Goal: Task Accomplishment & Management: Use online tool/utility

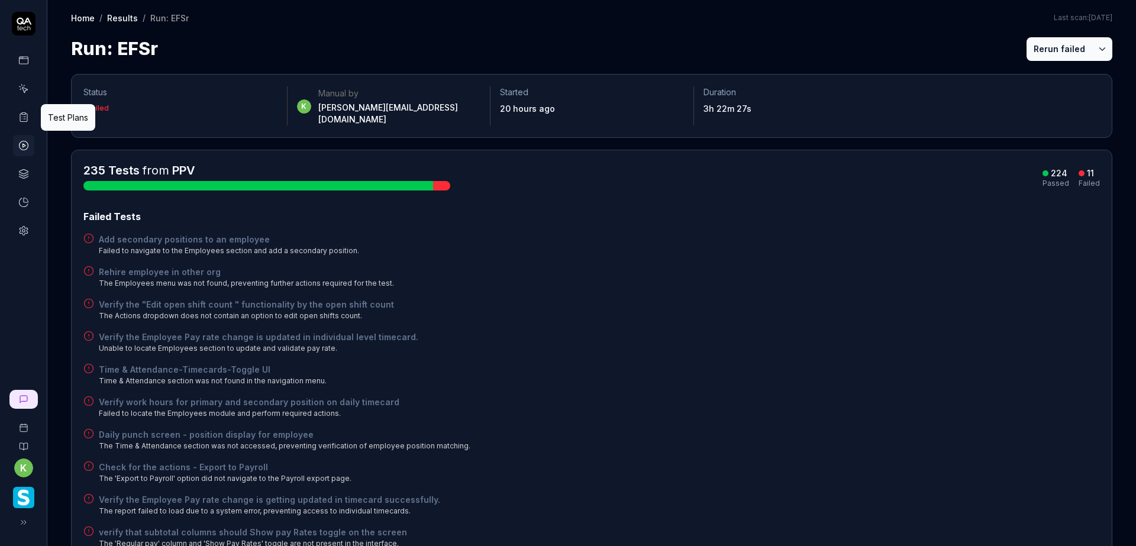
click at [22, 112] on icon at bounding box center [23, 117] width 11 height 11
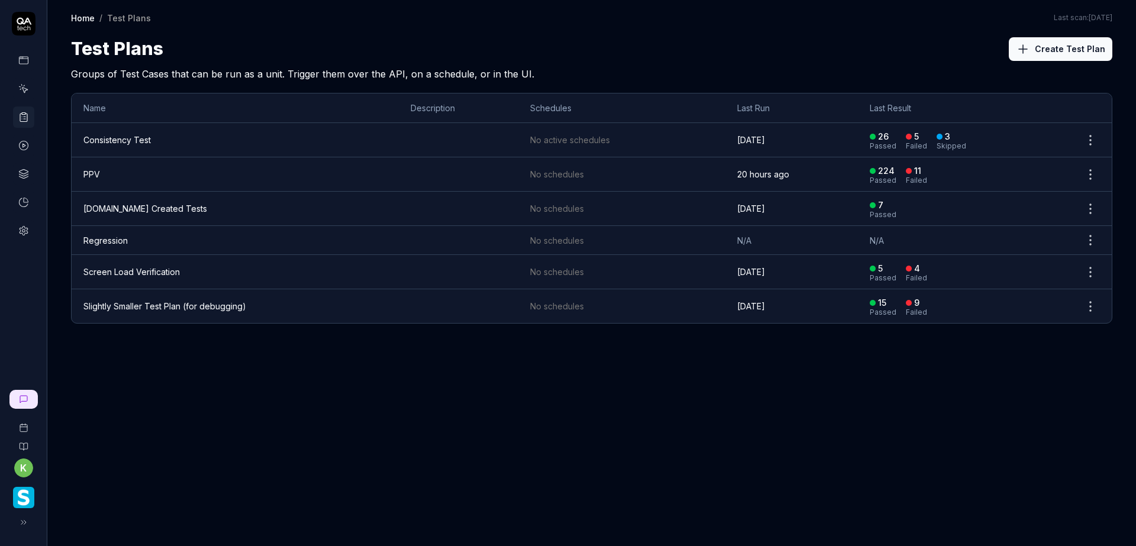
click at [87, 172] on link "PPV" at bounding box center [91, 174] width 17 height 10
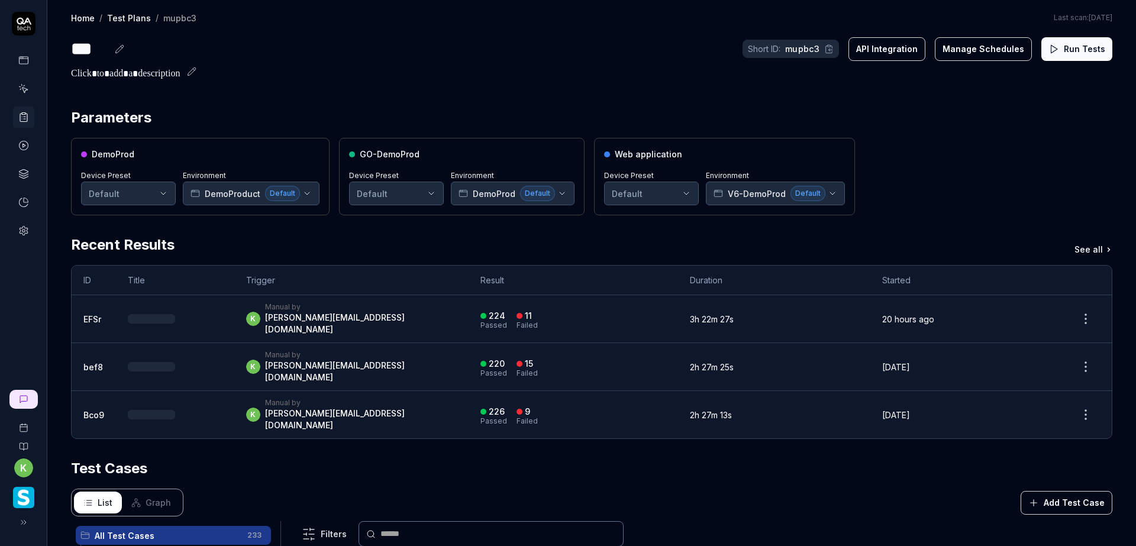
click at [1056, 45] on button "Run Tests" at bounding box center [1076, 49] width 71 height 24
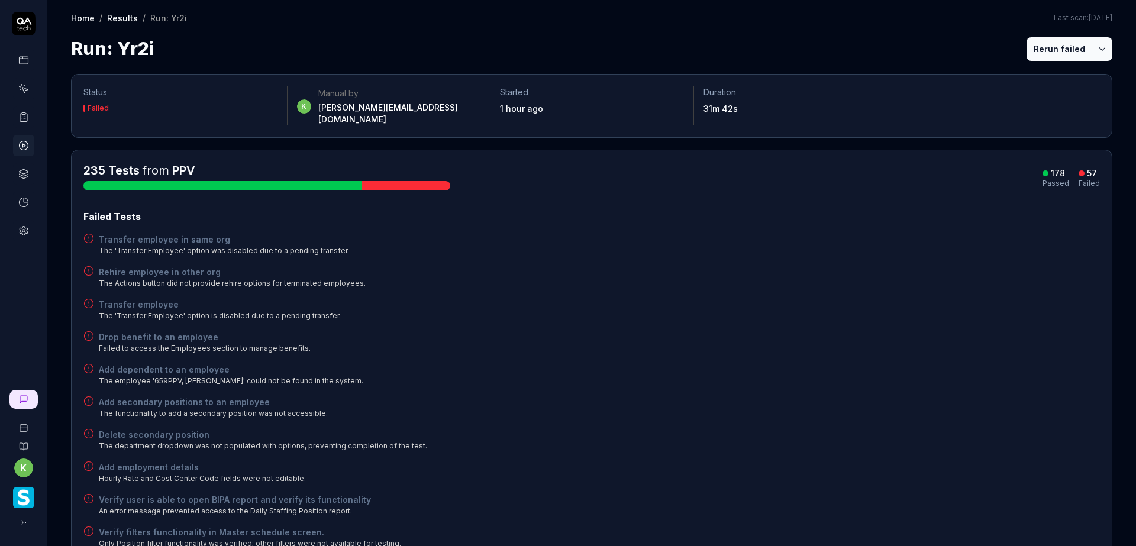
click at [733, 363] on div "Add dependent to an employee The employee '659PPV, Srikanth' could not be found…" at bounding box center [591, 374] width 1016 height 23
click at [713, 304] on div "Transfer employee The 'Transfer Employee' option is disabled due to a pending t…" at bounding box center [591, 309] width 1016 height 23
click at [22, 116] on icon at bounding box center [23, 117] width 11 height 11
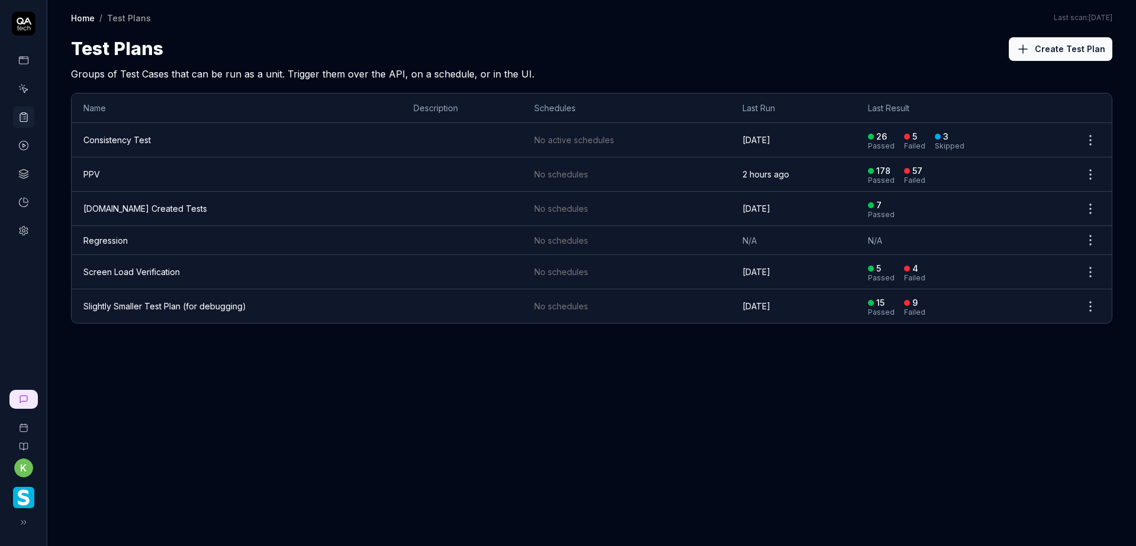
click at [639, 51] on div "Test Plans Create Test Plan" at bounding box center [591, 48] width 1041 height 27
click at [90, 173] on link "PPV" at bounding box center [91, 174] width 17 height 10
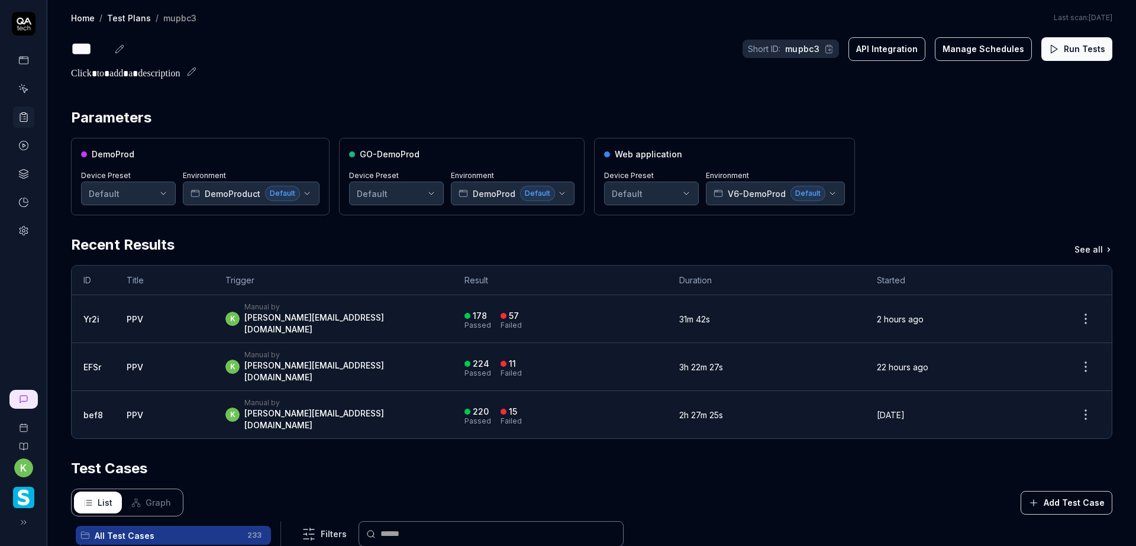
click at [1074, 48] on button "Run Tests" at bounding box center [1076, 49] width 71 height 24
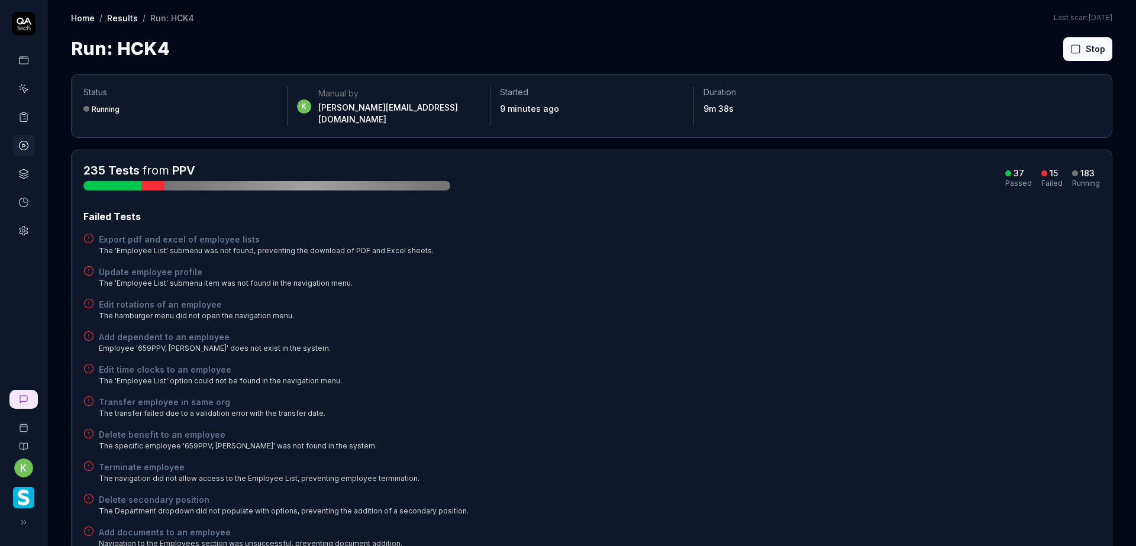
click at [590, 384] on div "Failed Tests Export pdf and excel of employee lists The 'Employee List' submenu…" at bounding box center [591, 460] width 1016 height 502
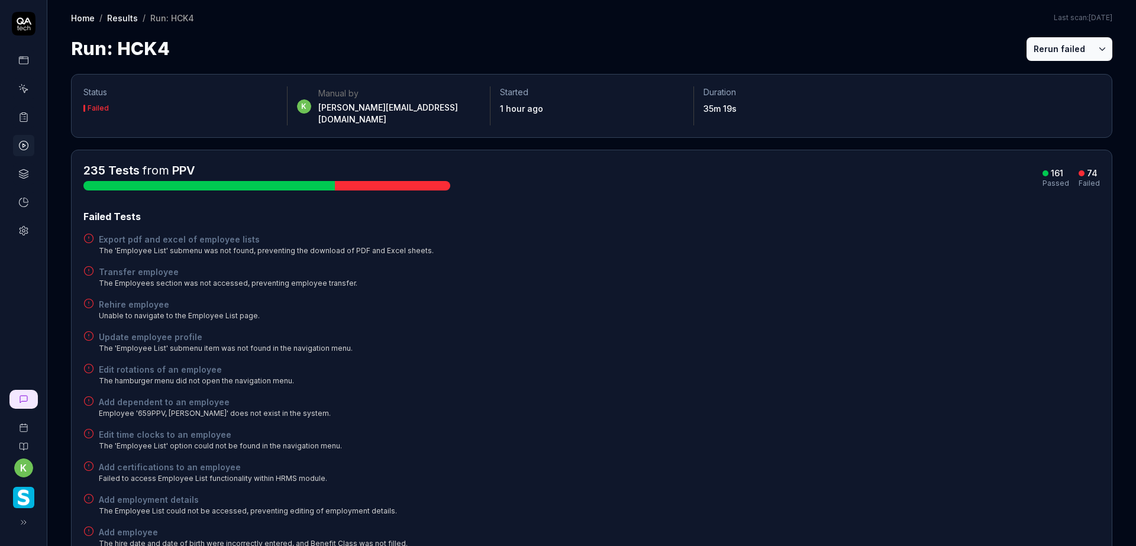
drag, startPoint x: 603, startPoint y: 293, endPoint x: 596, endPoint y: 292, distance: 6.6
click at [603, 298] on div "Rehire employee Unable to navigate to the Employee List page." at bounding box center [591, 309] width 1016 height 23
click at [24, 121] on icon at bounding box center [23, 117] width 11 height 11
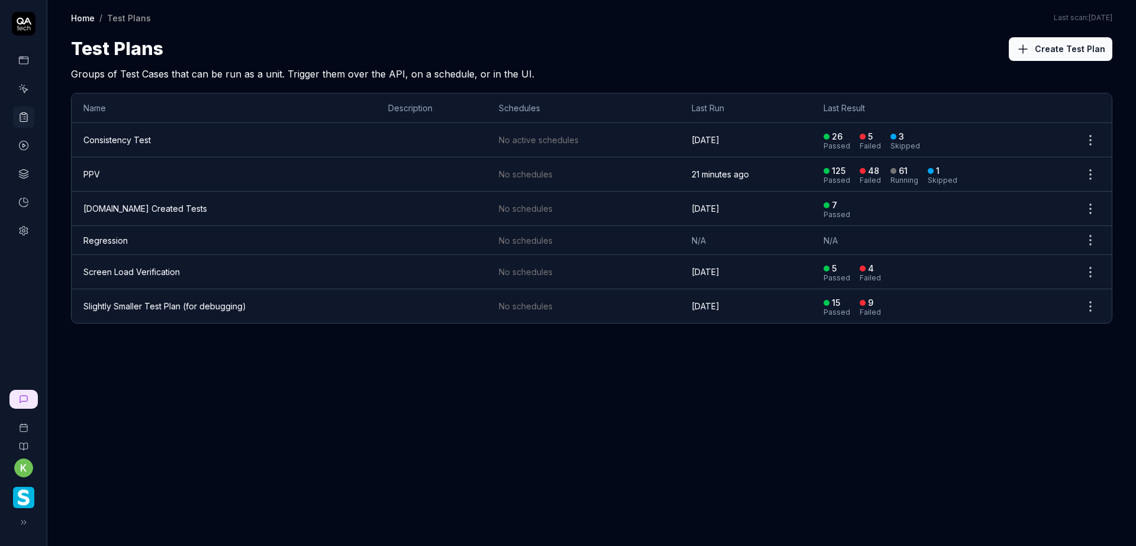
click at [87, 175] on link "PPV" at bounding box center [91, 174] width 17 height 10
click at [622, 384] on div "Home / Test Plans Home / Test Plans Last scan: Jun 5 2025 Test Plans Create Tes…" at bounding box center [591, 273] width 1088 height 546
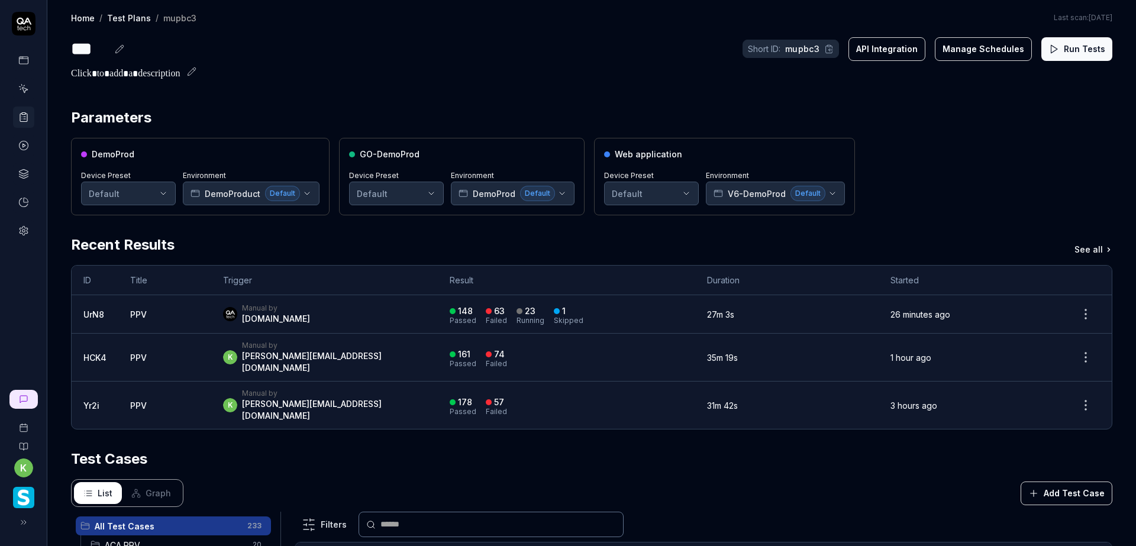
click at [150, 395] on td "PPV" at bounding box center [164, 404] width 93 height 47
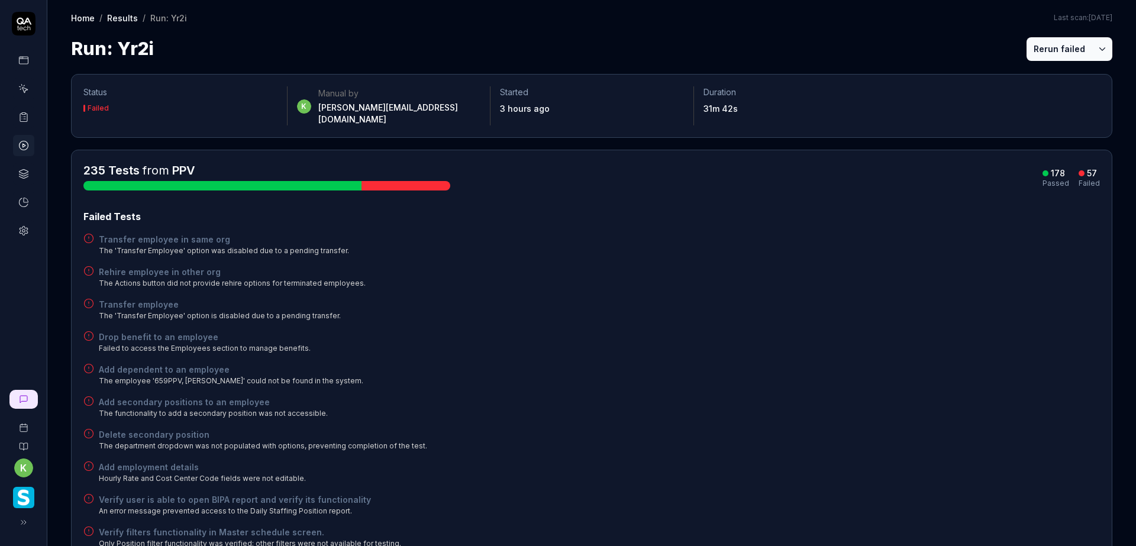
click at [1037, 51] on button "Rerun failed" at bounding box center [1059, 49] width 66 height 24
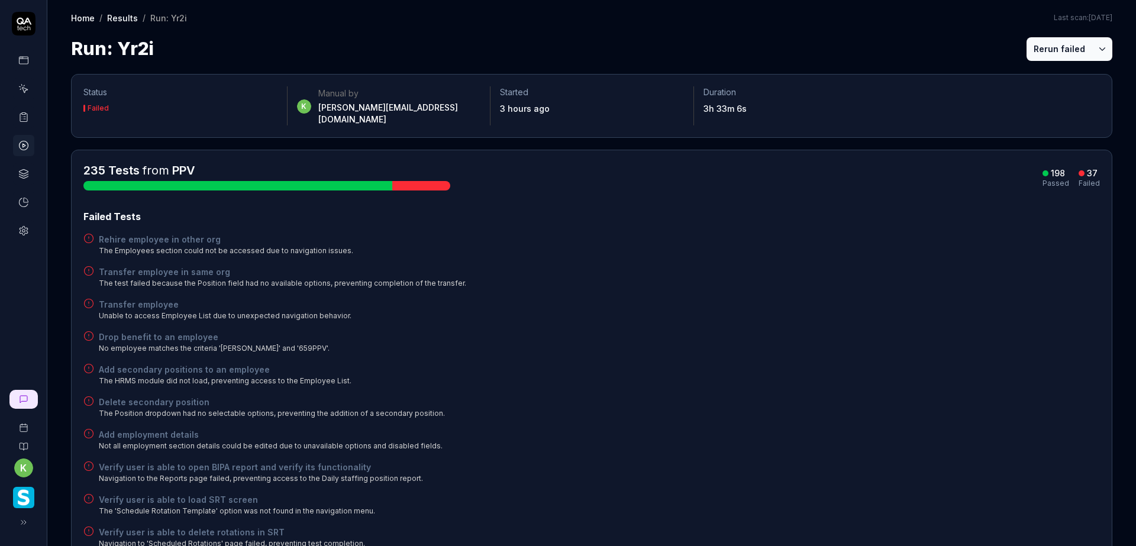
click at [1026, 49] on button "Rerun failed" at bounding box center [1059, 49] width 66 height 24
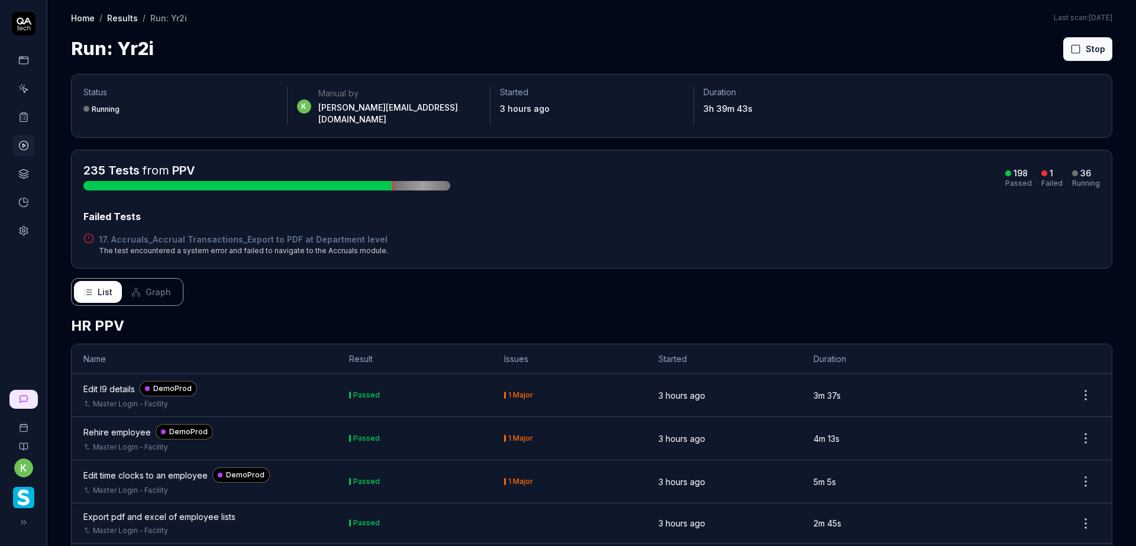
click at [769, 186] on div "235 Tests from PPV 198 Passed 1 Failed 36 Running Failed Tests 17. Accruals_Acc…" at bounding box center [591, 209] width 1016 height 94
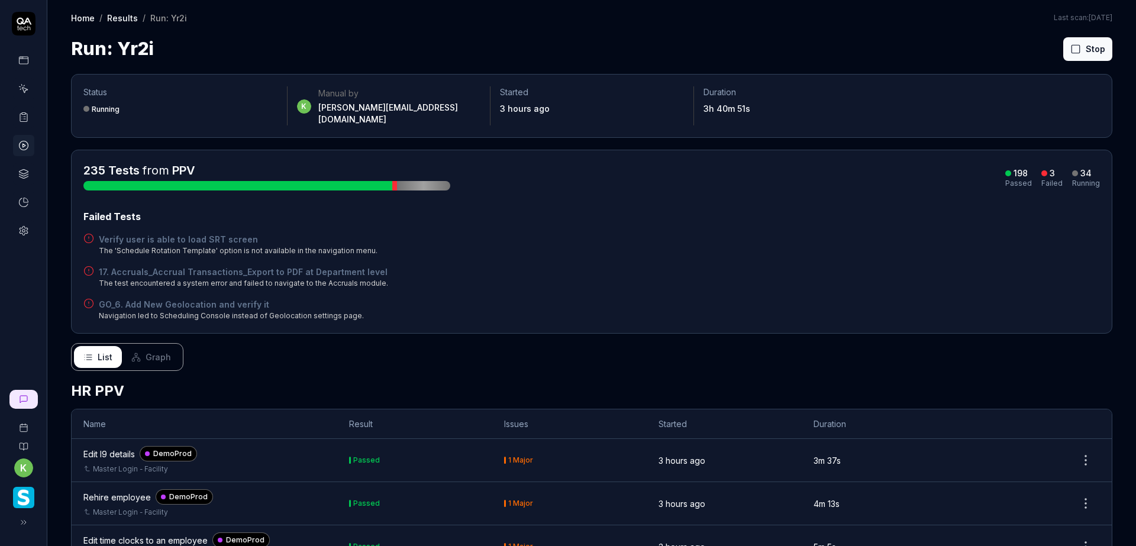
click at [745, 233] on div "Verify user is able to load SRT screen The 'Schedule Rotation Template' option …" at bounding box center [591, 244] width 1016 height 23
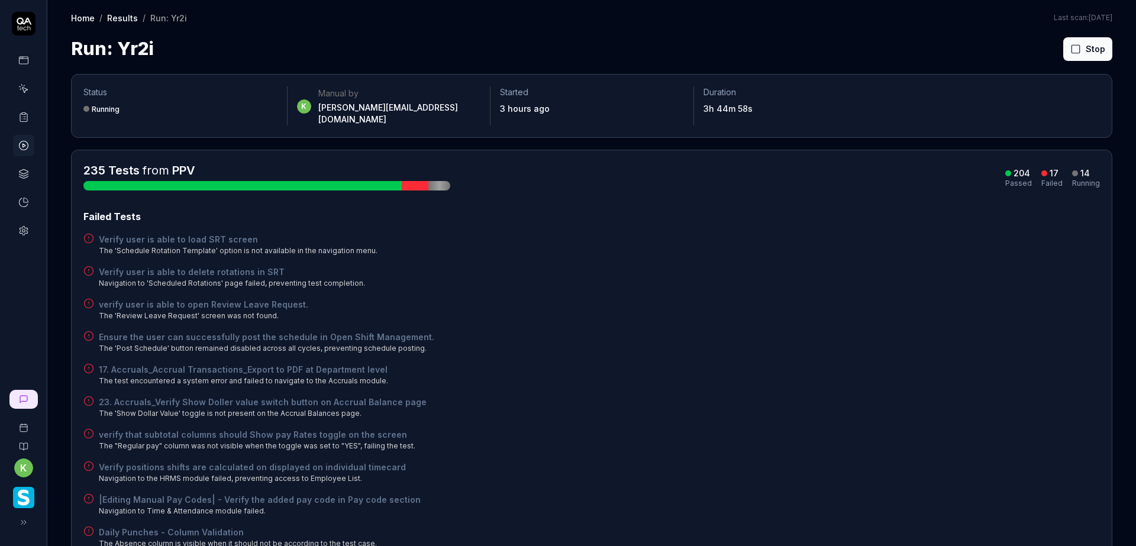
click at [770, 414] on div "Failed Tests Verify user is able to load SRT screen The 'Schedule Rotation Temp…" at bounding box center [591, 492] width 1016 height 567
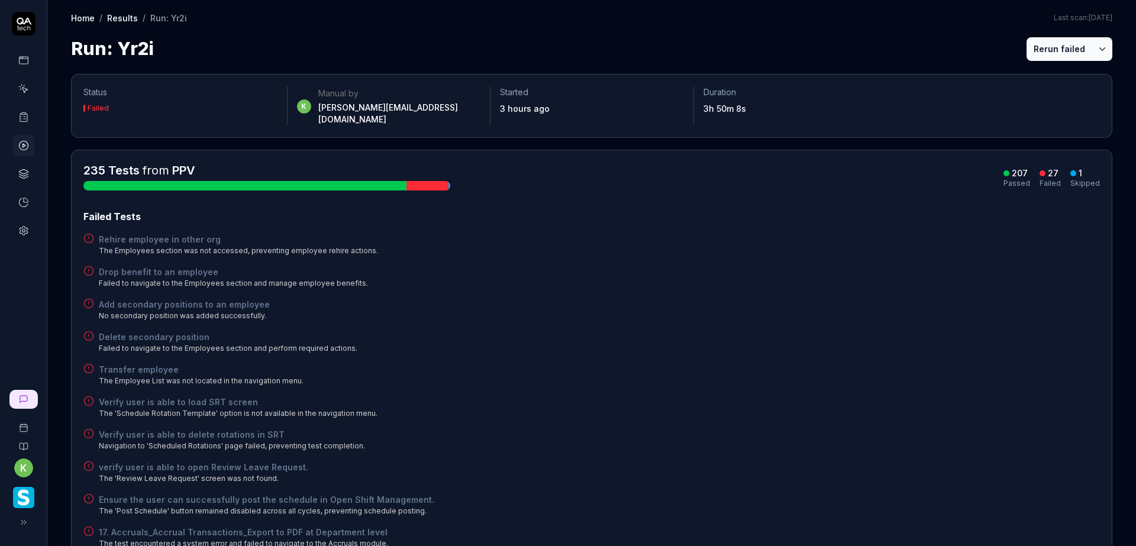
click at [1034, 50] on button "Rerun failed" at bounding box center [1059, 49] width 66 height 24
click at [690, 428] on div "Verify user is able to delete rotations in SRT Navigation to 'Scheduled Rotatio…" at bounding box center [591, 439] width 1016 height 23
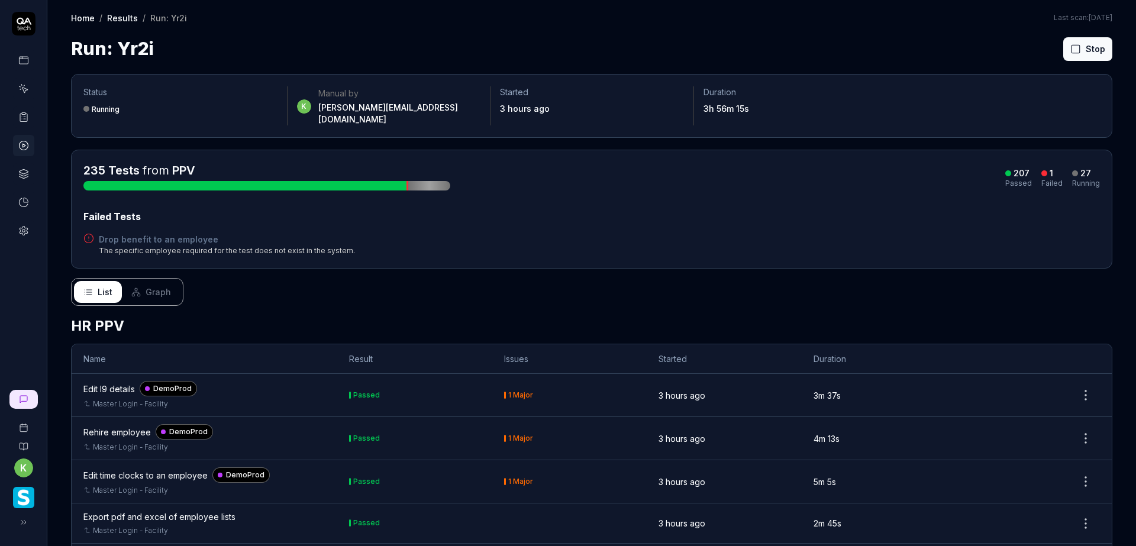
click at [879, 47] on div "Run: Yr2i Stop" at bounding box center [591, 48] width 1041 height 27
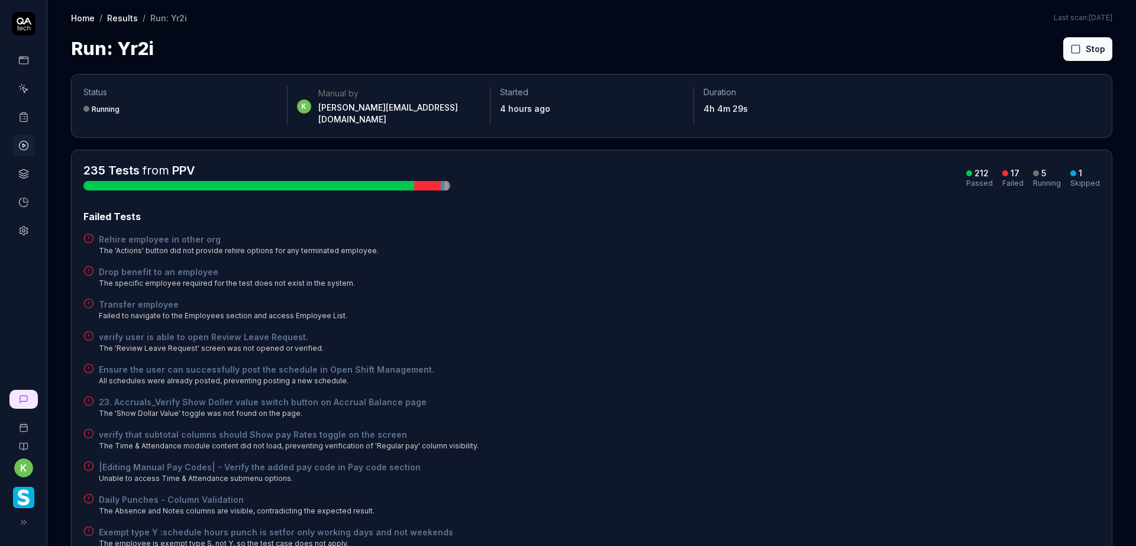
click at [733, 273] on div "Drop benefit to an employee The specific employee required for the test does no…" at bounding box center [591, 277] width 1016 height 23
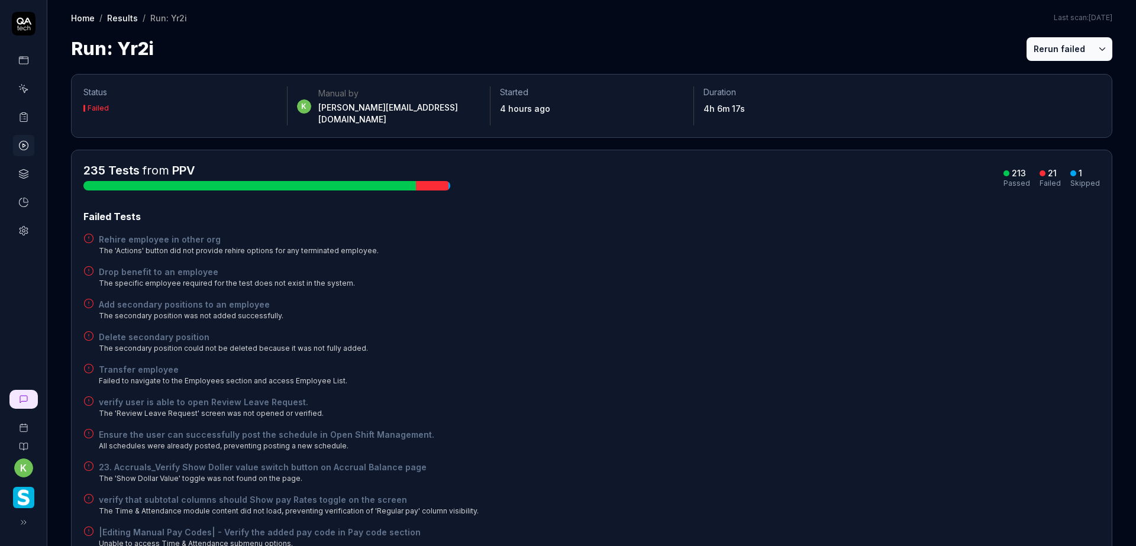
click at [886, 54] on div "Run: Yr2i Rerun failed" at bounding box center [591, 48] width 1041 height 27
click at [1035, 46] on button "Rerun failed" at bounding box center [1059, 49] width 66 height 24
click at [888, 244] on div "Rehire employee in other org The 'Actions' button did not provide rehire option…" at bounding box center [591, 244] width 1016 height 23
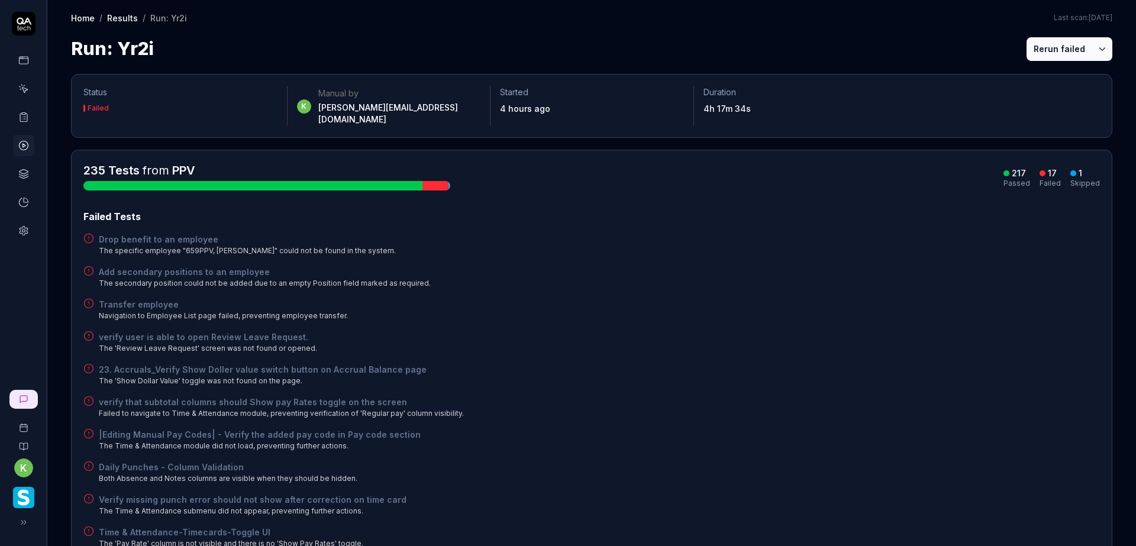
click at [946, 266] on div "Add secondary positions to an employee The secondary position could not be adde…" at bounding box center [591, 277] width 1016 height 23
click at [1050, 53] on button "Rerun failed" at bounding box center [1059, 49] width 66 height 24
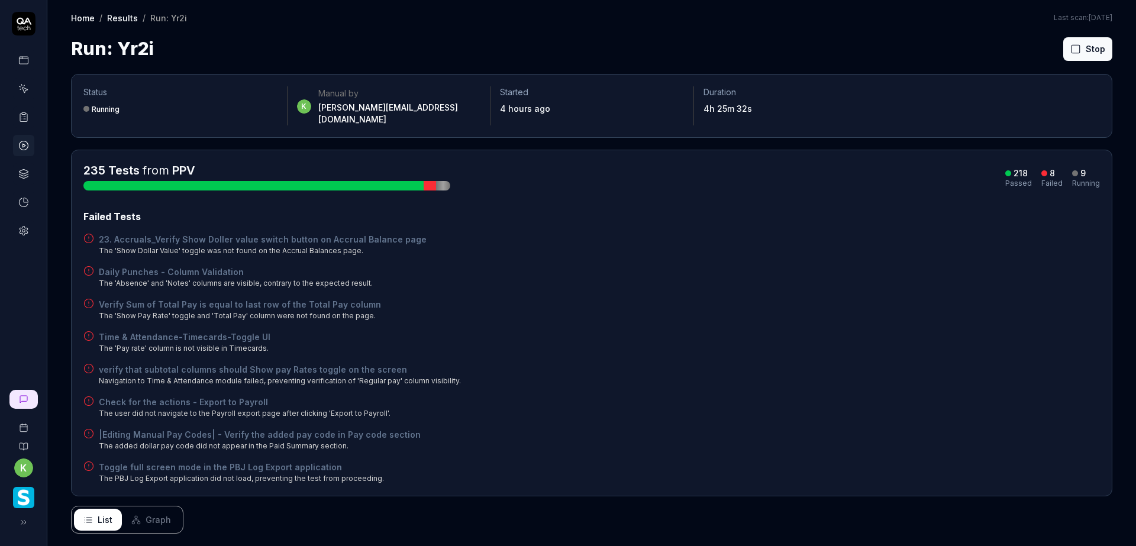
click at [865, 233] on div "23. Accruals_Verify Show Doller value switch button on Accrual Balance page The…" at bounding box center [591, 244] width 1016 height 23
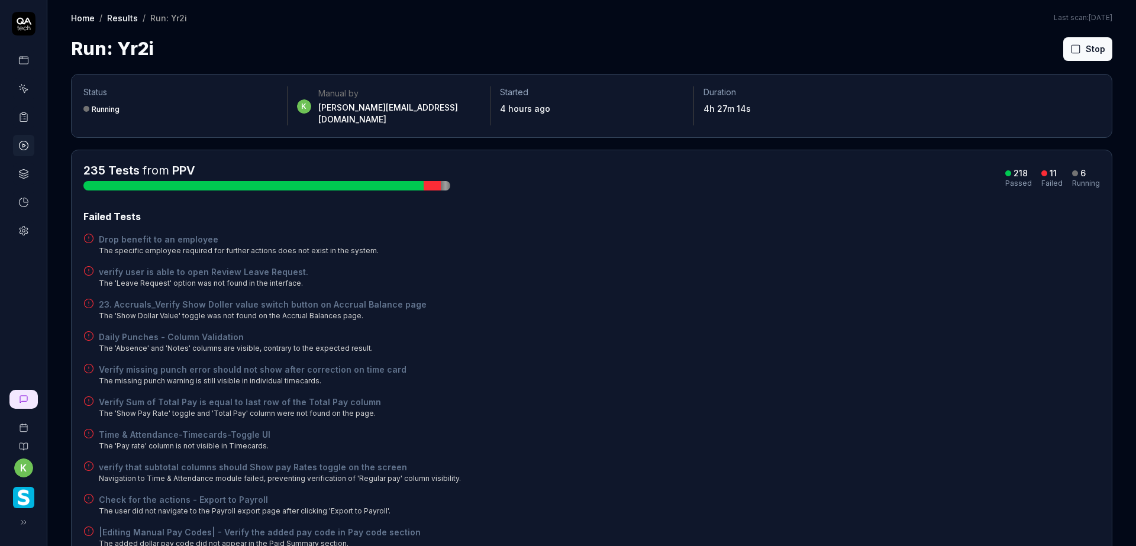
click at [831, 341] on div "Daily Punches - Column Validation The 'Absence' and 'Notes' columns are visible…" at bounding box center [591, 342] width 1016 height 23
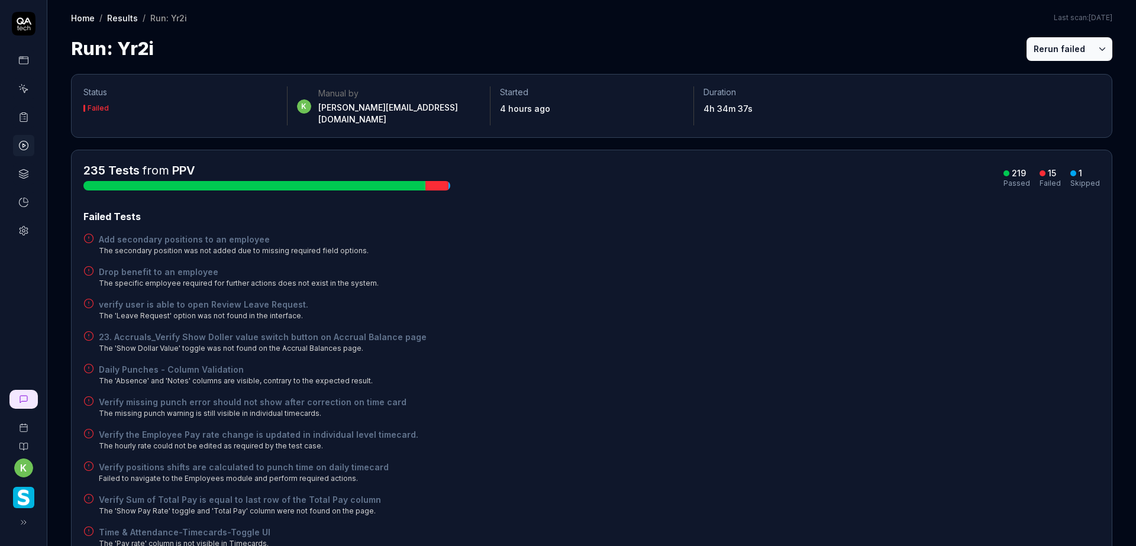
click at [790, 251] on div "Failed Tests Add secondary positions to an employee The secondary position was …" at bounding box center [591, 460] width 1016 height 502
click at [1043, 48] on button "Rerun failed" at bounding box center [1059, 49] width 66 height 24
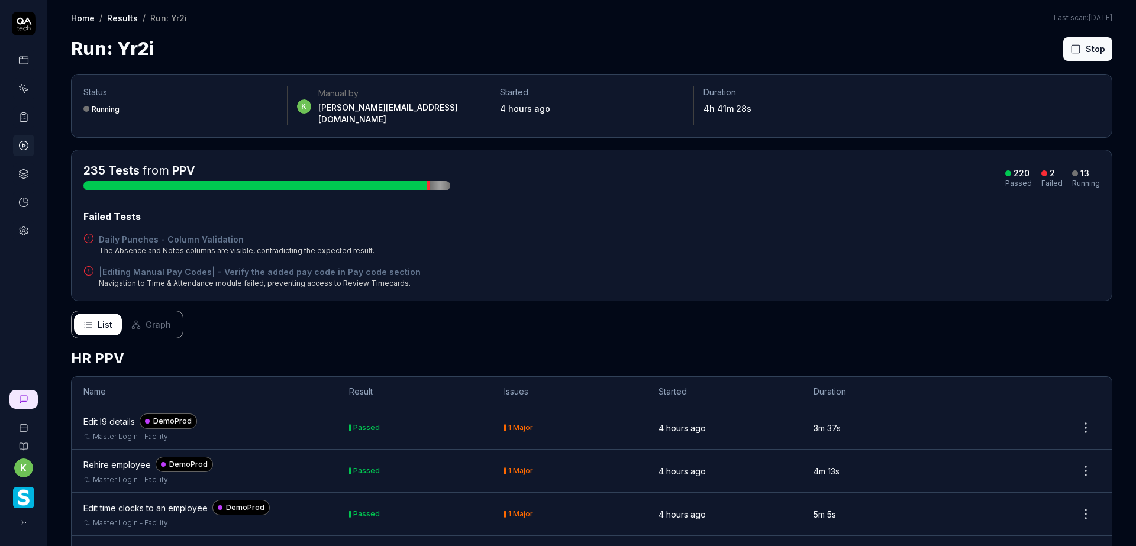
click at [825, 254] on div "Failed Tests Daily Punches - Column Validation The Absence and Notes columns ar…" at bounding box center [591, 248] width 1016 height 79
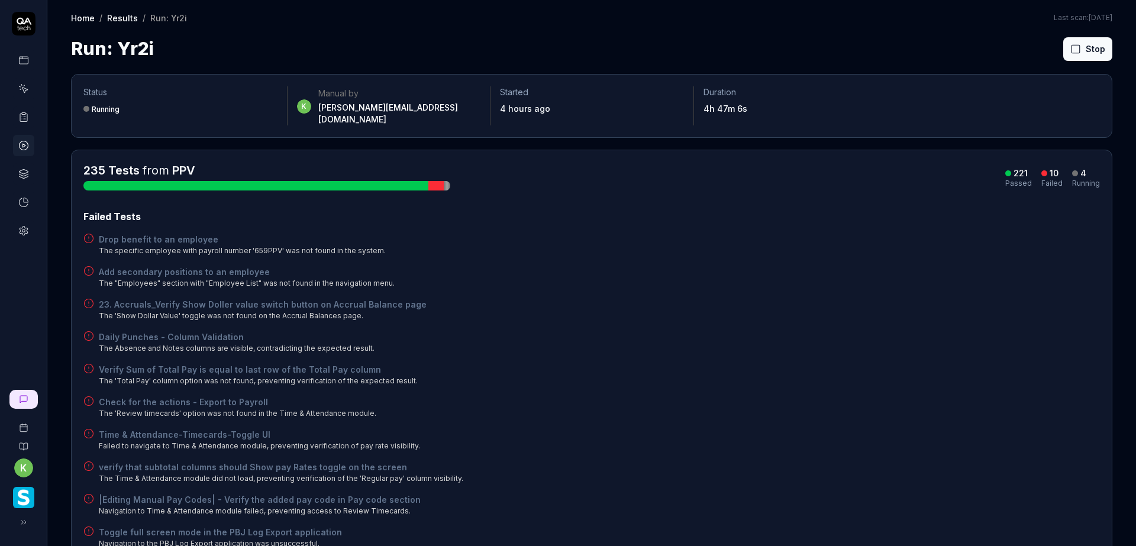
click at [808, 300] on div "23. Accruals_Verify Show Doller value switch button on Accrual Balance page The…" at bounding box center [591, 309] width 1016 height 23
click at [816, 318] on div "Failed Tests Drop benefit to an employee The specific employee with payroll num…" at bounding box center [591, 411] width 1016 height 405
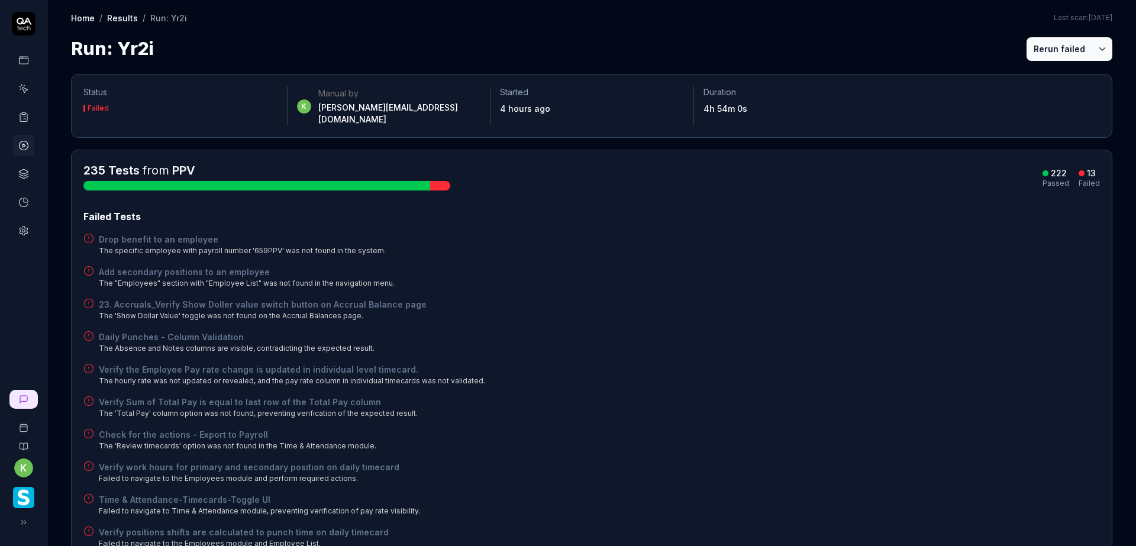
click at [1050, 49] on button "Rerun failed" at bounding box center [1059, 49] width 66 height 24
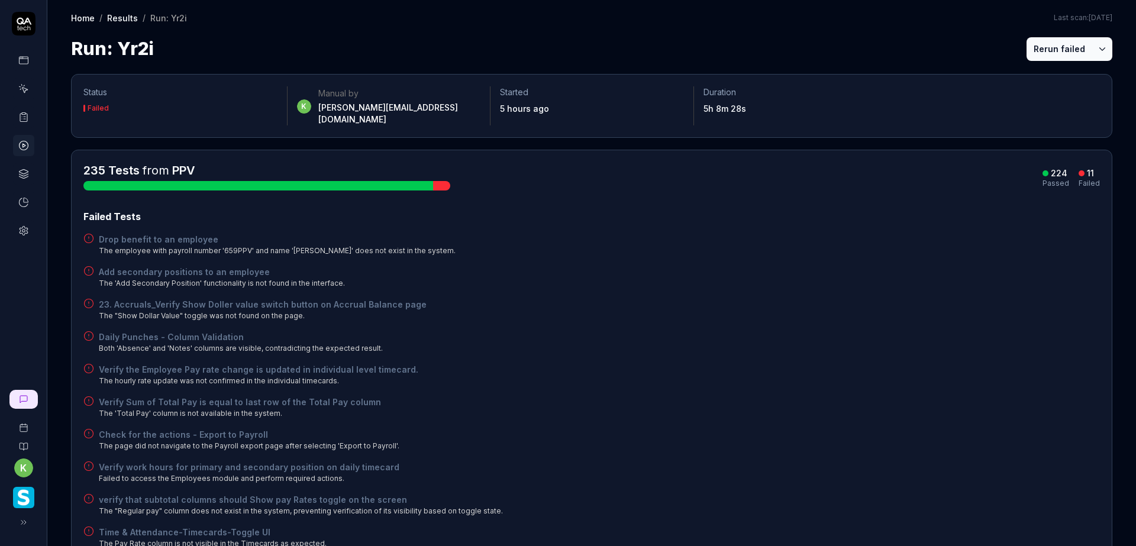
click at [1030, 49] on button "Rerun failed" at bounding box center [1059, 49] width 66 height 24
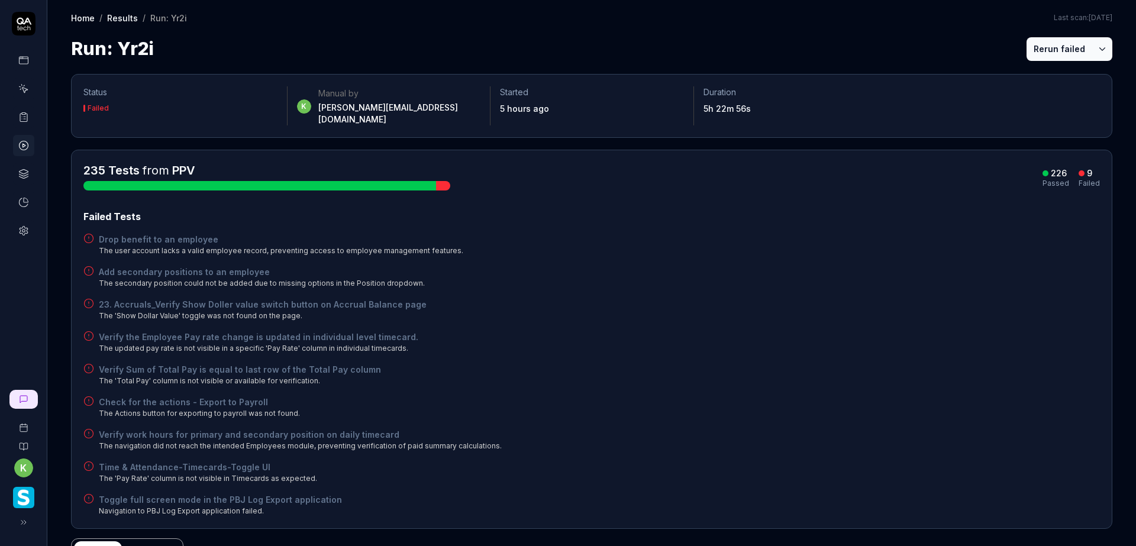
click at [964, 163] on div "235 Tests from PPV 226 Passed 9 Failed" at bounding box center [591, 176] width 1016 height 28
click at [1046, 50] on button "Rerun failed" at bounding box center [1059, 49] width 66 height 24
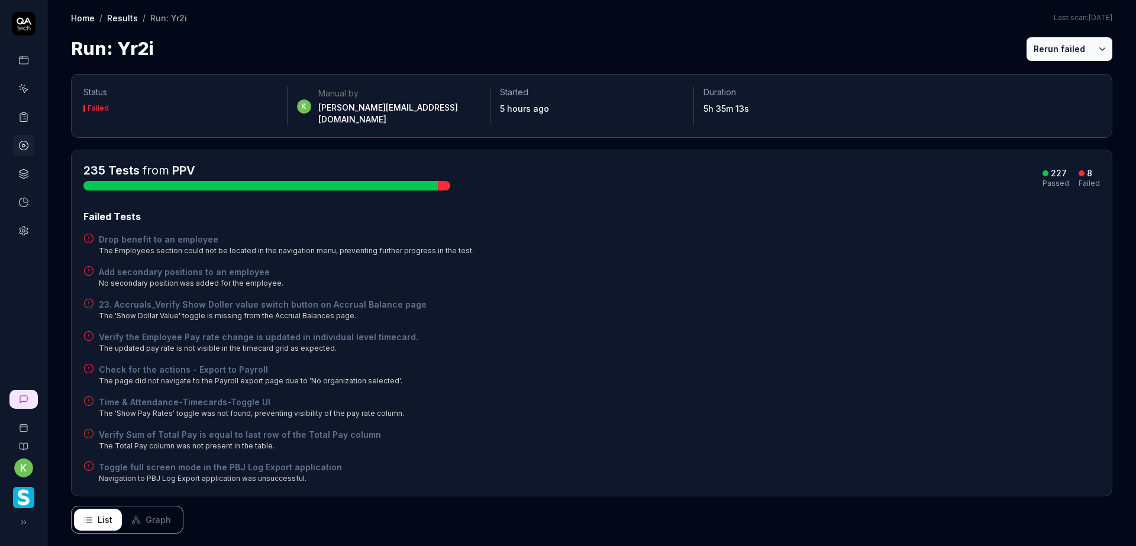
click at [1038, 53] on button "Rerun failed" at bounding box center [1059, 49] width 66 height 24
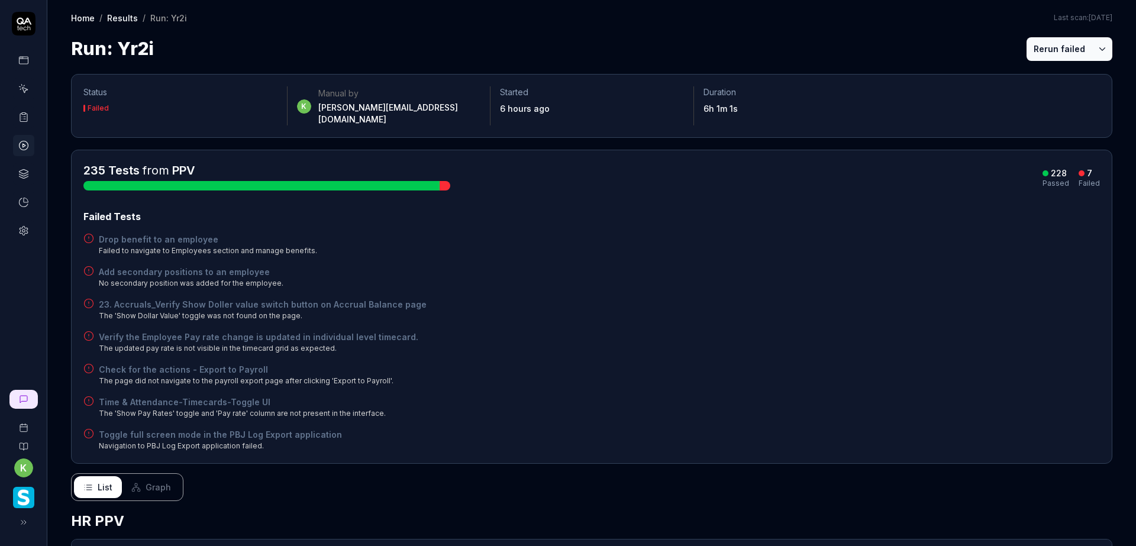
click at [200, 233] on h4 "Drop benefit to an employee" at bounding box center [208, 239] width 218 height 12
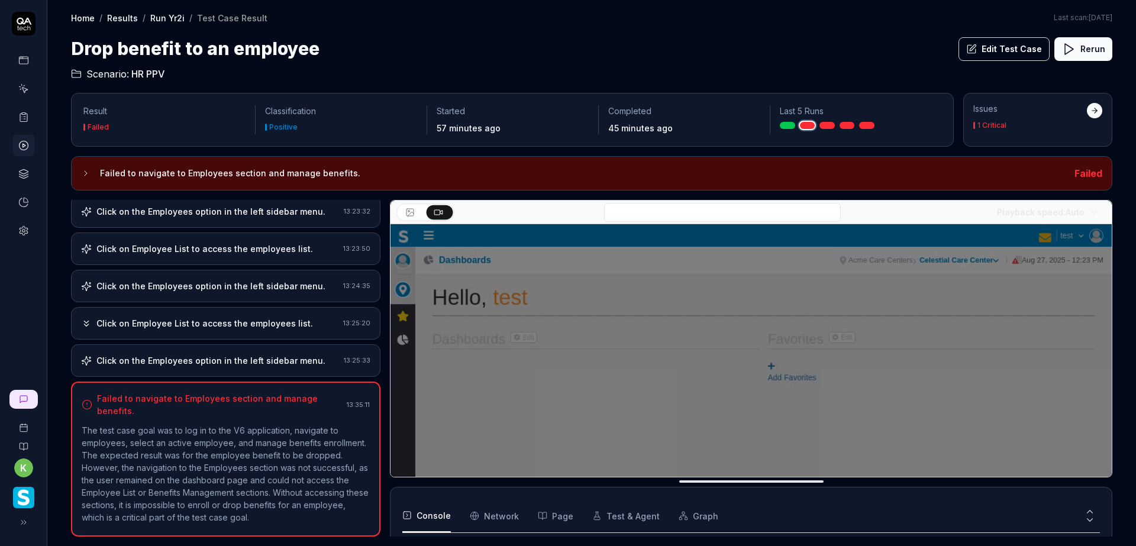
scroll to position [51, 0]
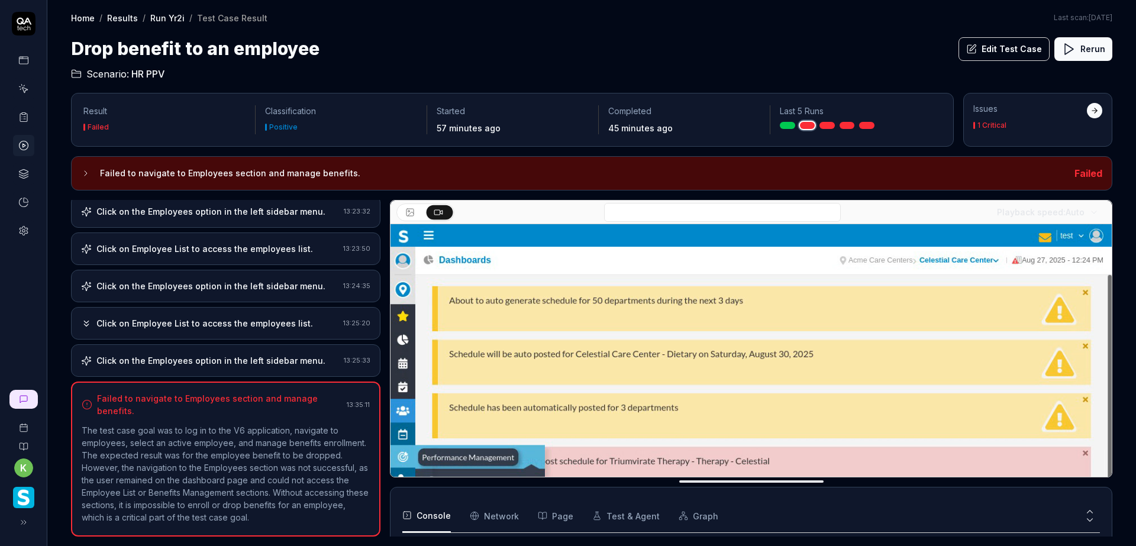
click at [254, 363] on div "Click on the Employees option in the left sidebar menu." at bounding box center [210, 360] width 229 height 12
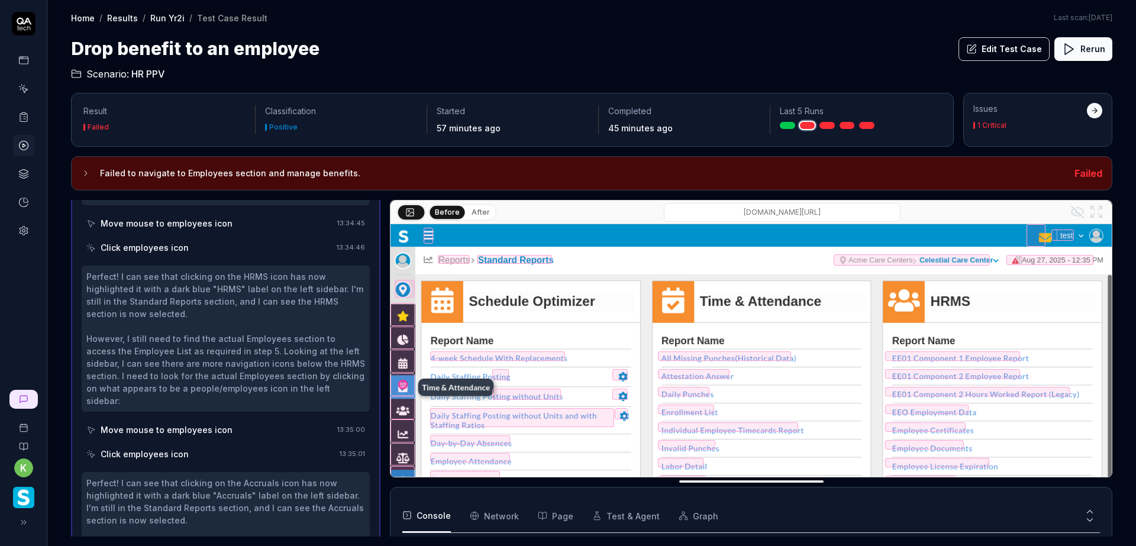
scroll to position [7836, 0]
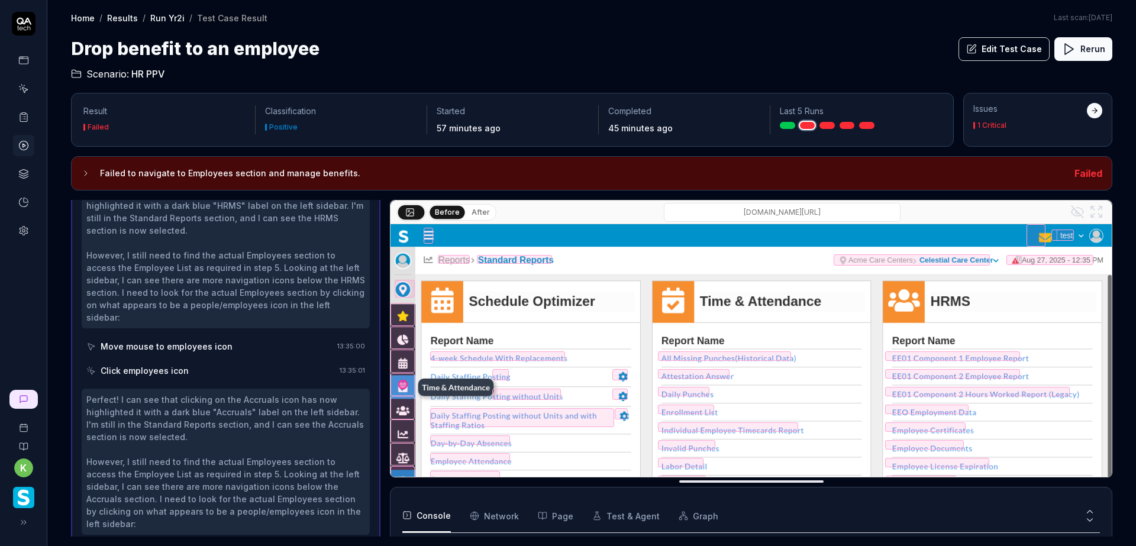
click at [223, 545] on div "Move mouse to employees icon" at bounding box center [167, 553] width 132 height 12
click at [542, 206] on div "smartlinx6.com/#/apps/reports/standard_reports?orgLevelId=100002" at bounding box center [781, 212] width 571 height 19
click at [480, 211] on button "After" at bounding box center [481, 212] width 28 height 13
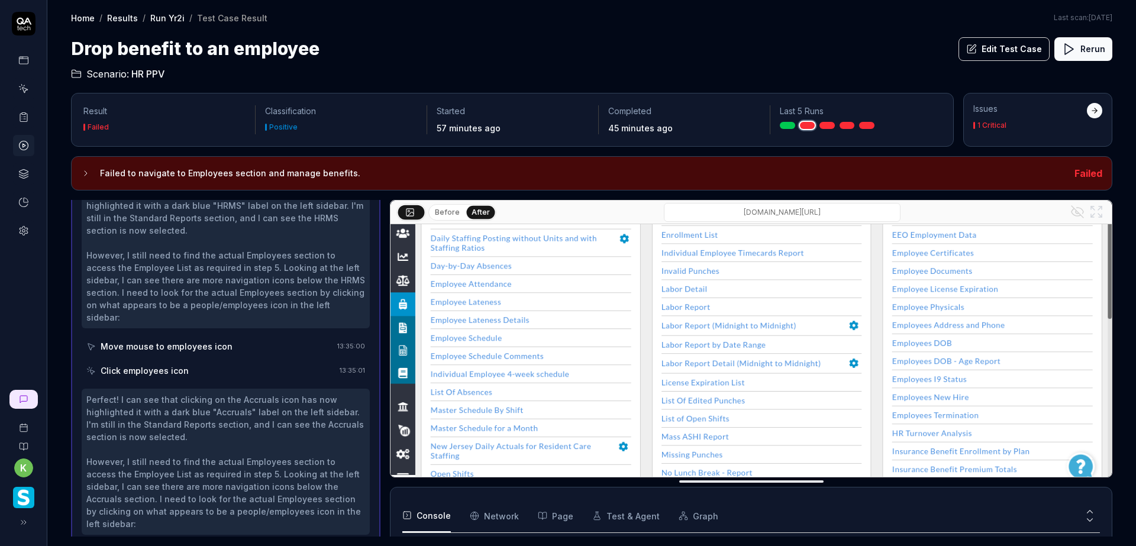
scroll to position [192, 0]
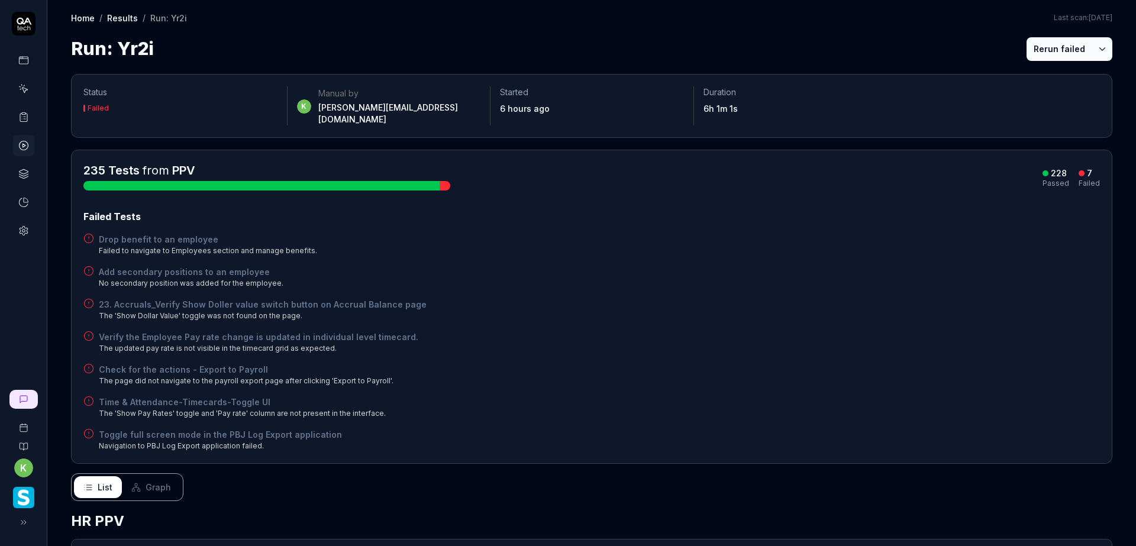
click at [155, 233] on h4 "Drop benefit to an employee" at bounding box center [208, 239] width 218 height 12
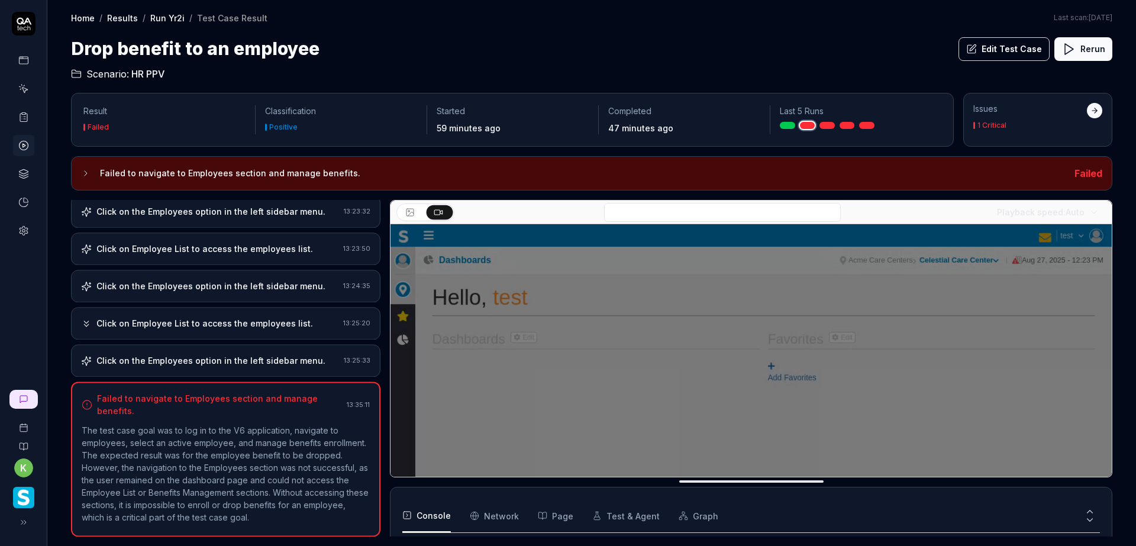
scroll to position [60, 0]
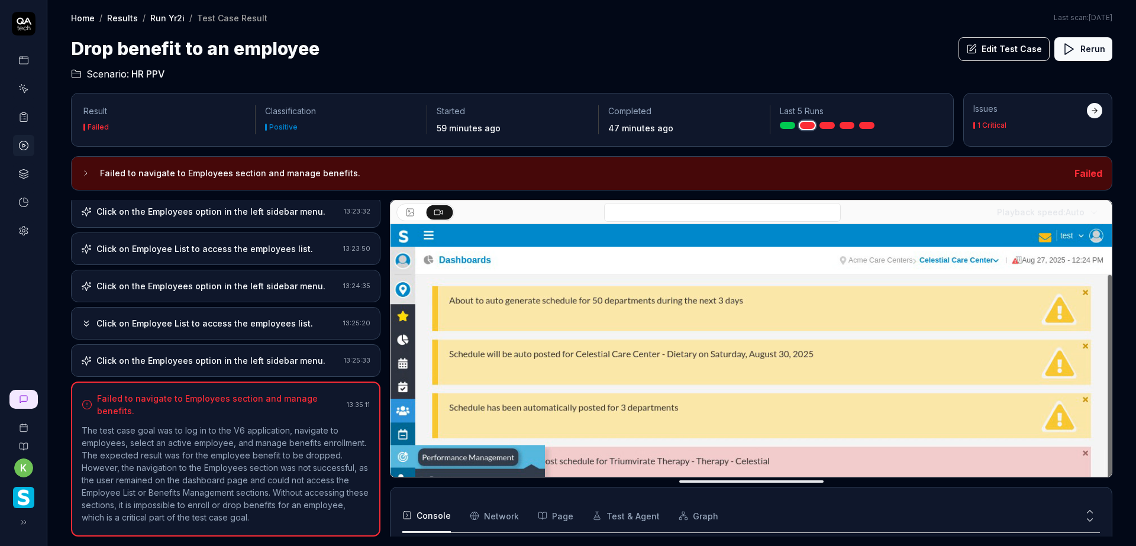
click at [1009, 53] on button "Edit Test Case" at bounding box center [1003, 49] width 91 height 24
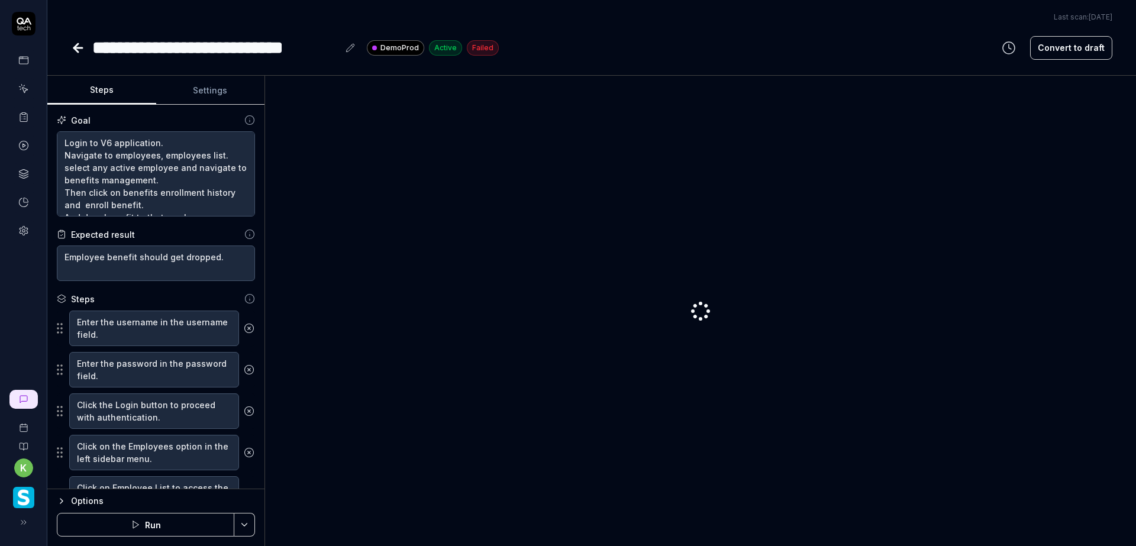
click at [220, 91] on button "Settings" at bounding box center [210, 90] width 109 height 28
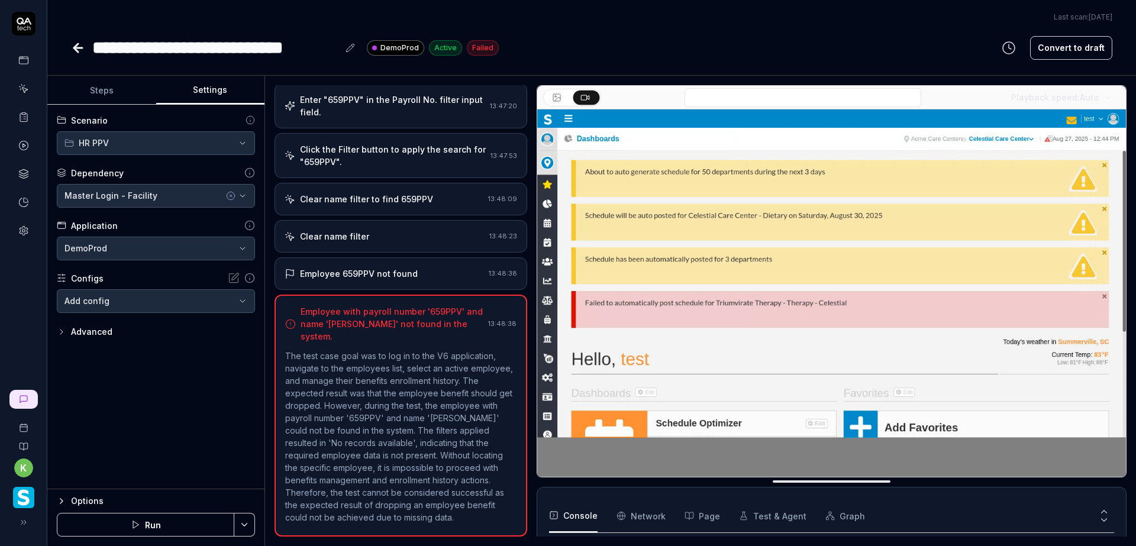
scroll to position [51, 0]
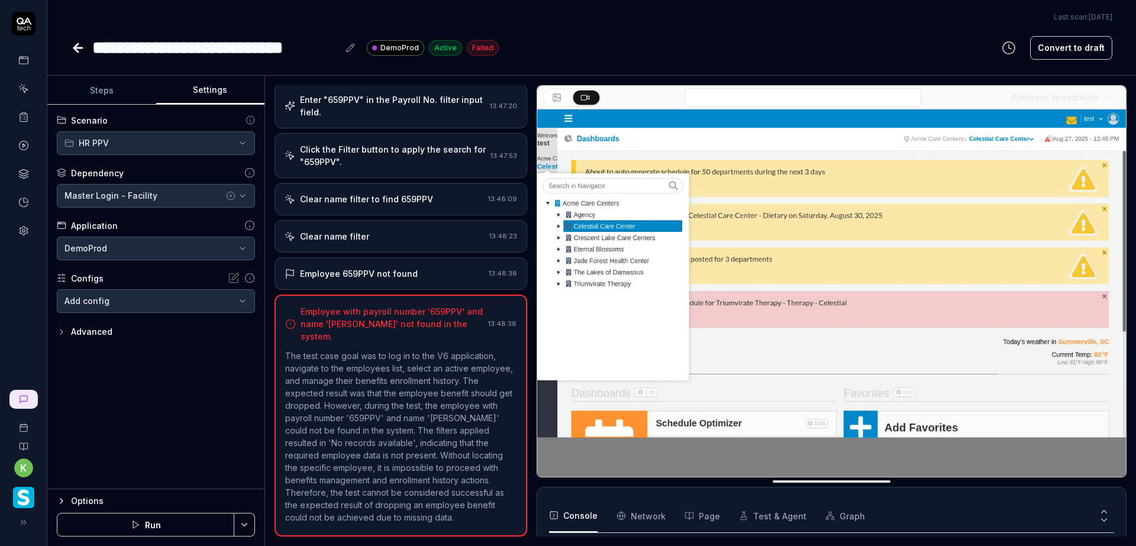
click at [236, 298] on body "**********" at bounding box center [568, 273] width 1136 height 546
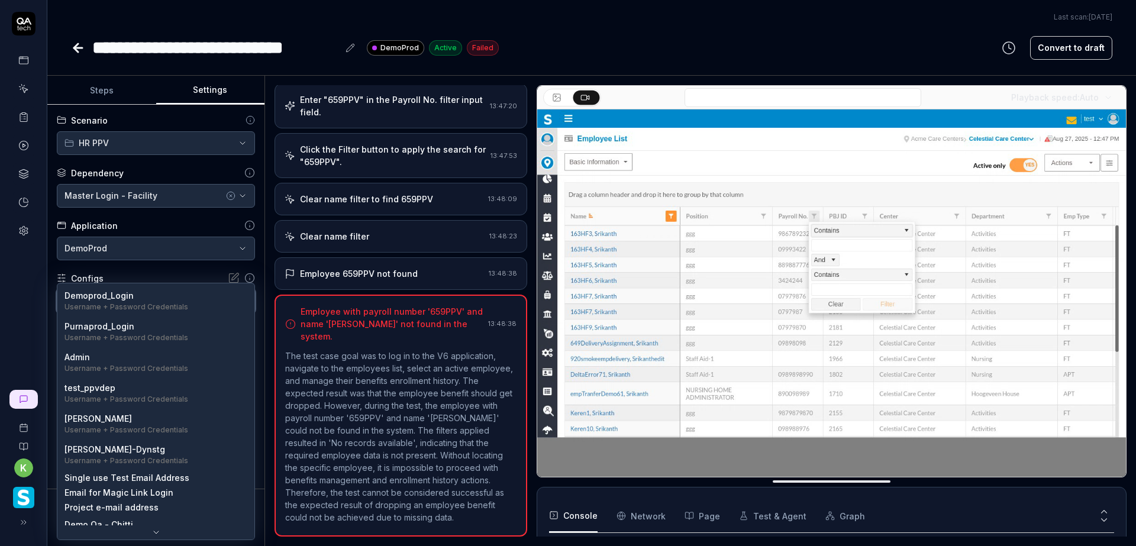
click at [186, 274] on html "**********" at bounding box center [568, 273] width 1136 height 546
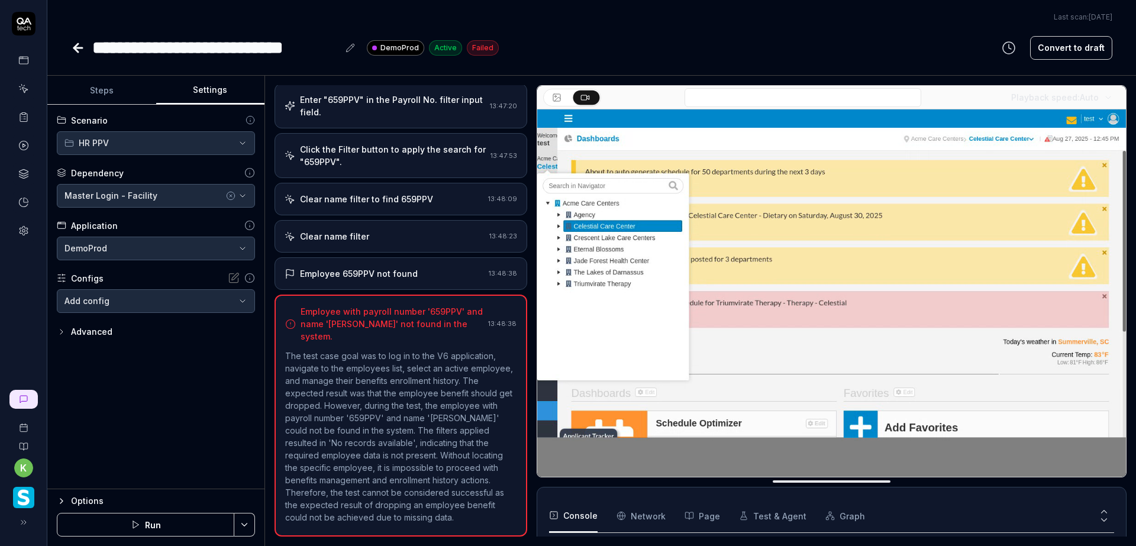
click at [59, 332] on icon "button" at bounding box center [61, 331] width 9 height 9
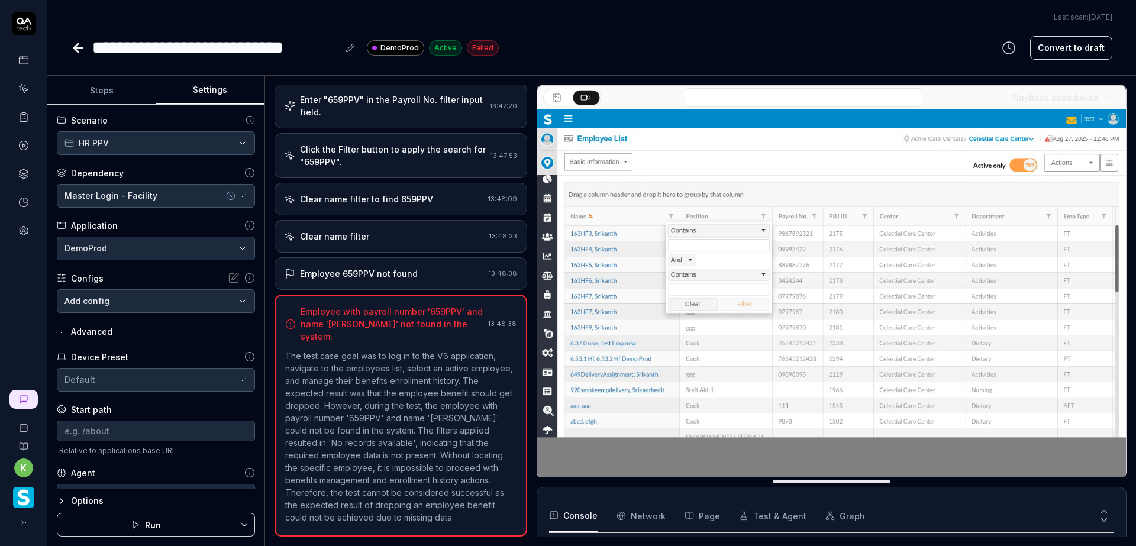
scroll to position [28, 0]
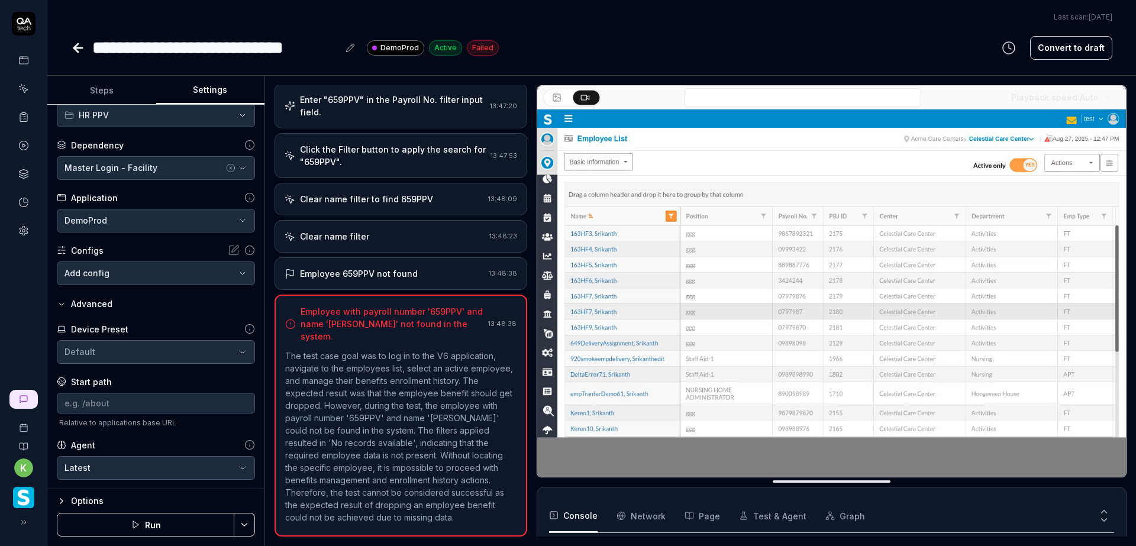
click at [234, 355] on html "**********" at bounding box center [568, 273] width 1136 height 546
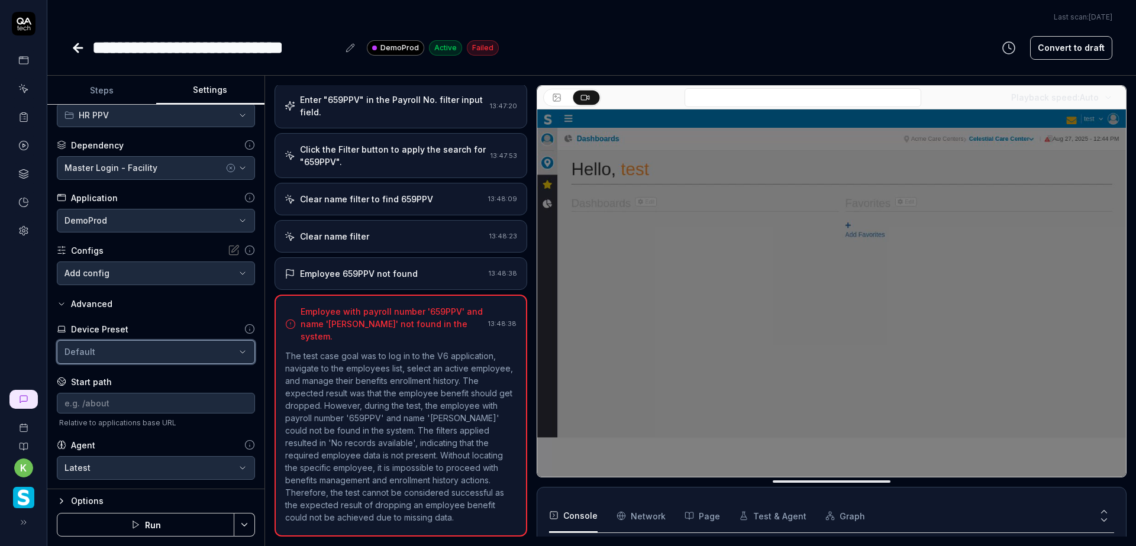
click at [153, 306] on html "**********" at bounding box center [568, 273] width 1136 height 546
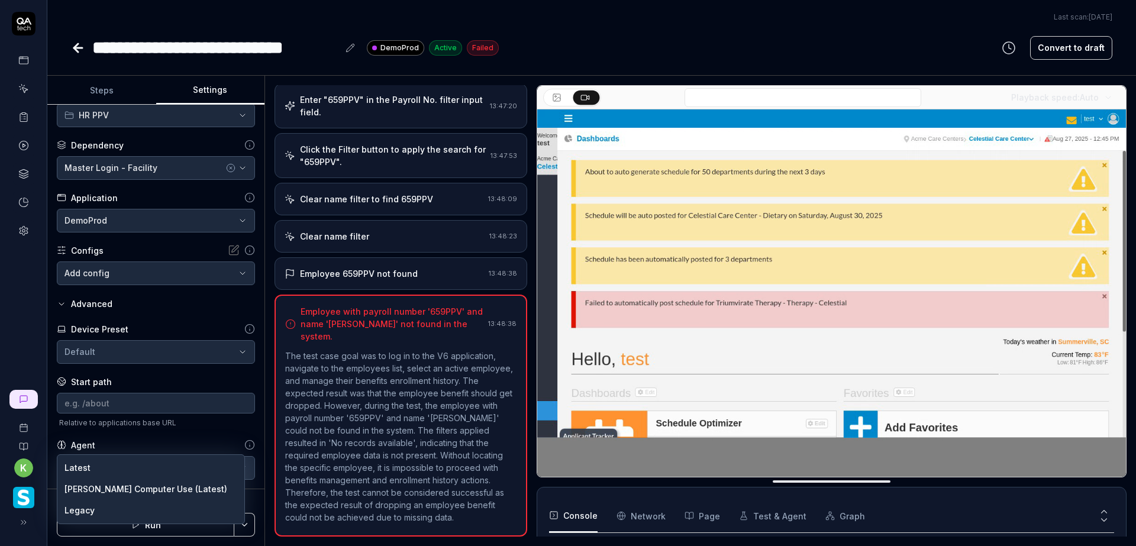
click at [230, 471] on body "**********" at bounding box center [568, 273] width 1136 height 546
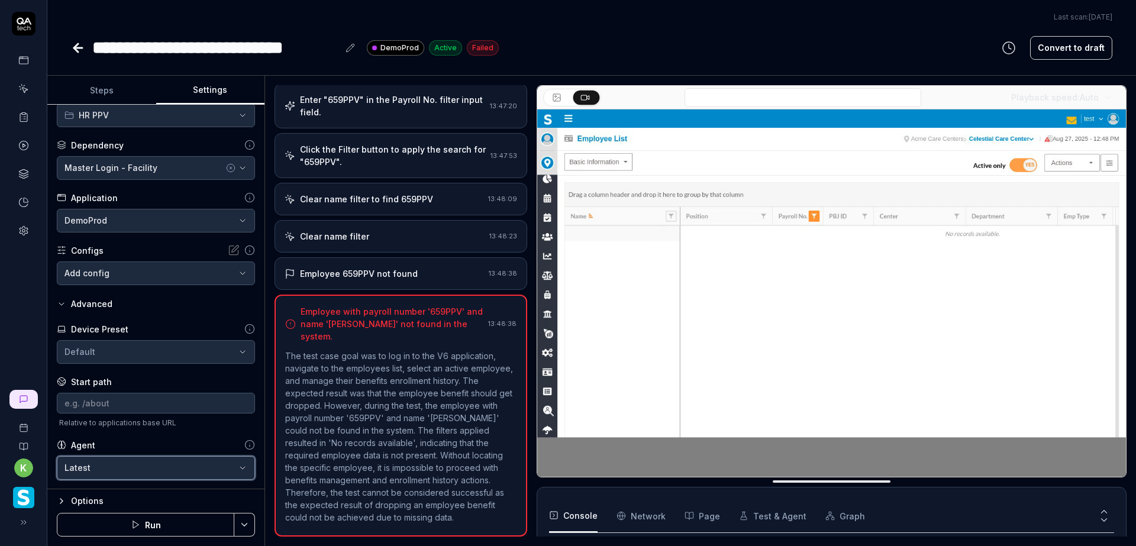
click at [182, 438] on html "**********" at bounding box center [568, 273] width 1136 height 546
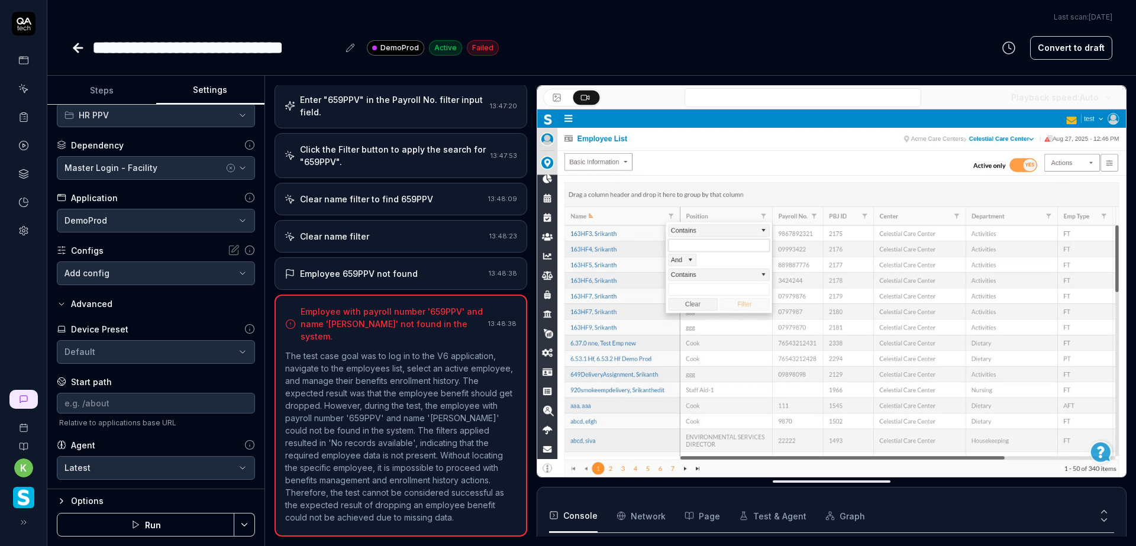
click at [76, 48] on icon at bounding box center [78, 48] width 8 height 0
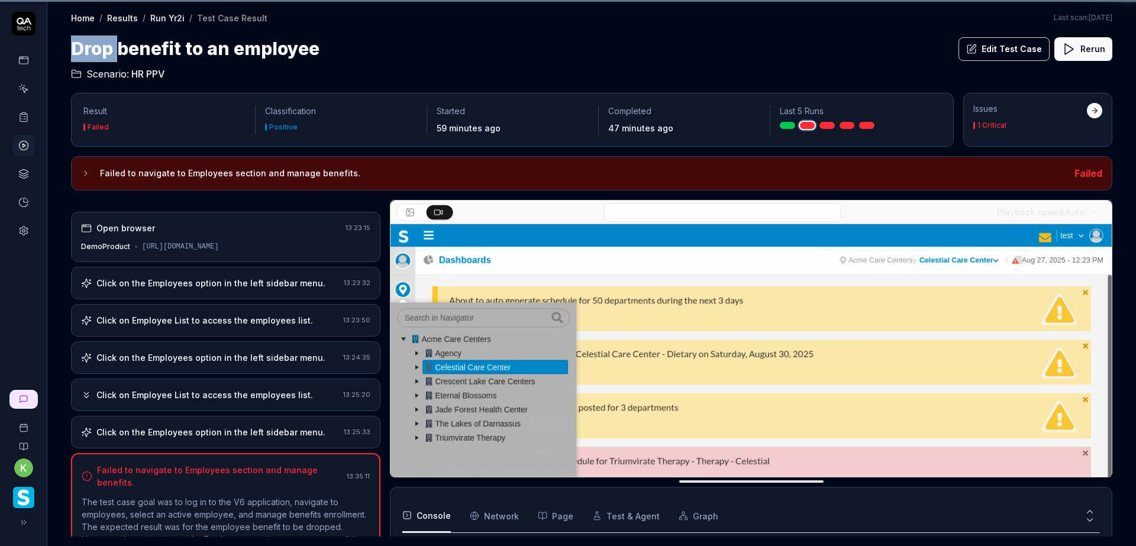
scroll to position [51, 0]
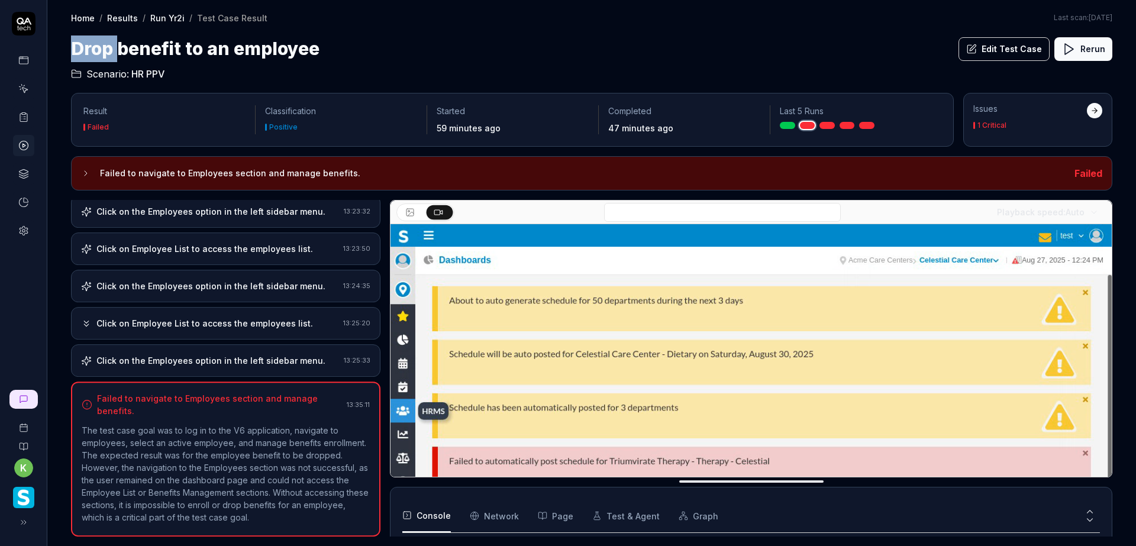
click at [76, 48] on h1 "Drop benefit to an employee" at bounding box center [195, 48] width 248 height 27
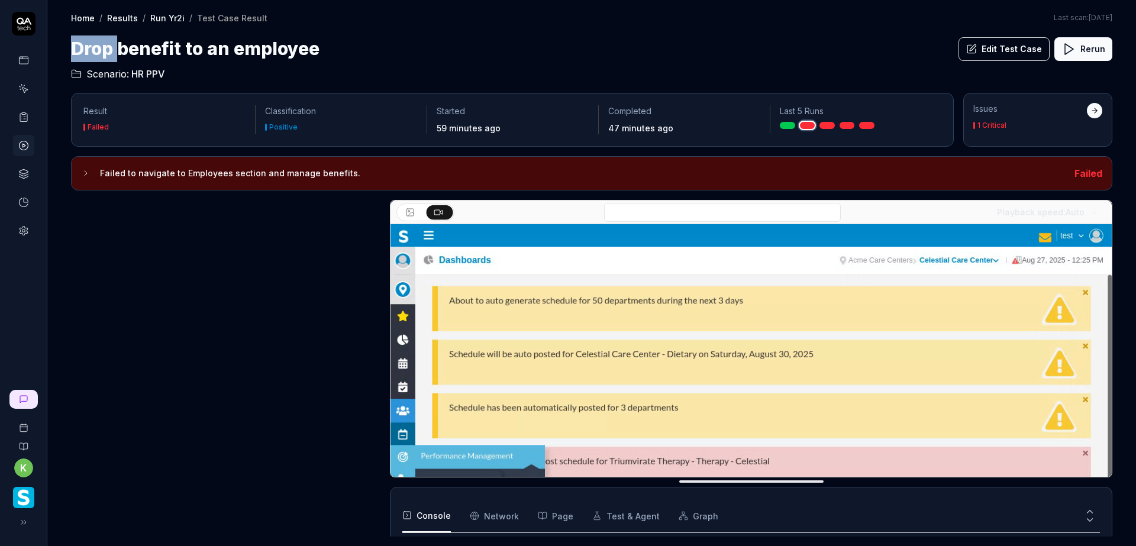
scroll to position [60, 0]
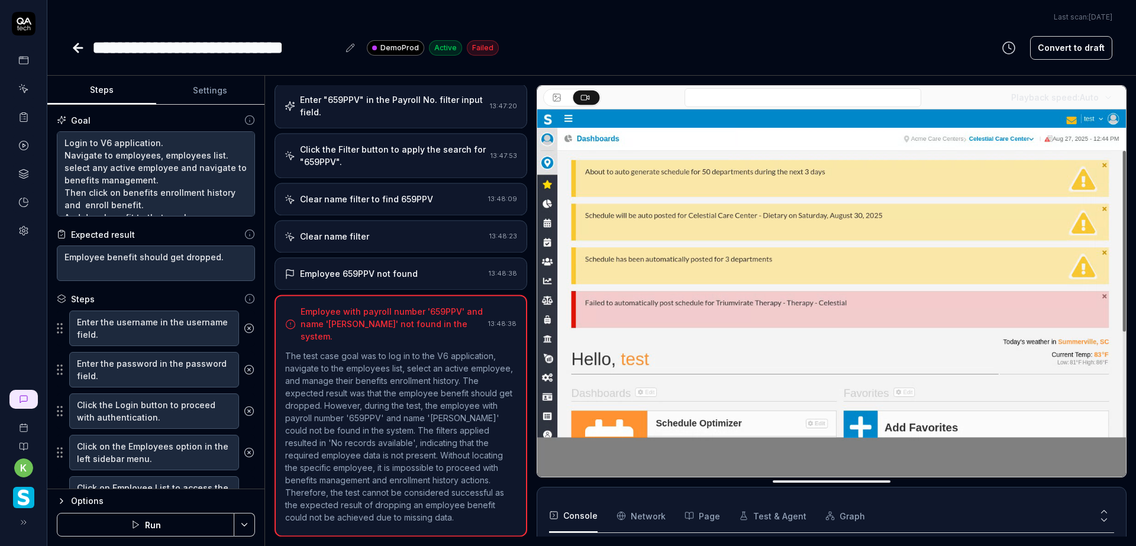
scroll to position [305, 0]
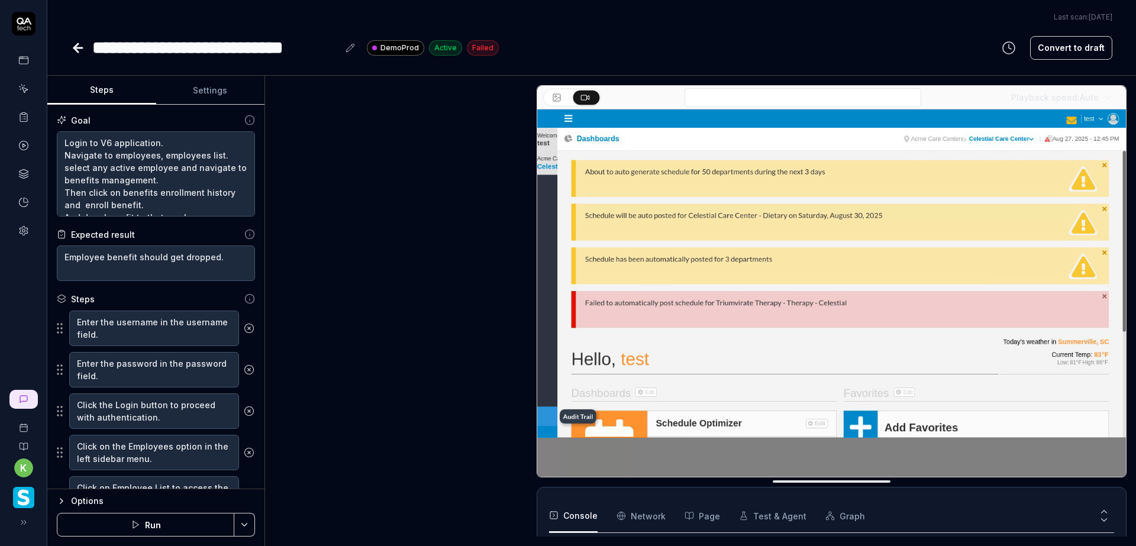
type textarea "*"
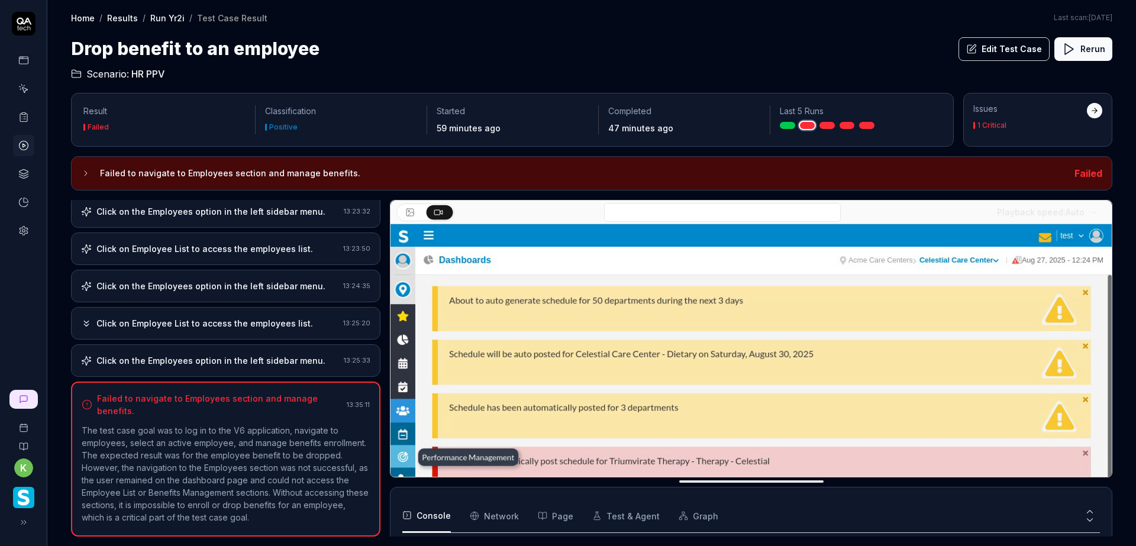
scroll to position [60, 0]
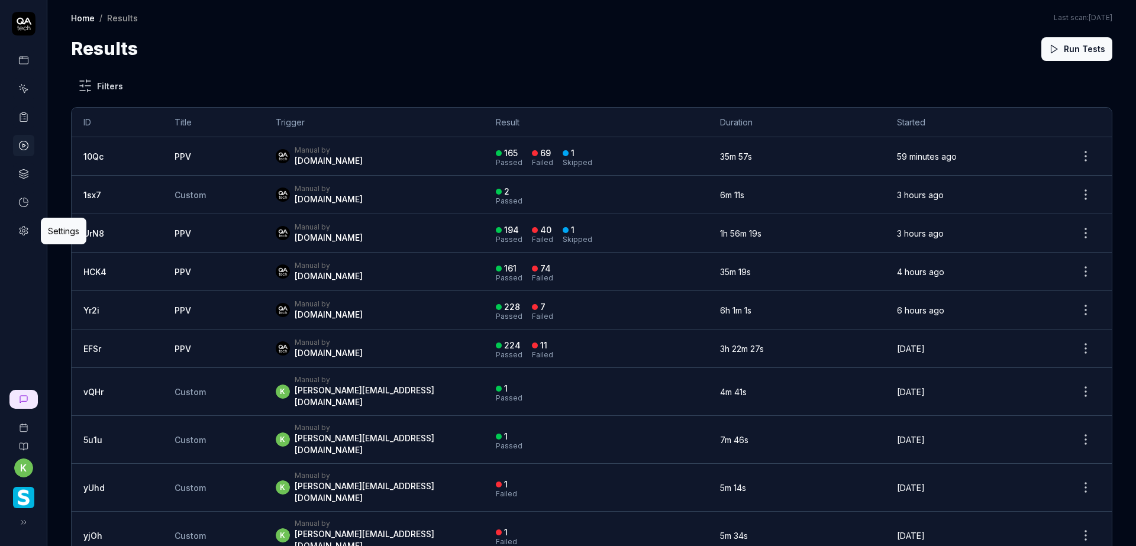
click at [25, 231] on circle at bounding box center [23, 230] width 3 height 3
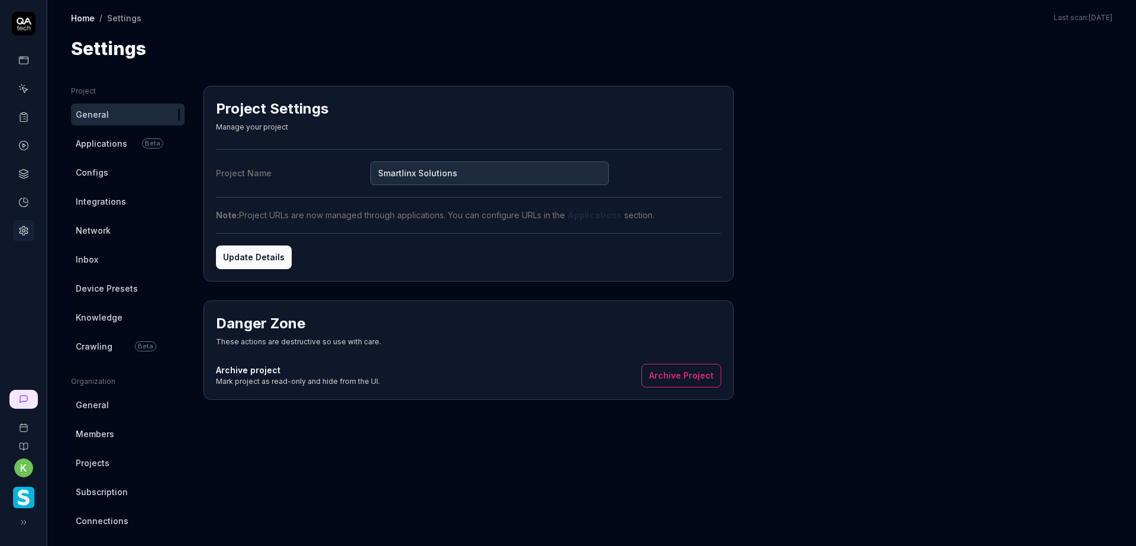
click at [99, 151] on link "Applications Beta" at bounding box center [128, 143] width 114 height 22
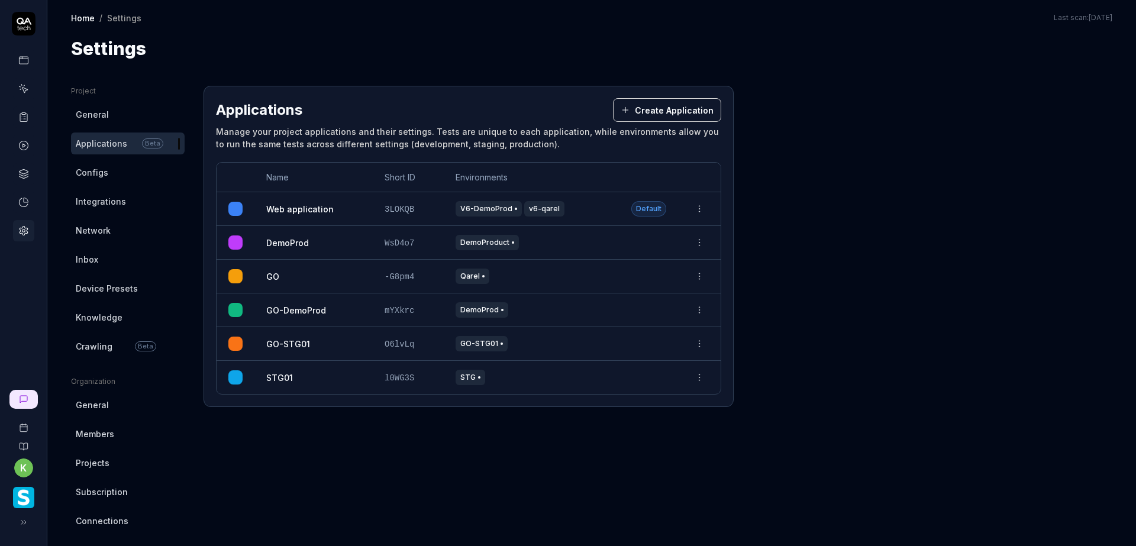
click at [282, 242] on link "DemoProd" at bounding box center [287, 243] width 43 height 12
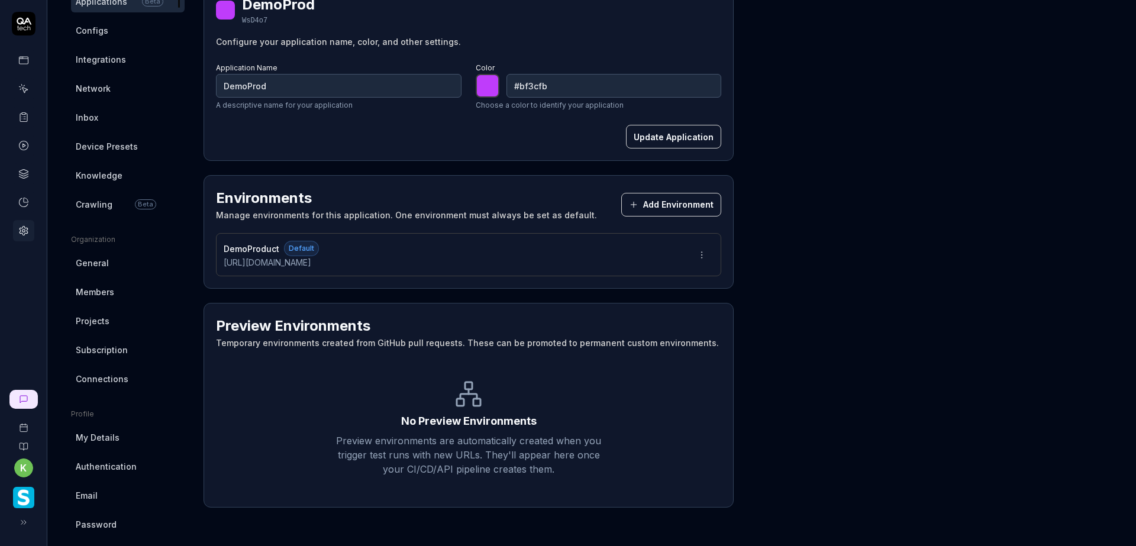
scroll to position [155, 0]
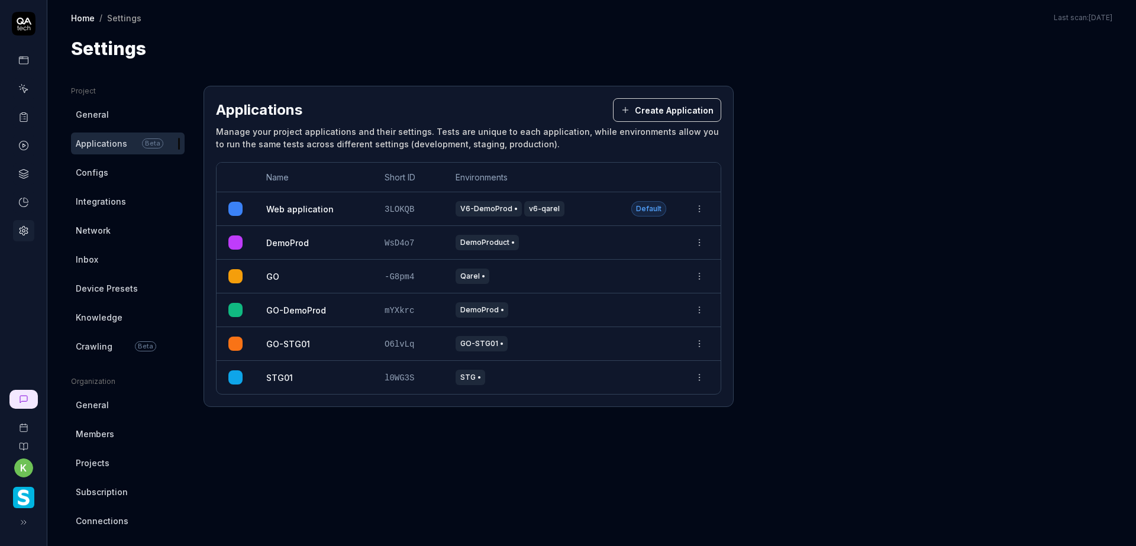
click at [93, 166] on link "Configs" at bounding box center [128, 172] width 114 height 22
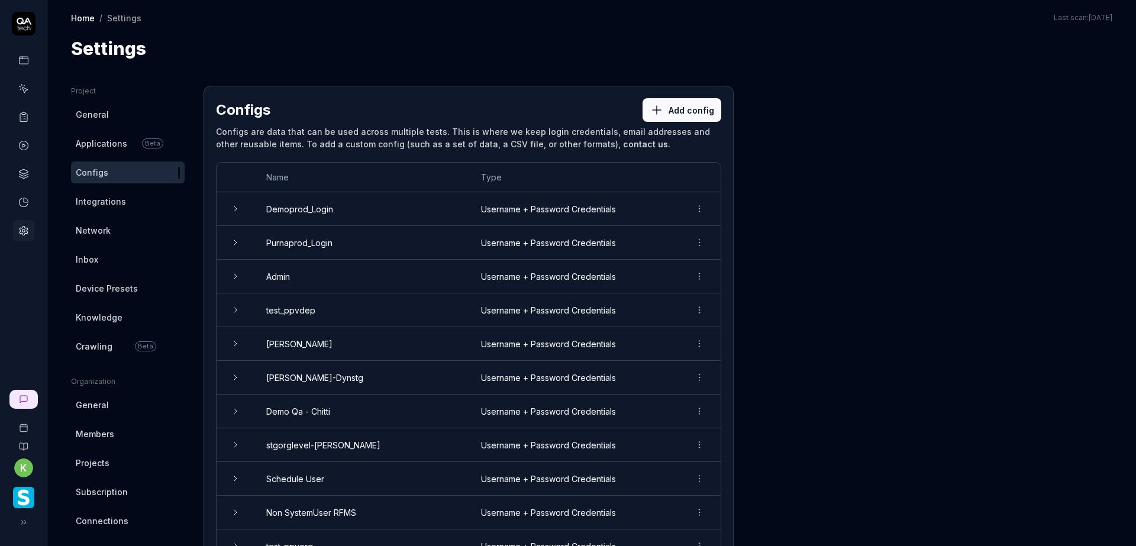
click at [106, 204] on span "Integrations" at bounding box center [101, 201] width 50 height 12
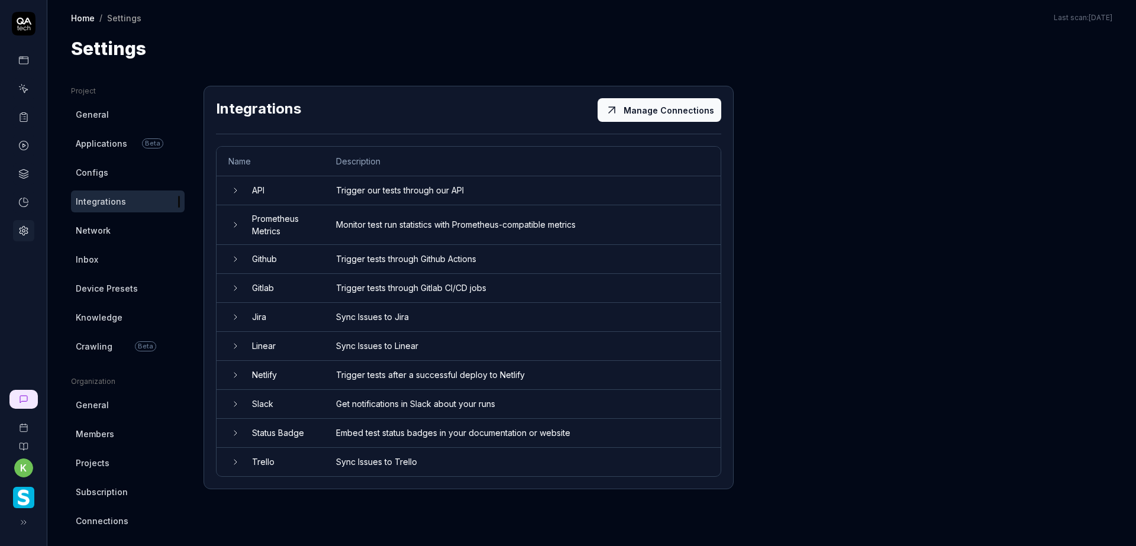
click at [106, 232] on span "Network" at bounding box center [93, 230] width 35 height 12
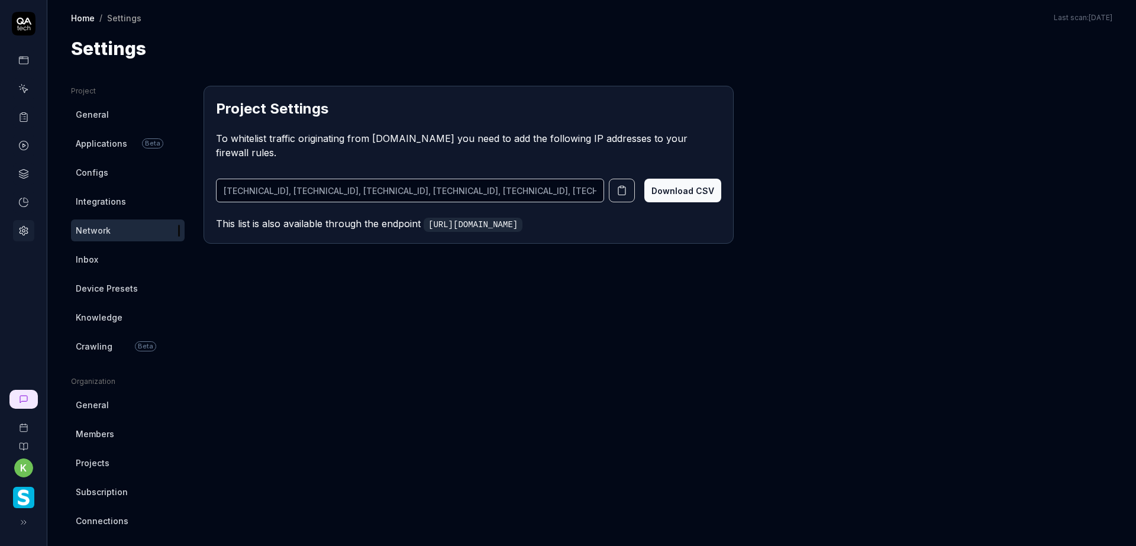
click at [118, 258] on link "Inbox" at bounding box center [128, 259] width 114 height 22
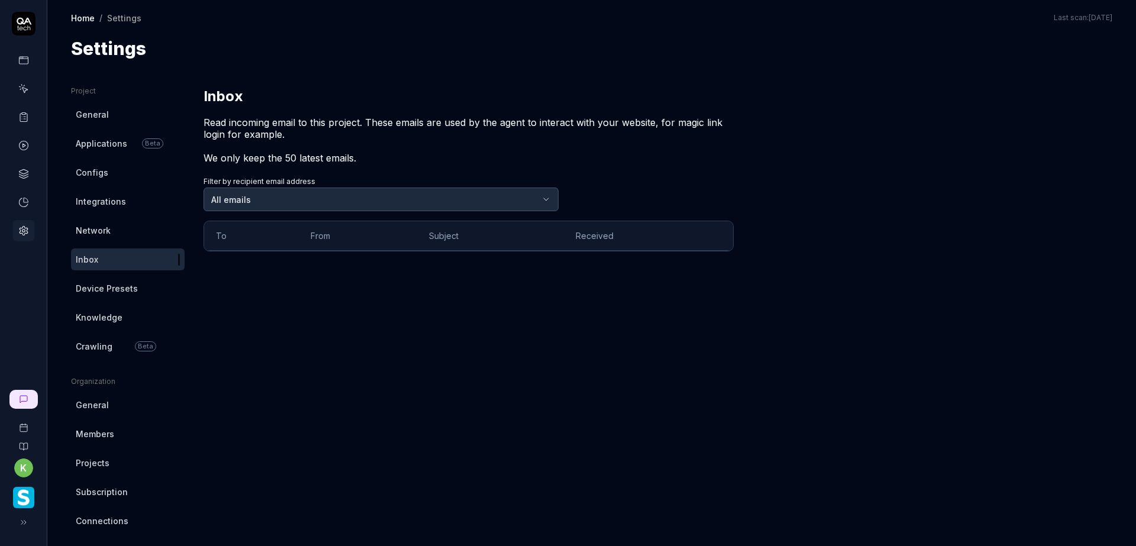
click at [121, 291] on span "Device Presets" at bounding box center [107, 288] width 62 height 12
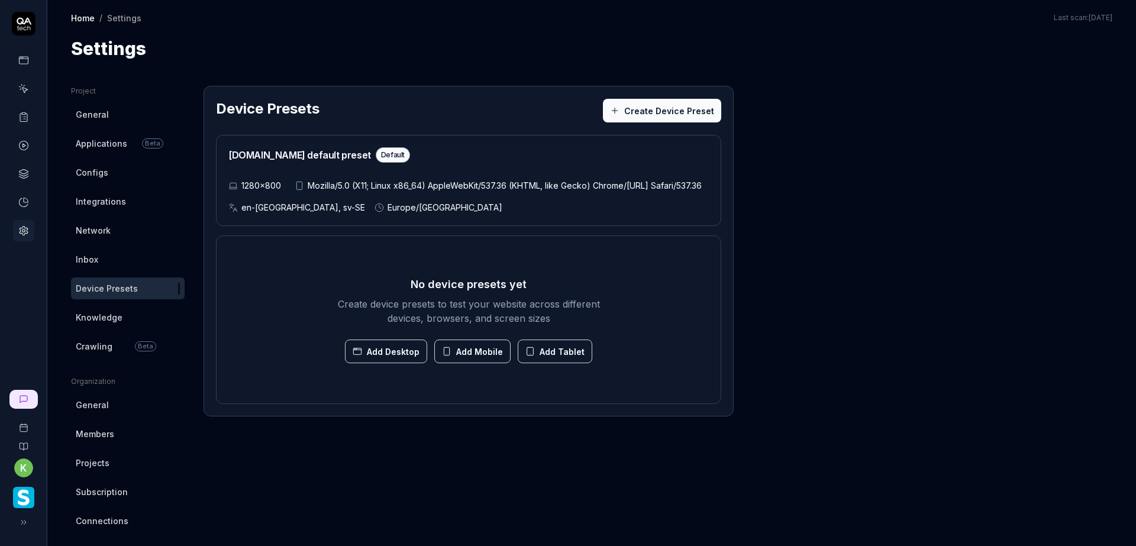
click at [561, 201] on div "1280×800 Mozilla/5.0 (X11; Linux x86_64) AppleWebKit/537.36 (KHTML, like Gecko)…" at bounding box center [468, 196] width 480 height 34
click at [258, 181] on span "1280×800" at bounding box center [261, 185] width 40 height 12
click at [313, 178] on div "QA.tech default preset Default 1280×800 Mozilla/5.0 (X11; Linux x86_64) AppleWe…" at bounding box center [468, 180] width 505 height 91
click at [292, 159] on h2 "QA.tech default preset Default" at bounding box center [319, 154] width 182 height 15
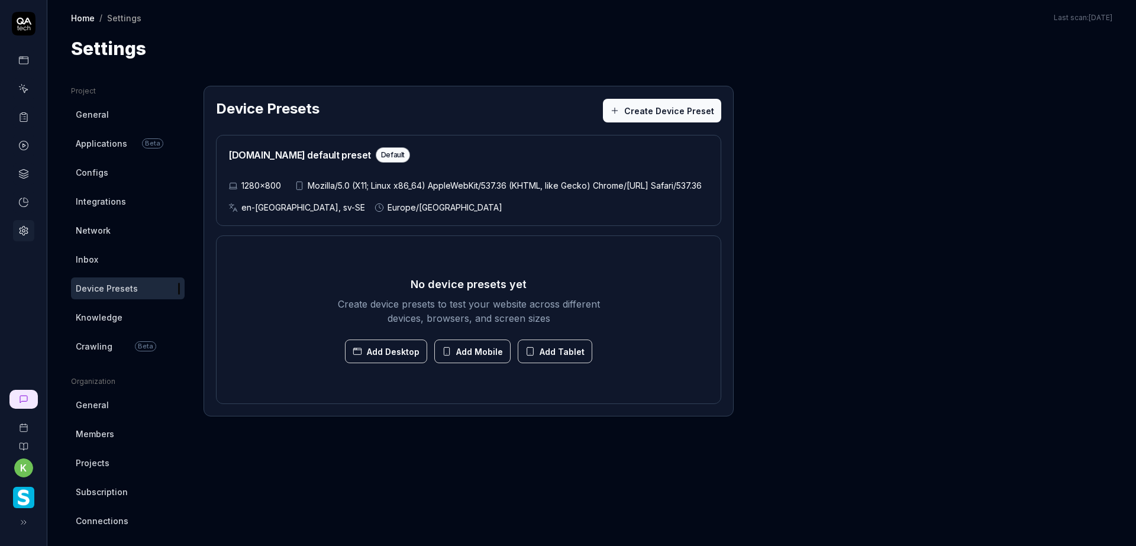
click at [676, 115] on button "Create Device Preset" at bounding box center [662, 111] width 118 height 24
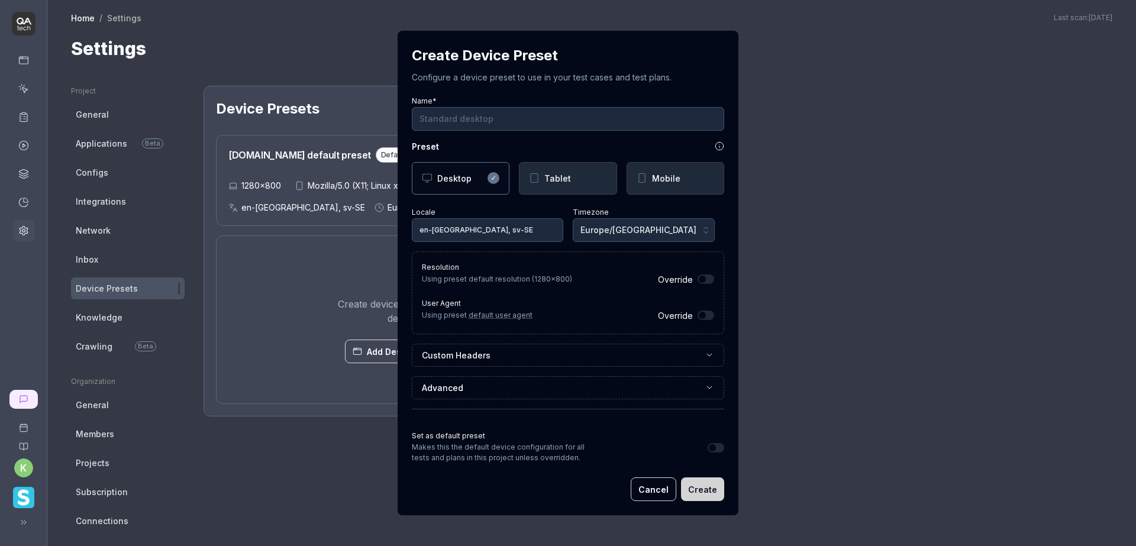
click at [699, 279] on button "Override" at bounding box center [705, 278] width 17 height 9
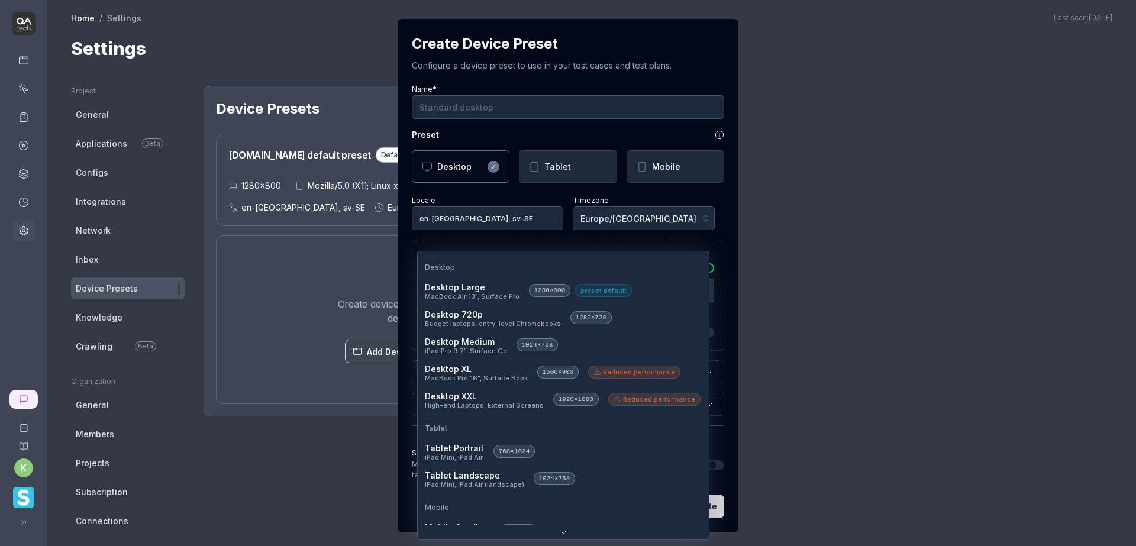
click at [702, 287] on body "k Home / Settings Home / Settings Last scan: Jun 5 2025 Settings Project Genera…" at bounding box center [568, 273] width 1136 height 546
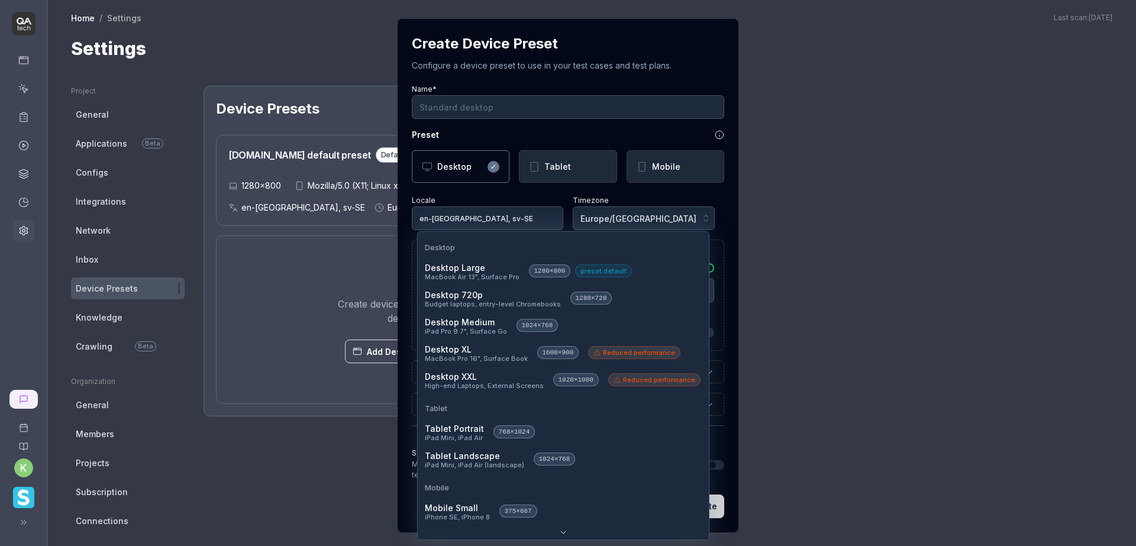
select select "**********"
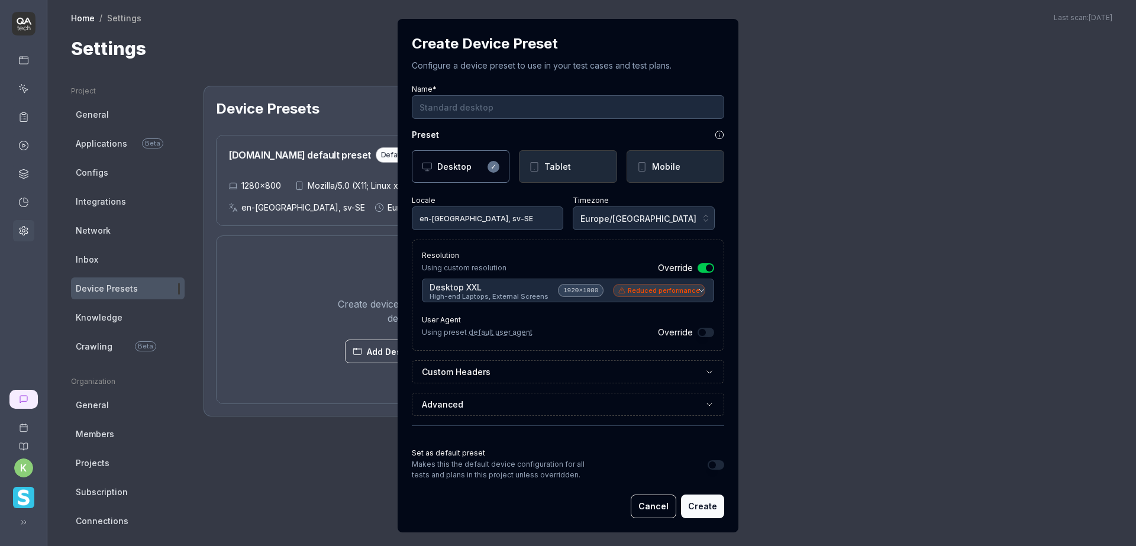
click at [697, 335] on button "Override" at bounding box center [705, 332] width 17 height 9
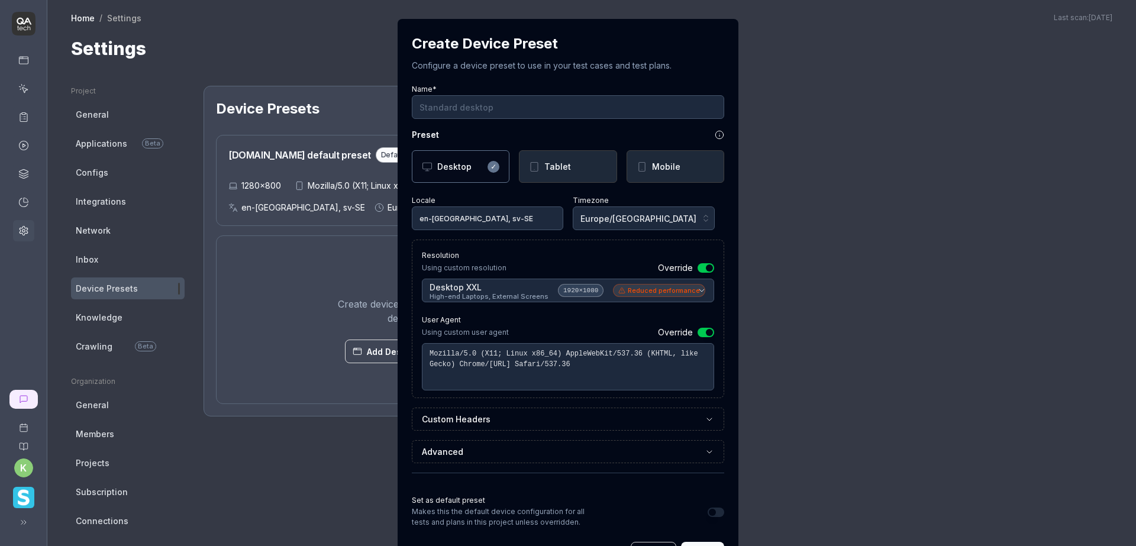
click at [706, 330] on button "Override" at bounding box center [705, 332] width 17 height 9
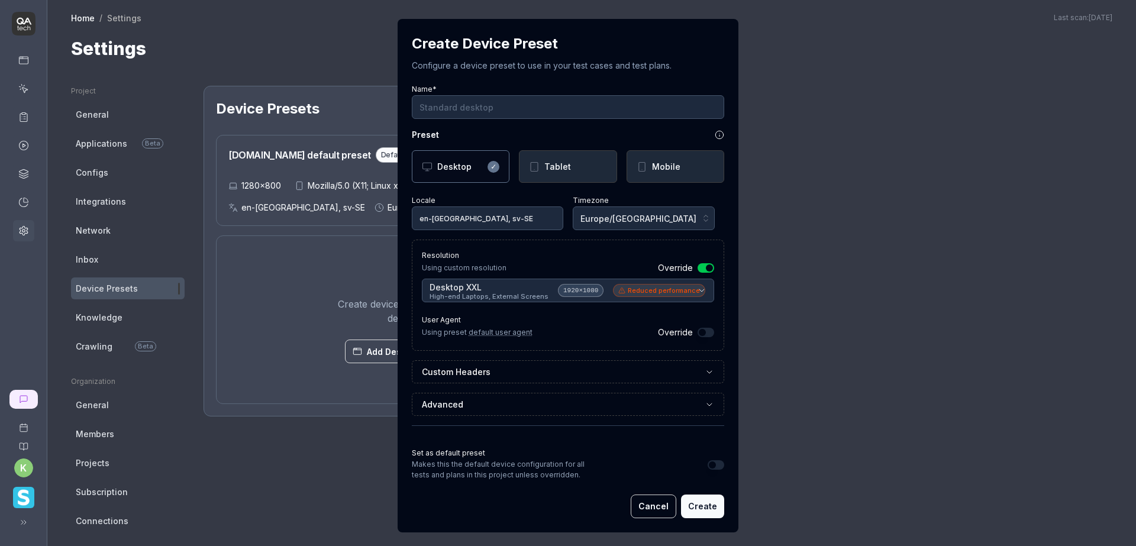
click at [701, 329] on button "Override" at bounding box center [705, 332] width 17 height 9
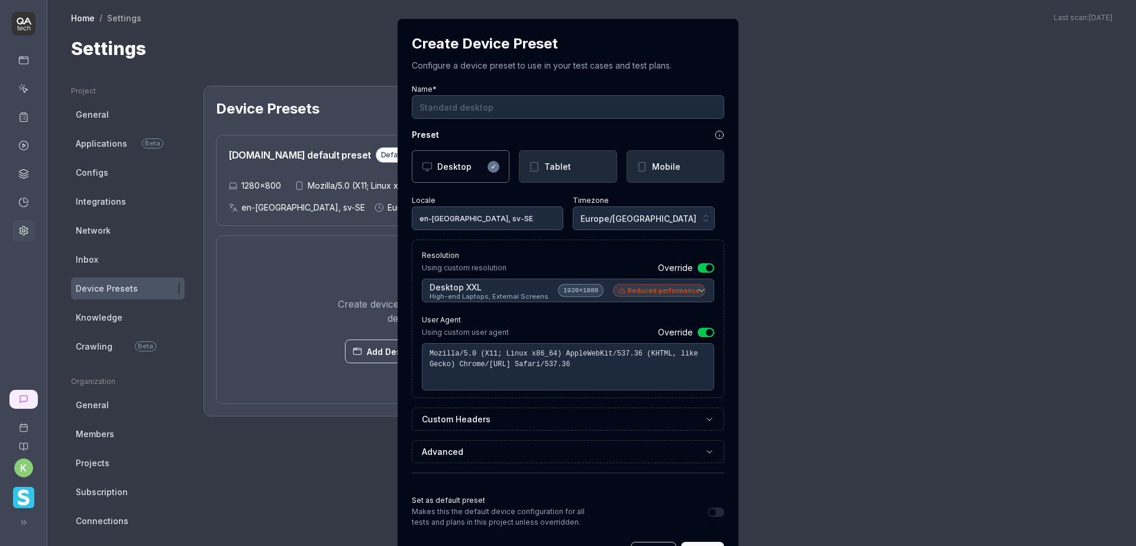
click at [698, 332] on button "Override" at bounding box center [705, 332] width 17 height 9
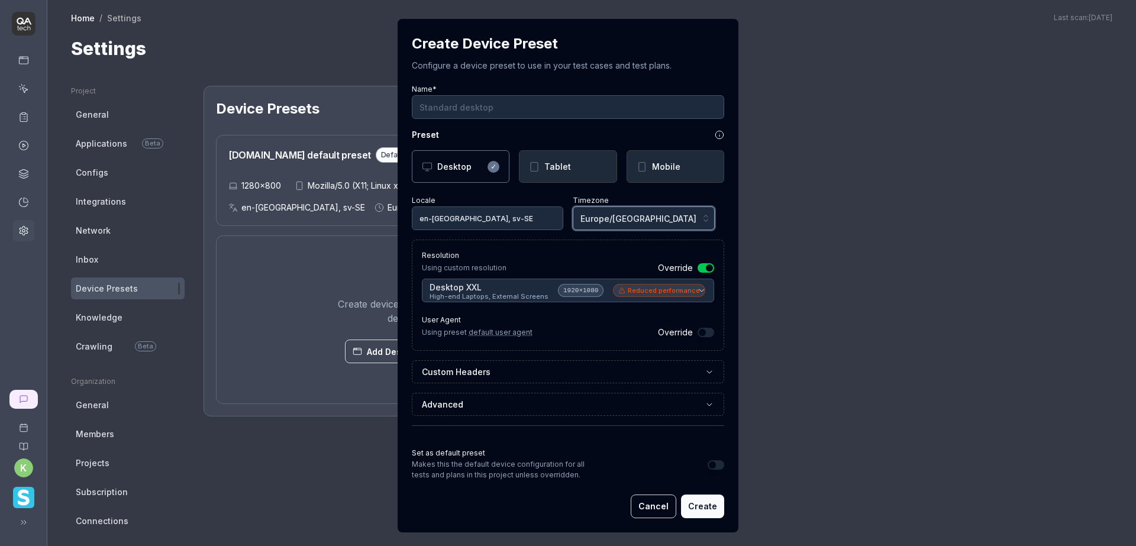
click at [687, 224] on button "Europe/Stockholm" at bounding box center [644, 218] width 142 height 24
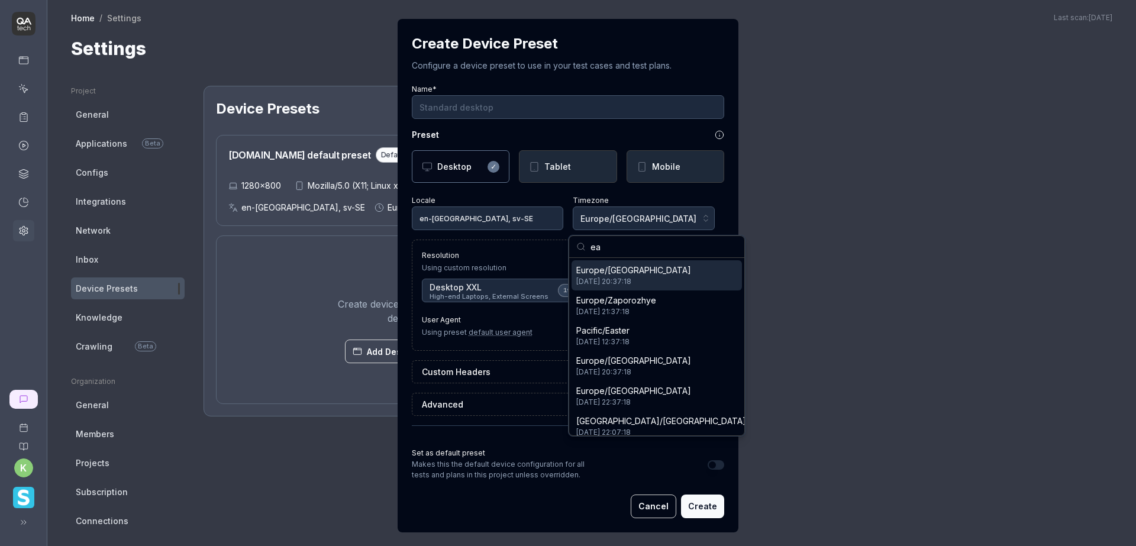
scroll to position [1363, 0]
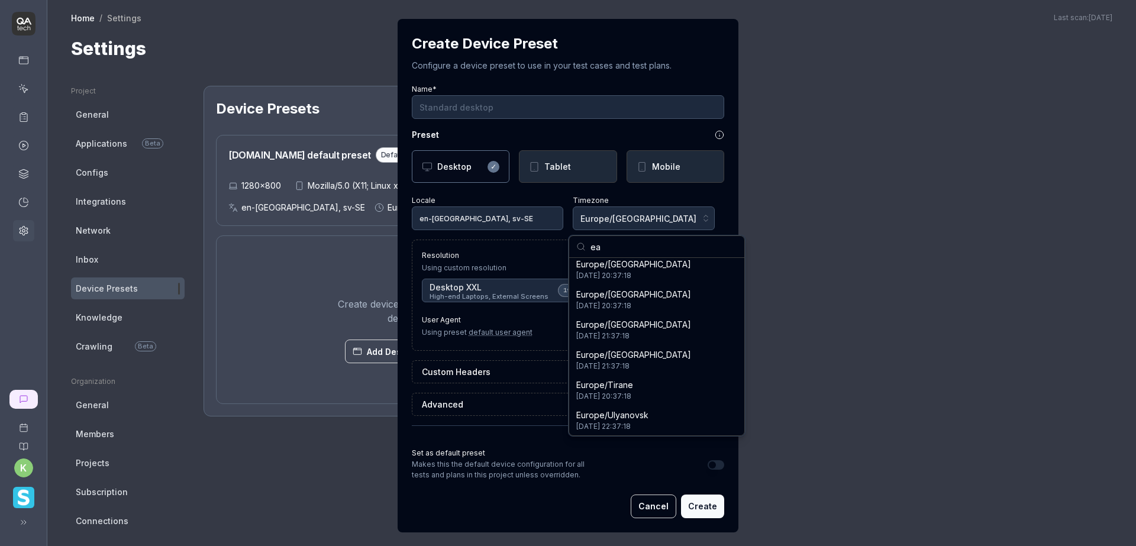
type input "e"
type input "america"
click at [684, 274] on div "America/Santo_Domingo 2025-08-27 14:37:18" at bounding box center [656, 269] width 170 height 30
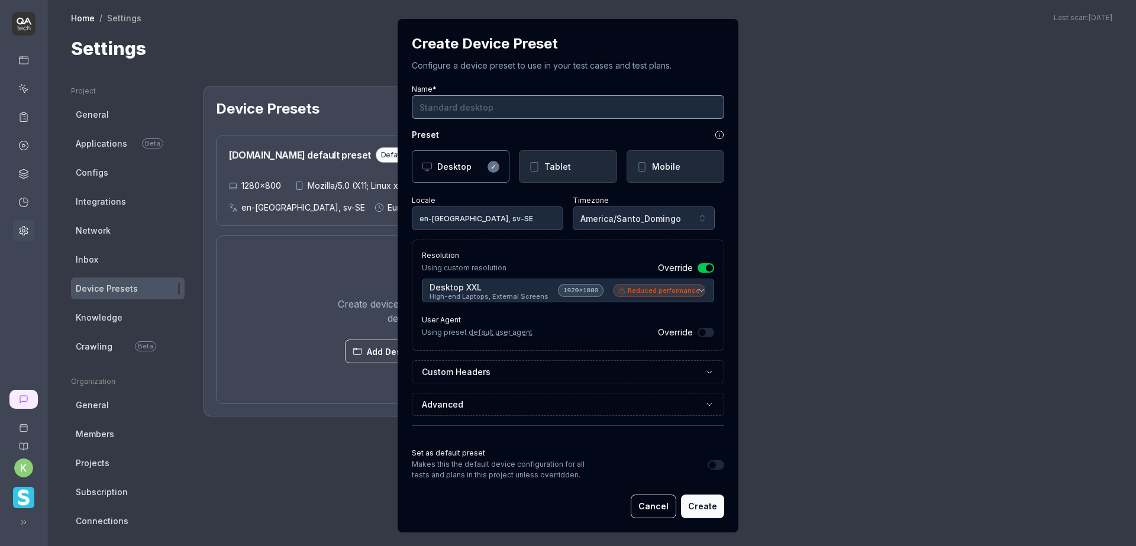
click at [541, 109] on input "Name*" at bounding box center [568, 107] width 312 height 24
type input "Large Screen Resolution"
click at [690, 506] on button "Create" at bounding box center [702, 506] width 43 height 24
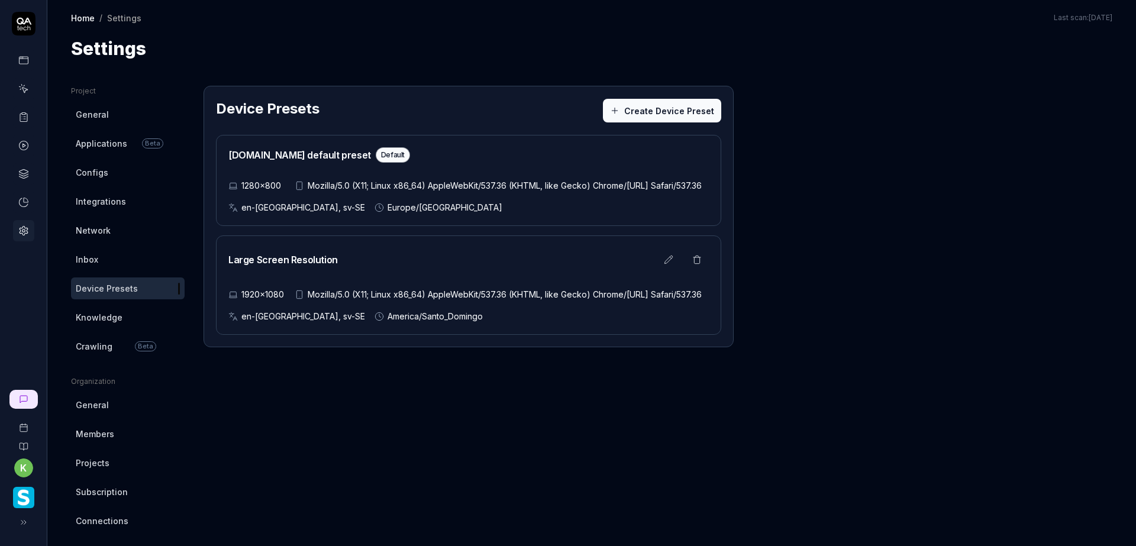
click at [24, 117] on icon at bounding box center [25, 117] width 2 height 0
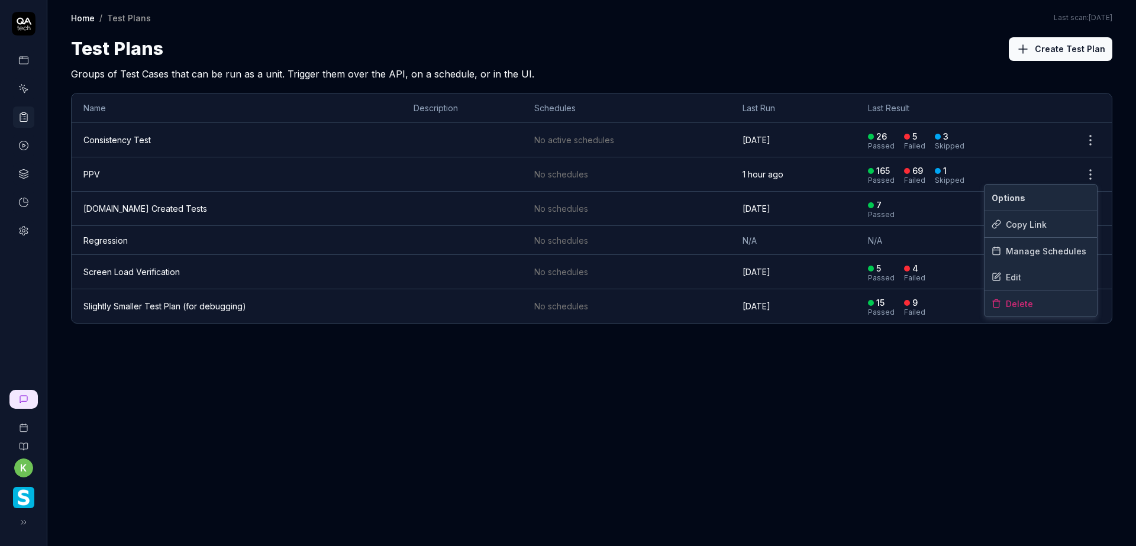
click at [1091, 175] on html "k Home / Test Plans Home / Test Plans Last scan: Jun 5 2025 Test Plans Create T…" at bounding box center [568, 273] width 1136 height 546
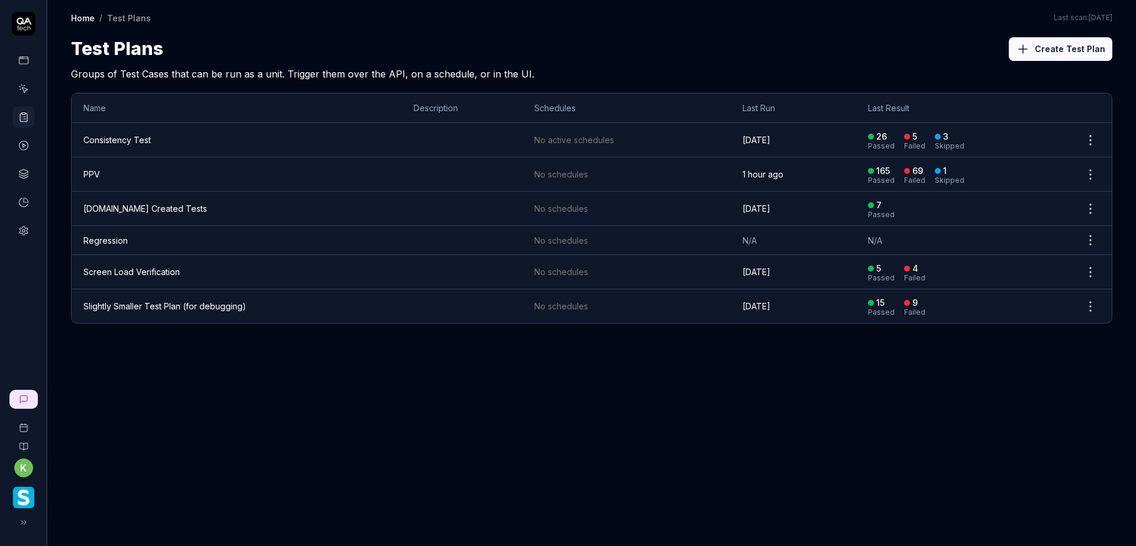
click at [960, 72] on html "k Home / Test Plans Home / Test Plans Last scan: Jun 5 2025 Test Plans Create T…" at bounding box center [568, 273] width 1136 height 546
click at [85, 179] on link "PPV" at bounding box center [91, 174] width 17 height 10
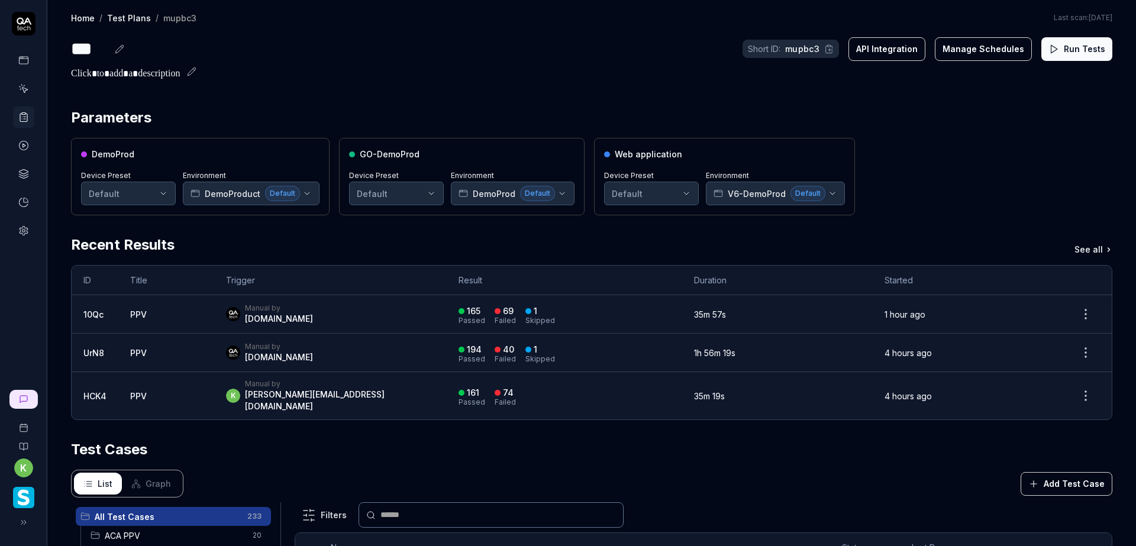
click at [164, 190] on html "k Home / Test Plans / mupbc3 Home / Test Plans / mupbc3 Last scan: Jun 5 2025 *…" at bounding box center [568, 273] width 1136 height 546
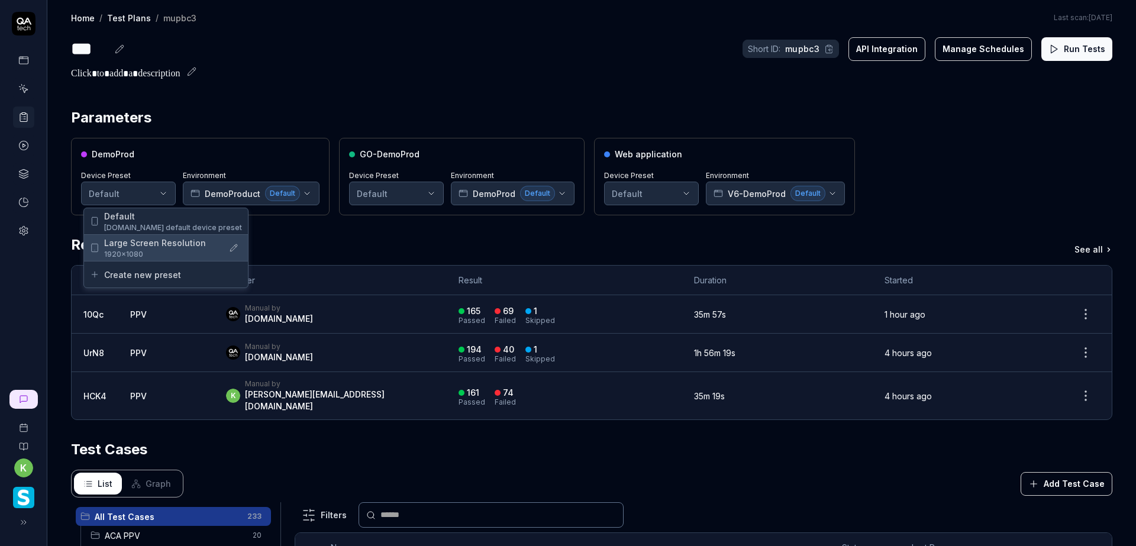
click at [160, 250] on span "1920×1080" at bounding box center [161, 254] width 114 height 11
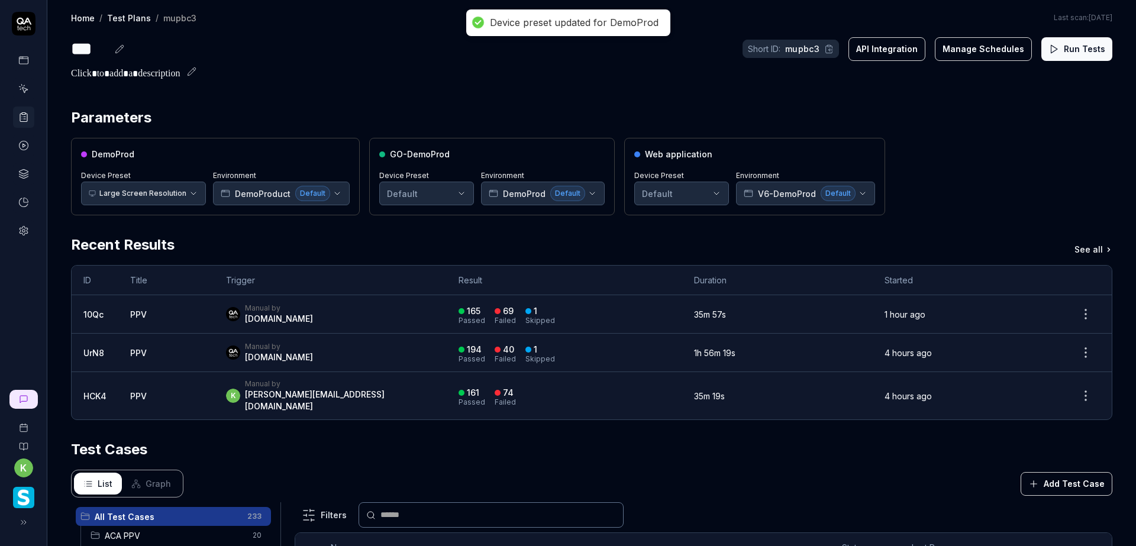
click at [697, 195] on html "Device preset updated for DemoProd k Home / Test Plans / mupbc3 Home / Test Pla…" at bounding box center [568, 273] width 1136 height 546
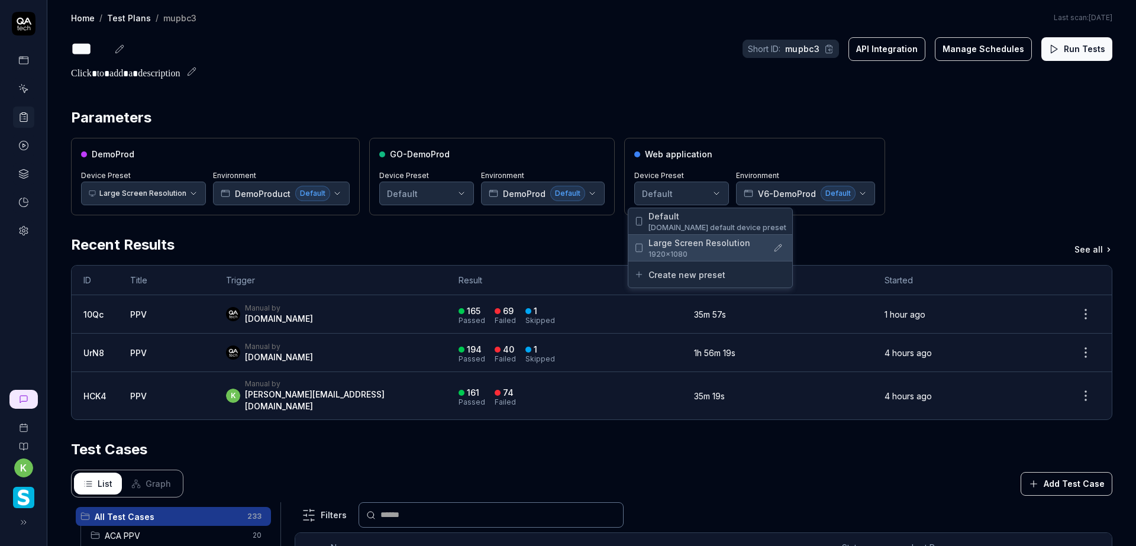
click at [698, 242] on span "Large Screen Resolution" at bounding box center [699, 243] width 102 height 12
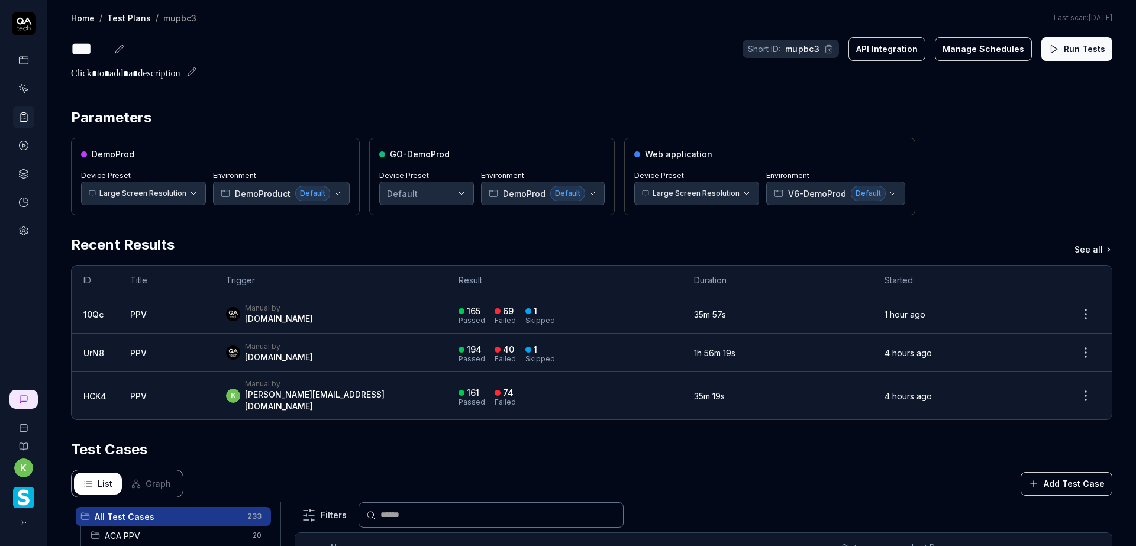
drag, startPoint x: 1058, startPoint y: 54, endPoint x: 924, endPoint y: 70, distance: 134.7
click at [1042, 136] on div "Home / Test Plans / mupbc3 Home / Test Plans / mupbc3 Last scan: Jun 5 2025 ***…" at bounding box center [591, 417] width 1088 height 835
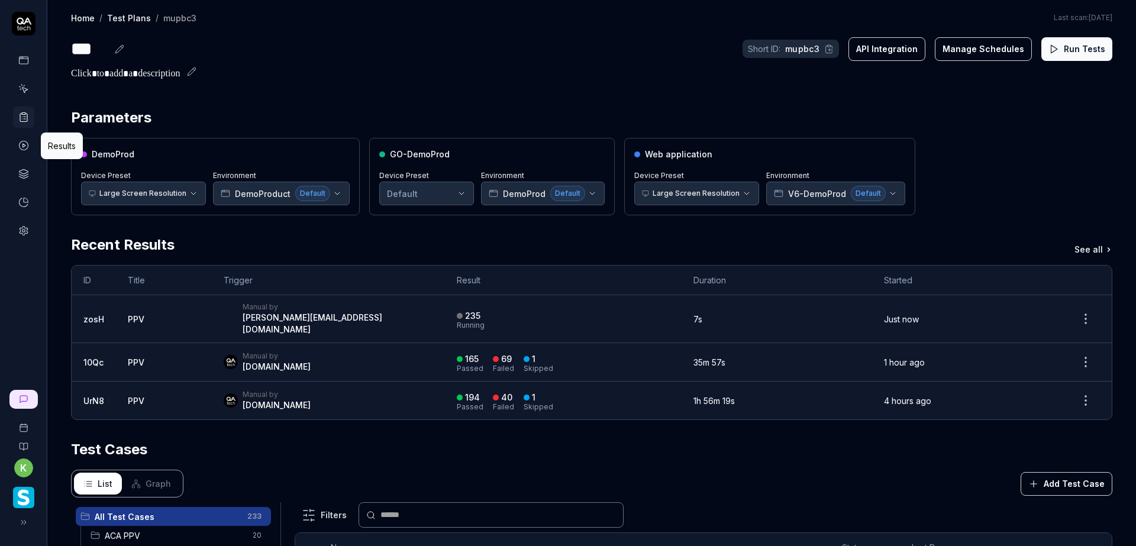
click at [27, 143] on icon at bounding box center [23, 145] width 11 height 11
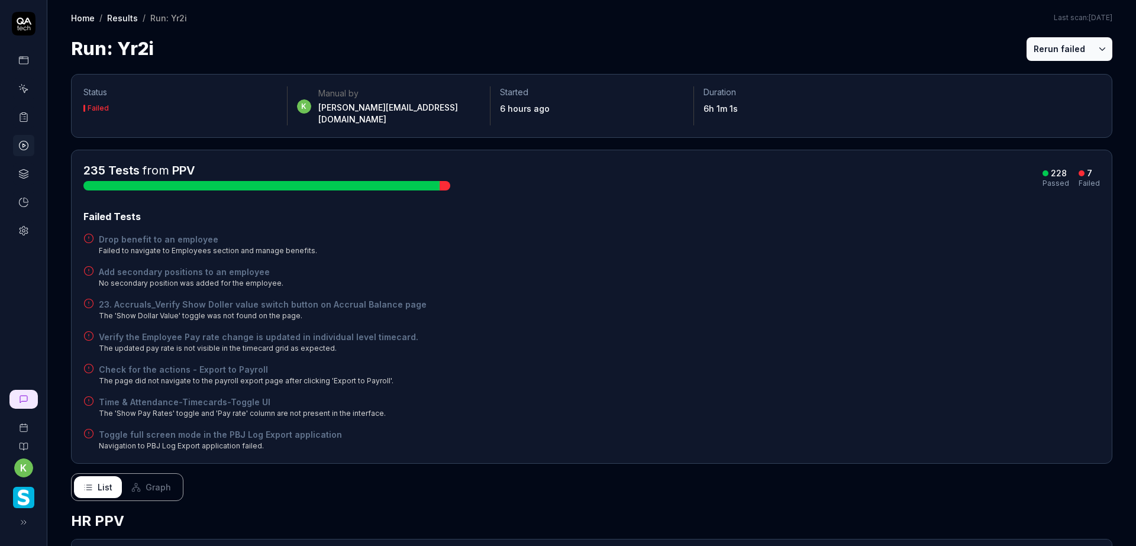
click at [24, 114] on rect at bounding box center [24, 114] width 4 height 2
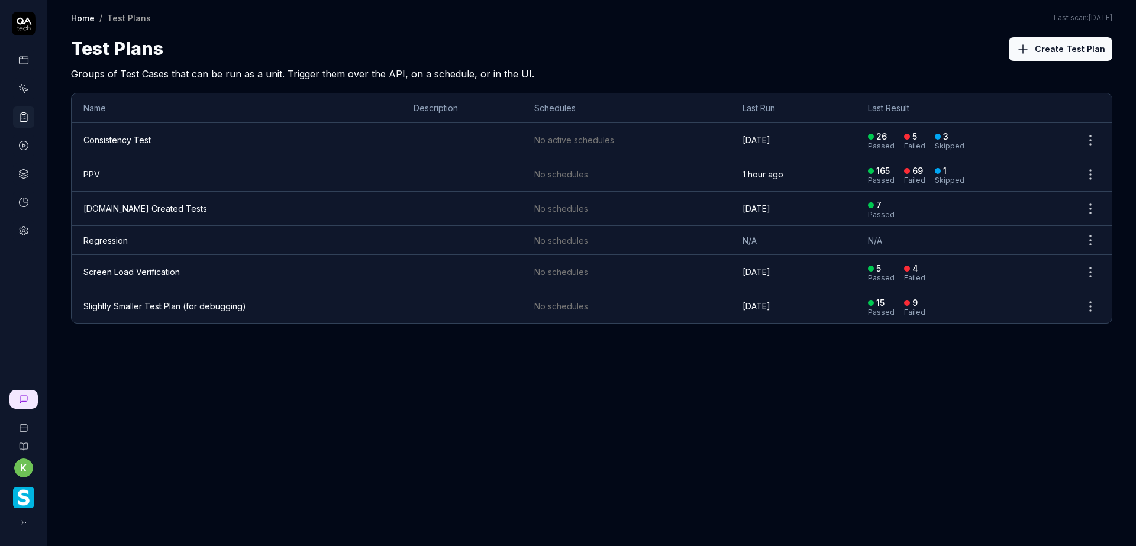
click at [110, 172] on td "PPV" at bounding box center [237, 174] width 330 height 34
click at [119, 173] on td "PPV" at bounding box center [237, 174] width 330 height 34
click at [1093, 174] on html "k Home / Test Plans Home / Test Plans Last scan: [DATE] Test Plans Create Test …" at bounding box center [568, 273] width 1136 height 546
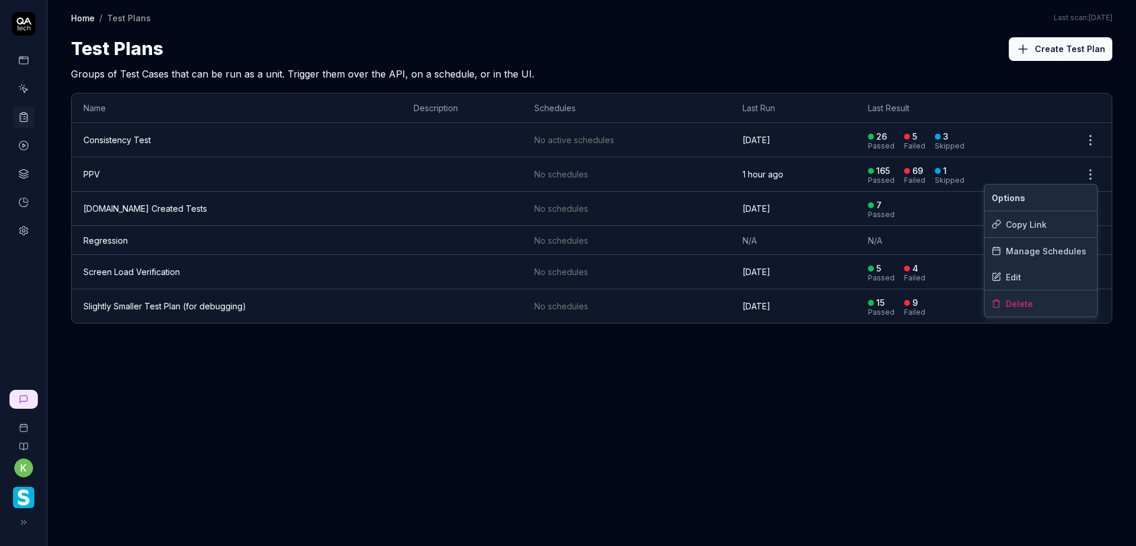
click at [838, 375] on html "k Home / Test Plans Home / Test Plans Last scan: Jun 5 2025 Test Plans Create T…" at bounding box center [568, 273] width 1136 height 546
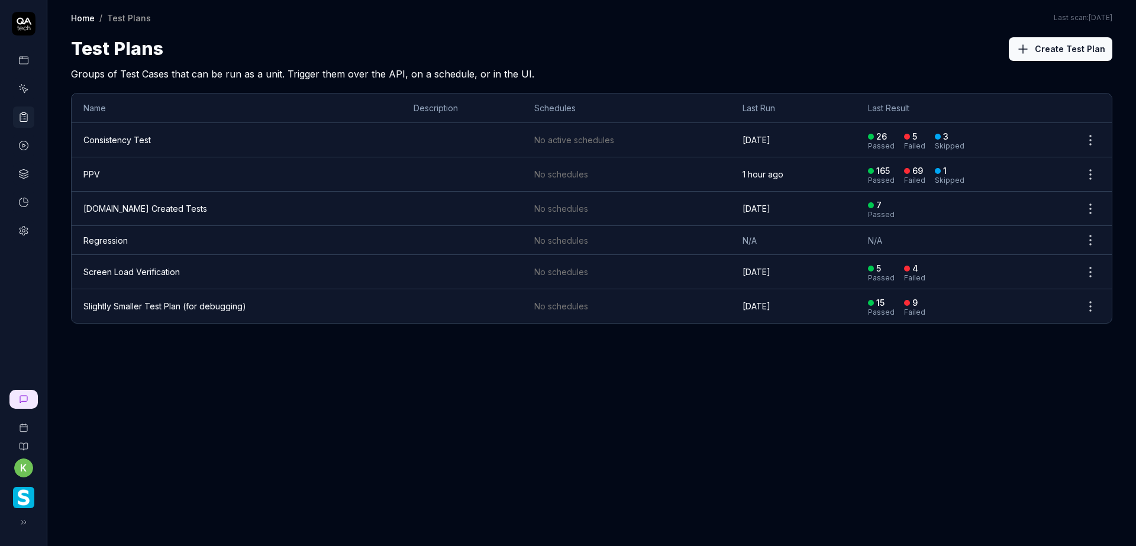
click at [129, 171] on td "PPV" at bounding box center [237, 174] width 330 height 34
click at [93, 179] on td "PPV" at bounding box center [237, 174] width 330 height 34
click at [115, 163] on td "PPV" at bounding box center [237, 174] width 330 height 34
click at [111, 170] on td "PPV" at bounding box center [237, 174] width 330 height 34
click at [112, 169] on td "PPV" at bounding box center [237, 174] width 330 height 34
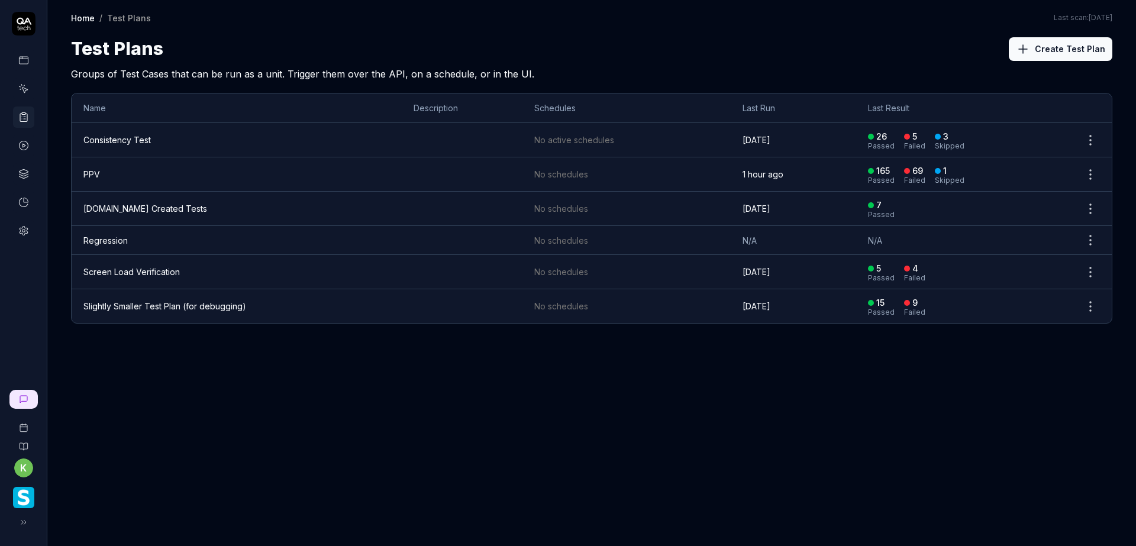
click at [104, 180] on td "PPV" at bounding box center [237, 174] width 330 height 34
click at [104, 178] on td "PPV" at bounding box center [237, 174] width 330 height 34
click at [104, 173] on td "PPV" at bounding box center [237, 174] width 330 height 34
click at [102, 170] on td "PPV" at bounding box center [237, 174] width 330 height 34
click at [101, 170] on td "PPV" at bounding box center [237, 174] width 330 height 34
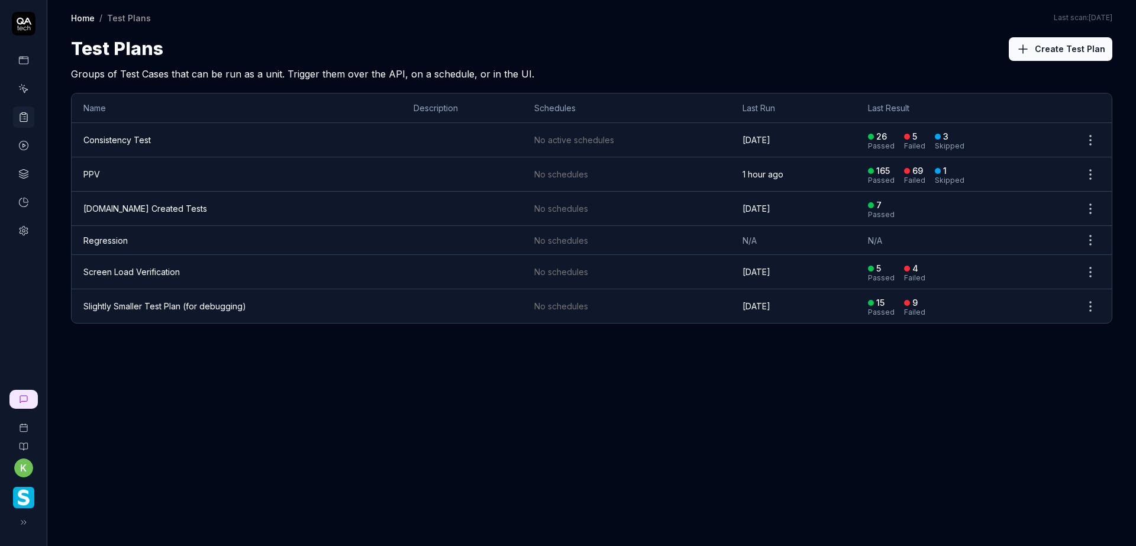
click at [101, 169] on td "PPV" at bounding box center [237, 174] width 330 height 34
click at [102, 166] on td "PPV" at bounding box center [237, 174] width 330 height 34
click at [104, 178] on td "PPV" at bounding box center [237, 174] width 330 height 34
click at [102, 175] on td "PPV" at bounding box center [237, 174] width 330 height 34
click at [101, 174] on td "PPV" at bounding box center [237, 174] width 330 height 34
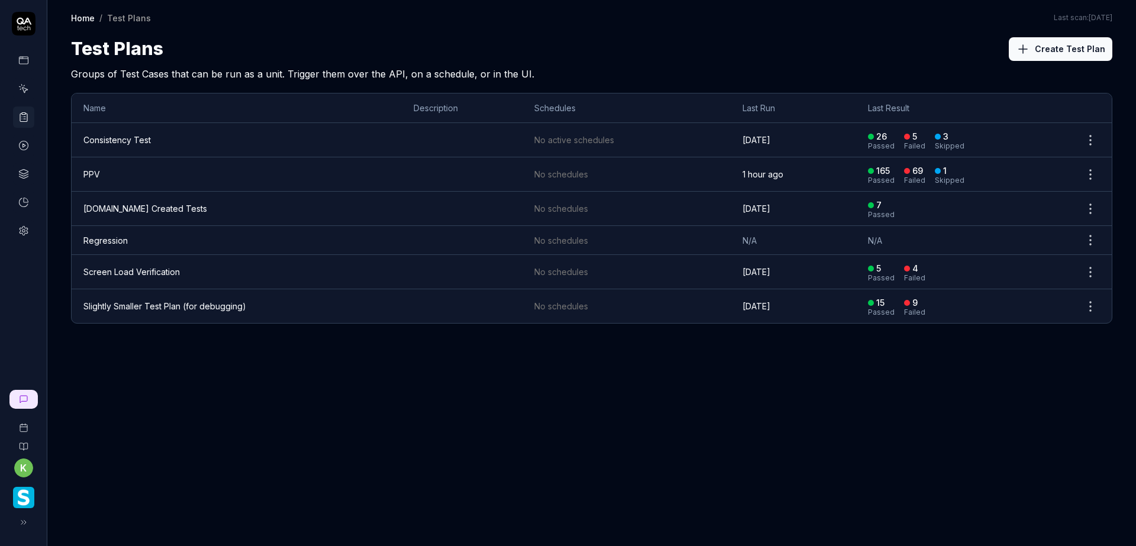
click at [101, 174] on td "PPV" at bounding box center [237, 174] width 330 height 34
click at [236, 44] on div "Test Plans Create Test Plan" at bounding box center [591, 48] width 1041 height 27
click at [237, 41] on div "Test Plans Create Test Plan" at bounding box center [591, 48] width 1041 height 27
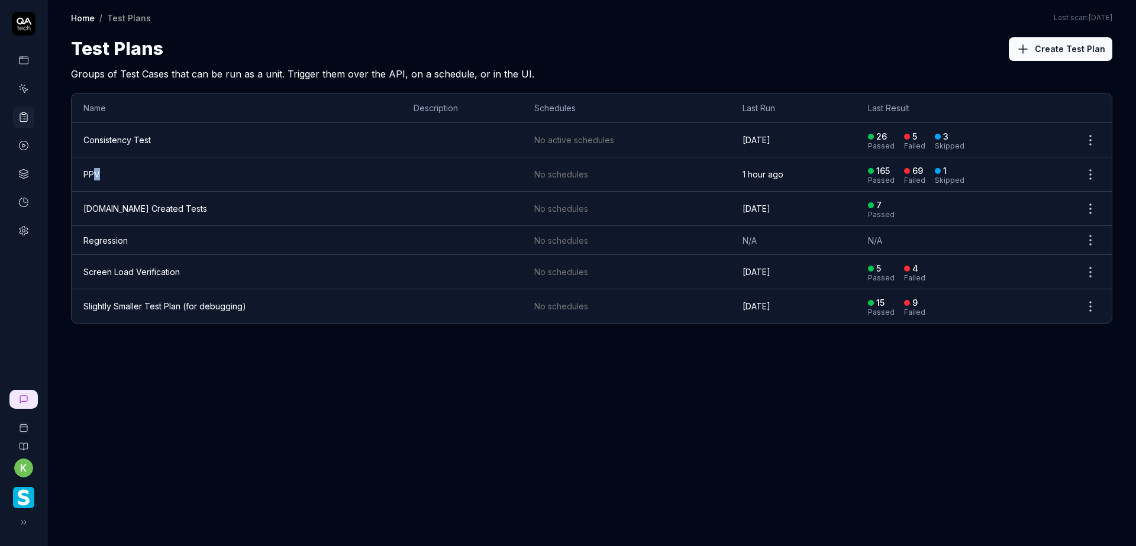
click at [101, 166] on td "PPV" at bounding box center [237, 174] width 330 height 34
click at [102, 172] on td "PPV" at bounding box center [237, 174] width 330 height 34
click at [103, 170] on td "PPV" at bounding box center [237, 174] width 330 height 34
click at [175, 190] on td "PPV" at bounding box center [237, 174] width 330 height 34
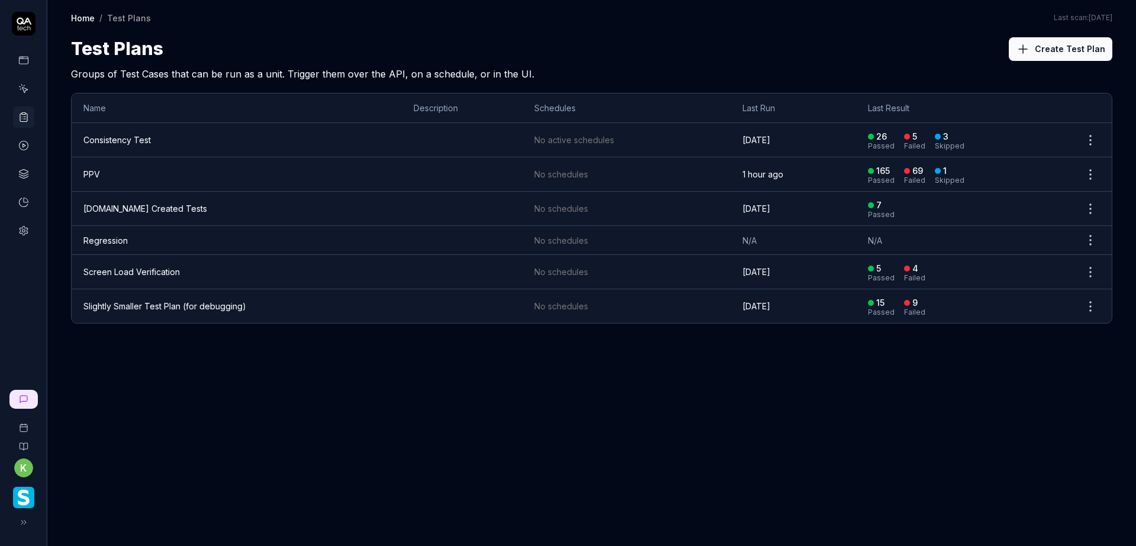
click at [180, 179] on td "PPV" at bounding box center [237, 174] width 330 height 34
click at [180, 178] on td "PPV" at bounding box center [237, 174] width 330 height 34
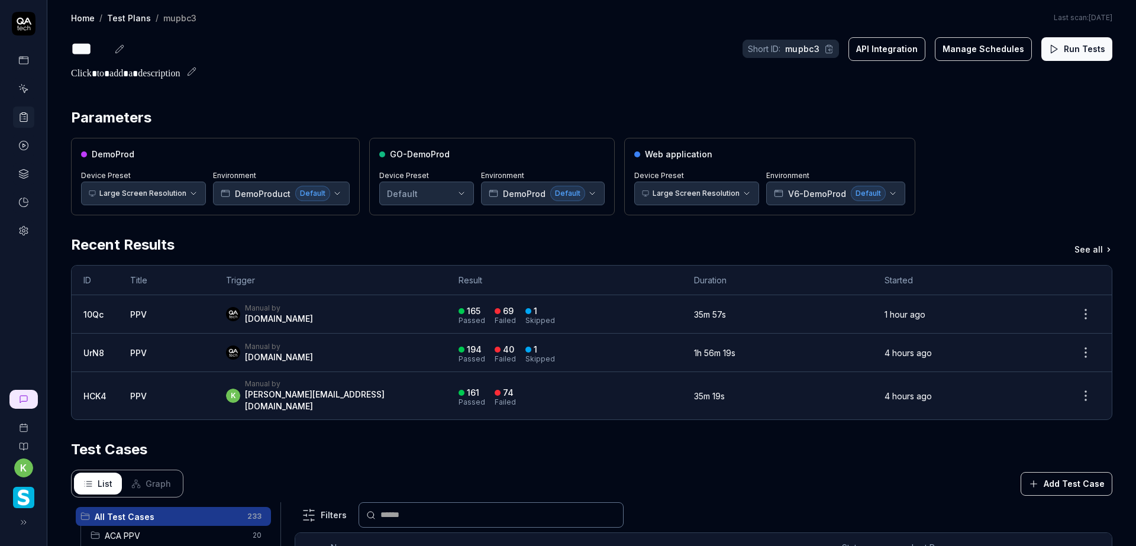
click at [1056, 45] on button "Run Tests" at bounding box center [1076, 49] width 71 height 24
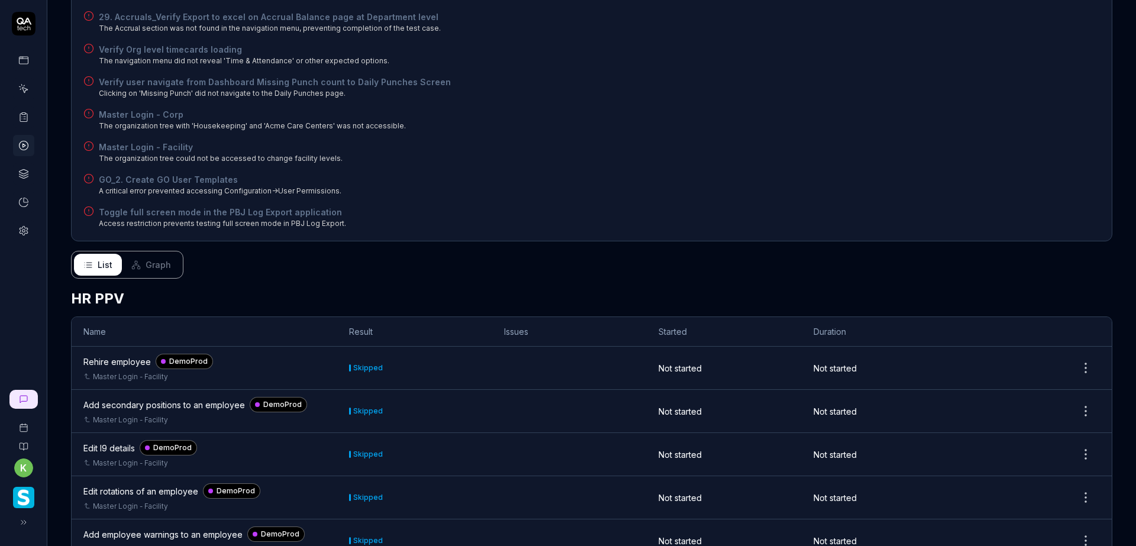
scroll to position [447, 0]
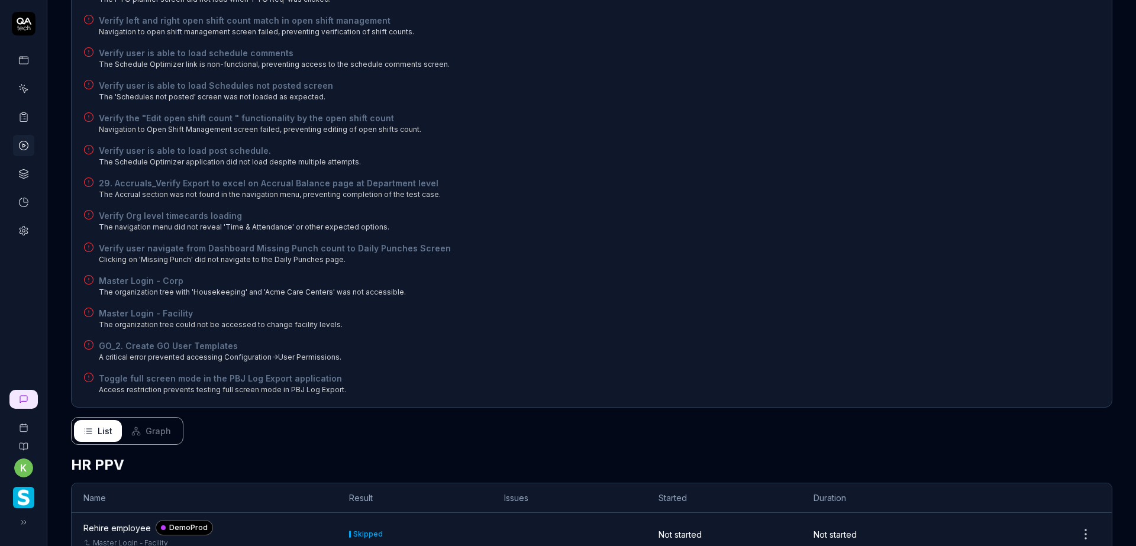
click at [153, 425] on span "Graph" at bounding box center [157, 431] width 25 height 12
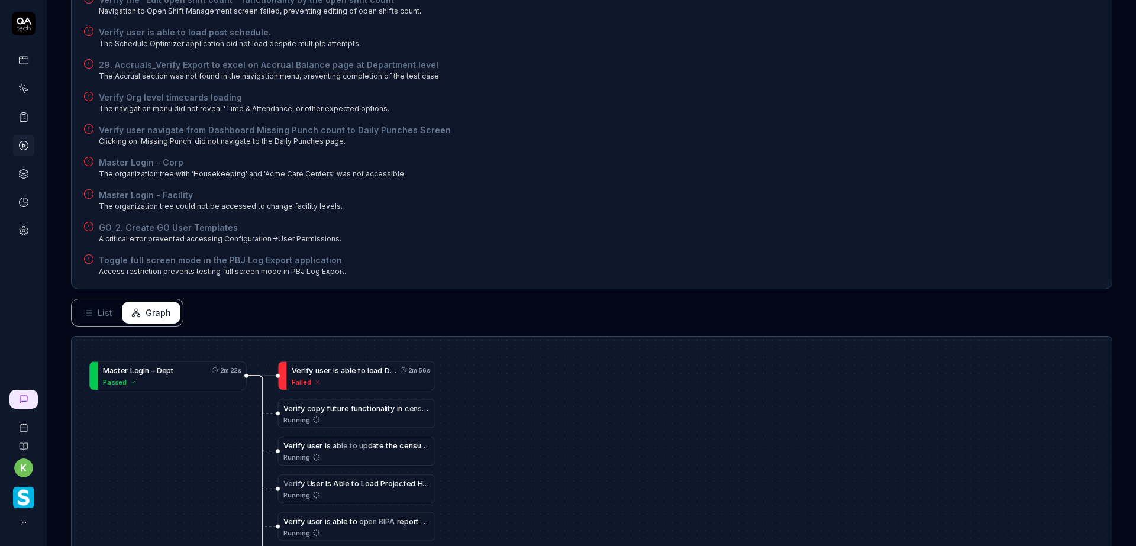
scroll to position [726, 0]
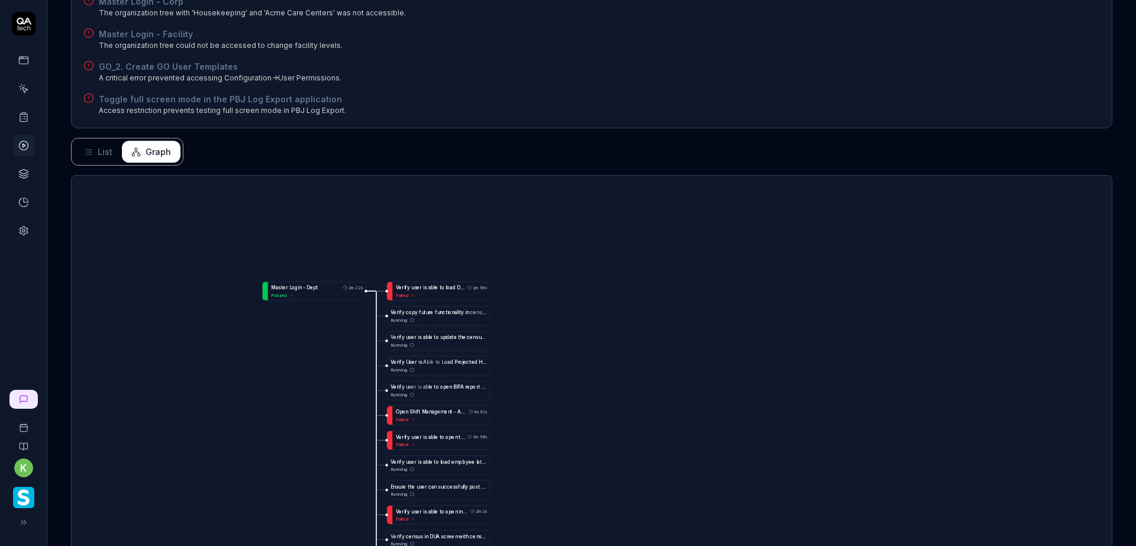
drag, startPoint x: 560, startPoint y: 502, endPoint x: 519, endPoint y: 267, distance: 237.7
click at [525, 321] on div "R e h i r e e m p l o y e e Skipped A d d s e c o n d a r y p o s i t i o n s t…" at bounding box center [592, 393] width 1040 height 435
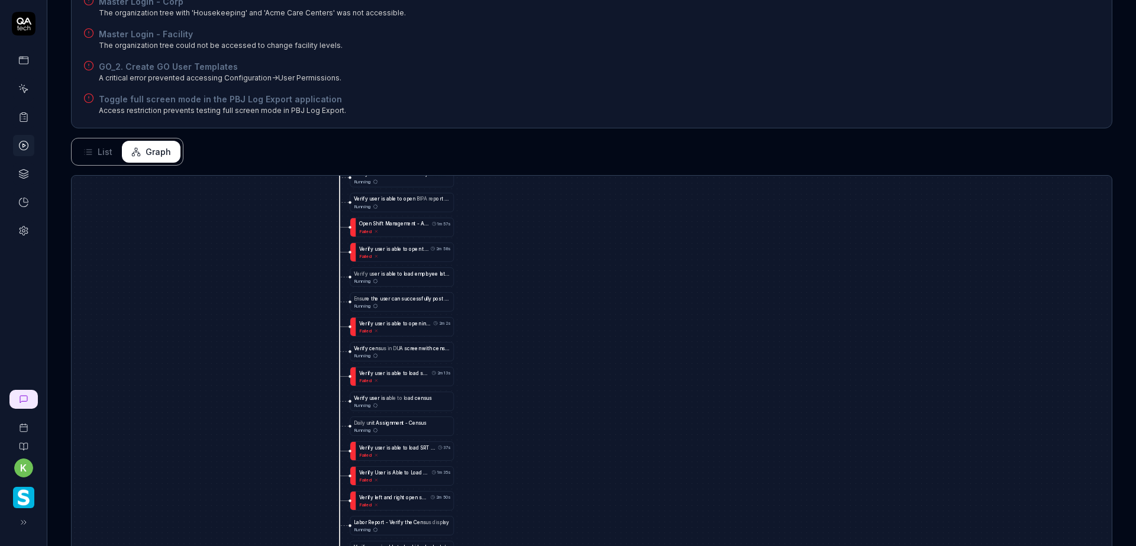
drag, startPoint x: 545, startPoint y: 422, endPoint x: 538, endPoint y: 235, distance: 187.6
click at [539, 242] on div "R e h i r e e m p l o y e e Skipped A d d s e c o n d a r y p o s i t i o n s t…" at bounding box center [592, 393] width 1040 height 435
drag, startPoint x: 546, startPoint y: 389, endPoint x: 535, endPoint y: 238, distance: 150.6
click at [536, 255] on div "R e h i r e e m p l o y e e Skipped A d d s e c o n d a r y p o s i t i o n s t…" at bounding box center [592, 393] width 1040 height 435
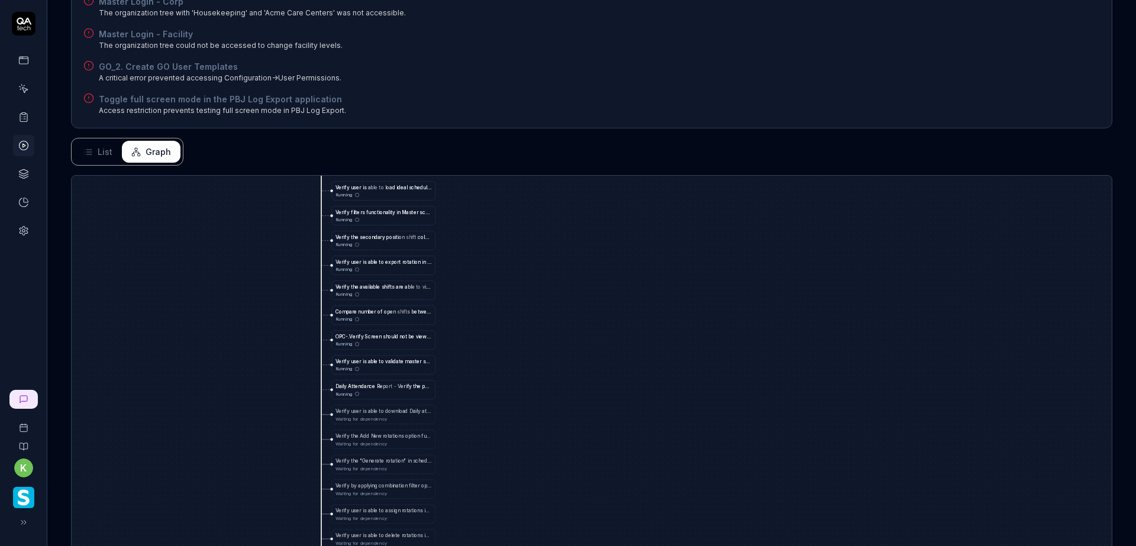
drag, startPoint x: 545, startPoint y: 457, endPoint x: 538, endPoint y: 258, distance: 199.4
click at [539, 269] on div "R e h i r e e m p l o y e e Skipped A d d s e c o n d a r y p o s i t i o n s t…" at bounding box center [592, 393] width 1040 height 435
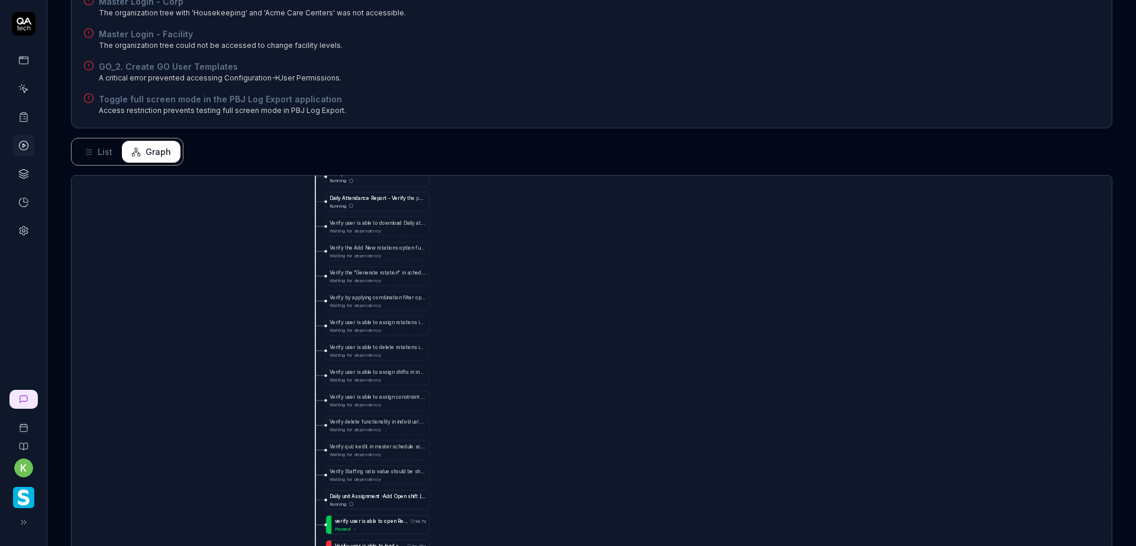
click at [531, 243] on div "R e h i r e e m p l o y e e Skipped A d d s e c o n d a r y p o s i t i o n s t…" at bounding box center [592, 393] width 1040 height 435
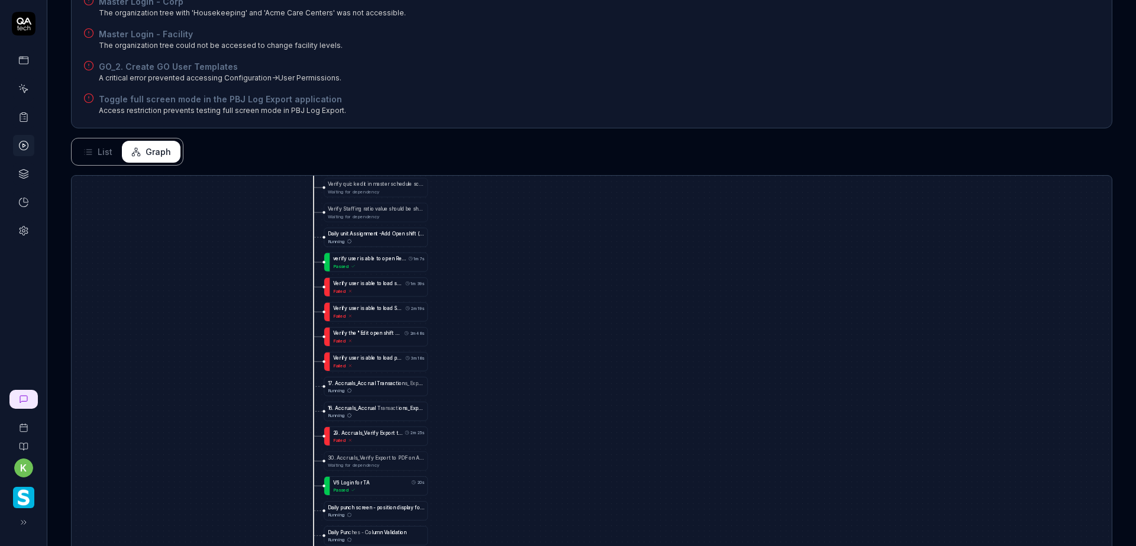
drag, startPoint x: 520, startPoint y: 468, endPoint x: 504, endPoint y: 193, distance: 276.1
click at [504, 203] on div "R e h i r e e m p l o y e e Skipped A d d s e c o n d a r y p o s i t i o n s t…" at bounding box center [592, 393] width 1040 height 435
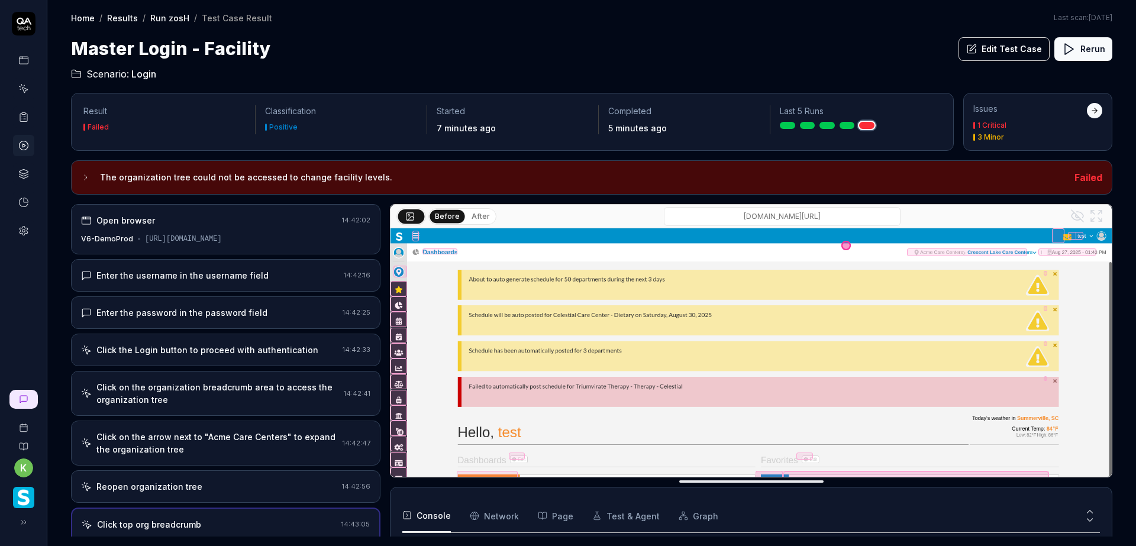
scroll to position [95, 0]
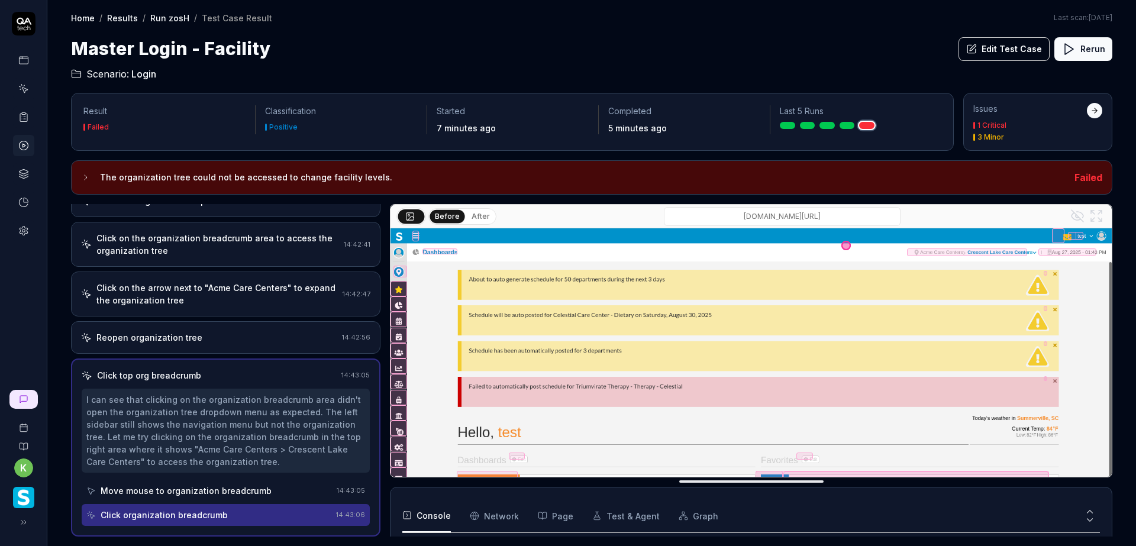
click at [1088, 54] on button "Rerun" at bounding box center [1083, 49] width 58 height 24
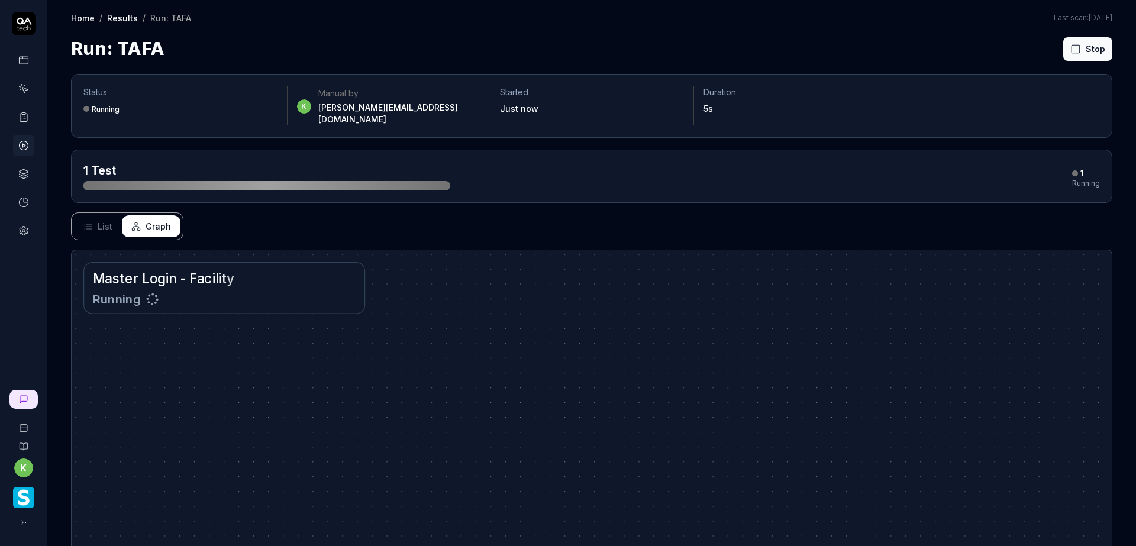
click at [91, 222] on icon at bounding box center [87, 226] width 9 height 9
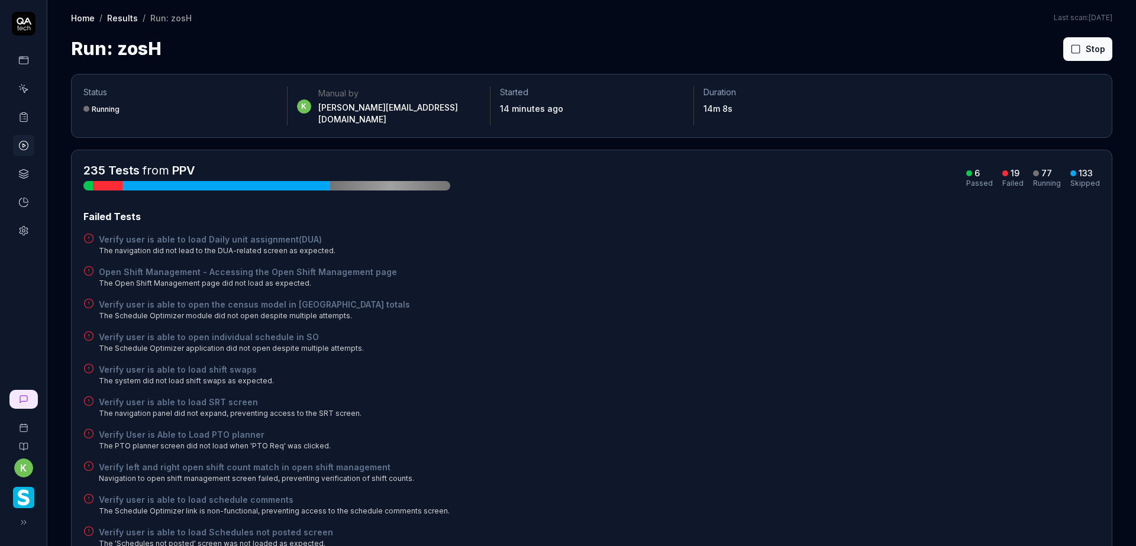
click at [1081, 49] on button "Stop" at bounding box center [1087, 49] width 49 height 24
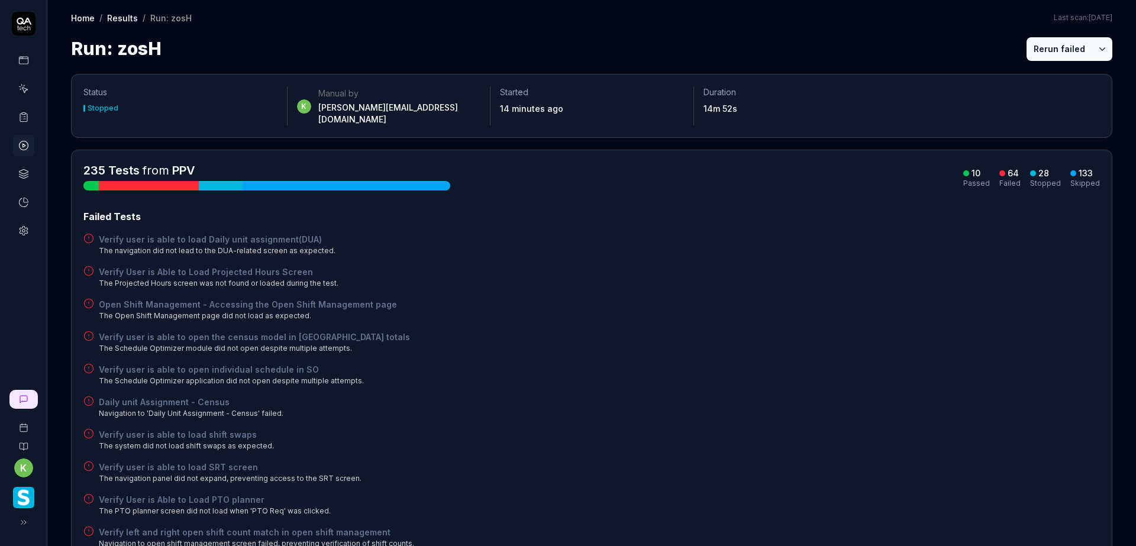
click at [1095, 48] on html "k Home / Results / Run: zosH Home / Results / Run: zosH Last scan: [DATE] Run: …" at bounding box center [568, 273] width 1136 height 546
click at [1044, 82] on div "Rerun all" at bounding box center [1054, 79] width 93 height 26
